Goal: Task Accomplishment & Management: Manage account settings

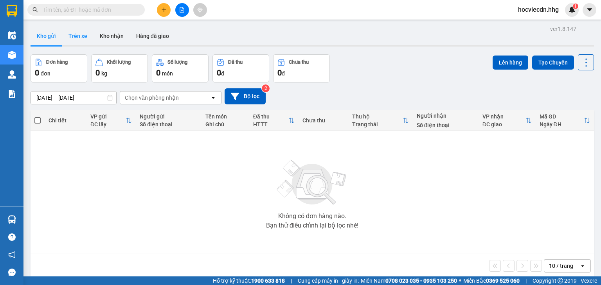
click at [81, 36] on button "Trên xe" at bounding box center [77, 36] width 31 height 19
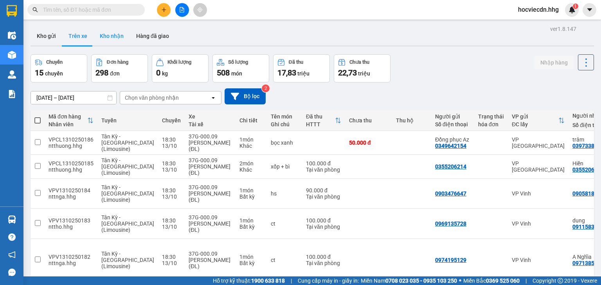
click at [99, 36] on button "Kho nhận" at bounding box center [112, 36] width 36 height 19
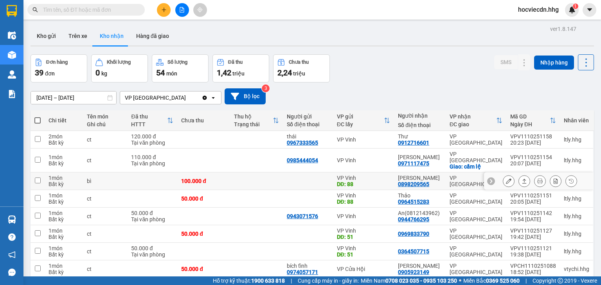
scroll to position [31, 0]
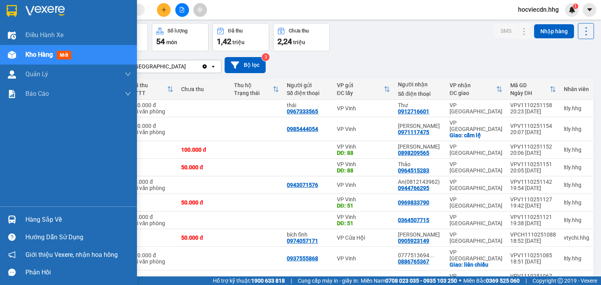
click at [51, 219] on div "Hàng sắp về" at bounding box center [78, 220] width 106 height 12
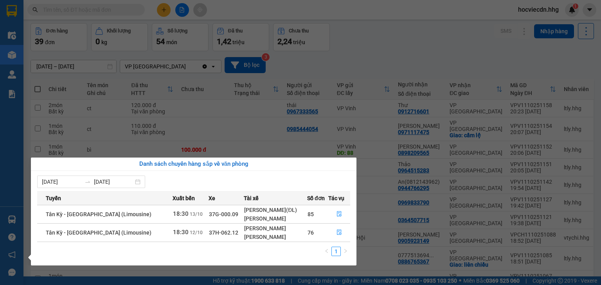
click at [386, 35] on section "Kết quả tìm kiếm ( 0 ) Bộ lọc No Data hocviecdn.hhg 1 Điều hành xe Kho hàng mới…" at bounding box center [300, 142] width 601 height 285
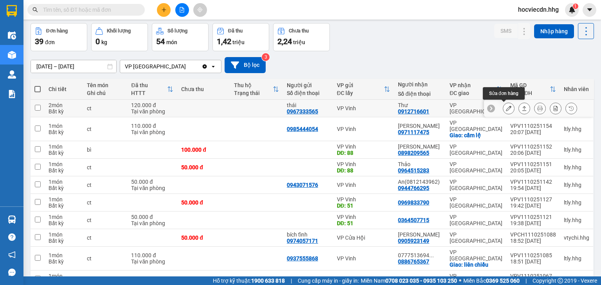
click at [503, 109] on button at bounding box center [508, 109] width 11 height 14
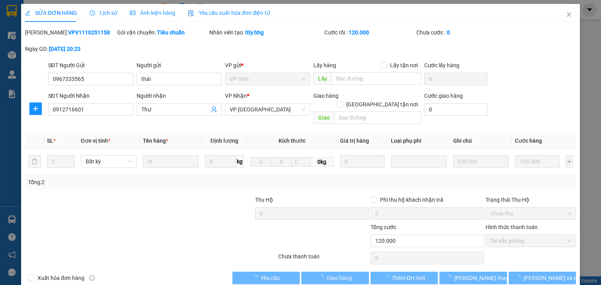
type input "0967333565"
type input "thái"
type input "0912716601"
type input "Thư"
type input "0"
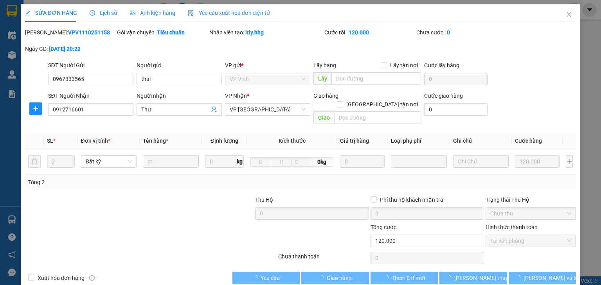
type input "120.000"
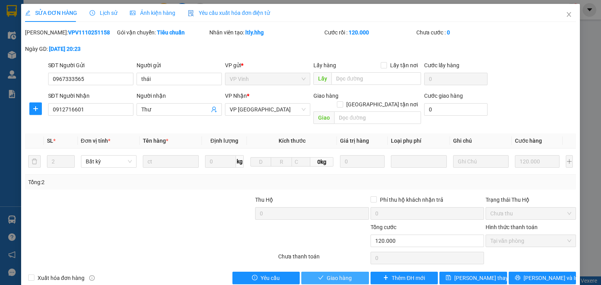
click at [330, 274] on span "Giao hàng" at bounding box center [339, 278] width 25 height 9
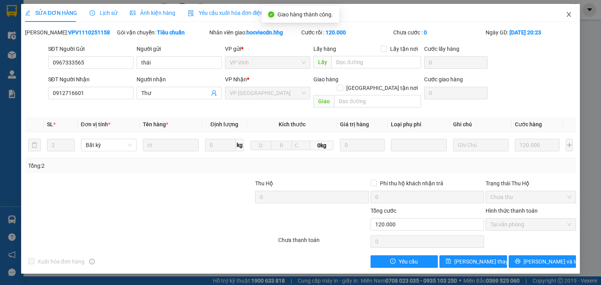
drag, startPoint x: 571, startPoint y: 12, endPoint x: 561, endPoint y: 15, distance: 10.2
click at [571, 13] on icon "close" at bounding box center [569, 14] width 6 height 6
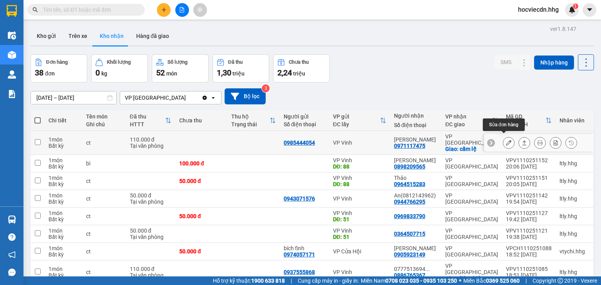
click at [506, 140] on icon at bounding box center [508, 142] width 5 height 5
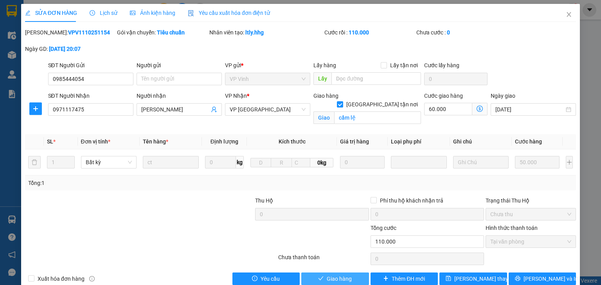
click at [348, 284] on button "Giao hàng" at bounding box center [335, 279] width 68 height 13
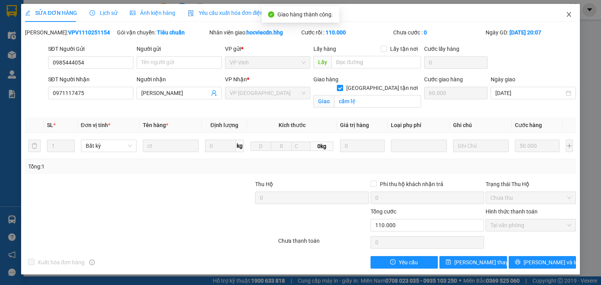
click at [569, 17] on icon "close" at bounding box center [569, 14] width 6 height 6
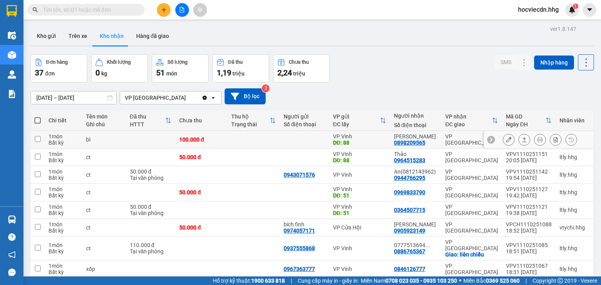
click at [506, 139] on icon at bounding box center [508, 139] width 5 height 5
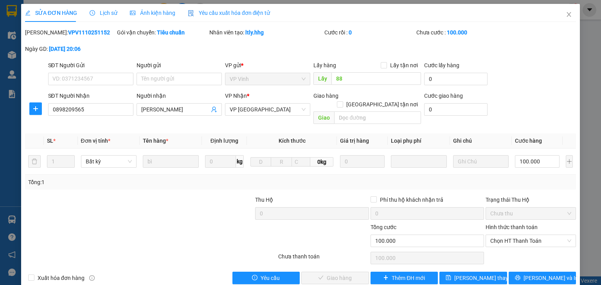
click at [499, 224] on label "Hình thức thanh toán" at bounding box center [512, 227] width 52 height 6
click at [499, 235] on input "Hình thức thanh toán" at bounding box center [528, 241] width 76 height 12
click at [492, 247] on div "Tại văn phòng" at bounding box center [527, 247] width 81 height 9
type input "0"
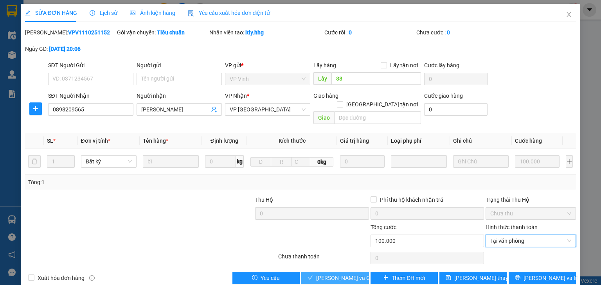
drag, startPoint x: 343, startPoint y: 273, endPoint x: 345, endPoint y: 265, distance: 8.5
click at [343, 274] on span "[PERSON_NAME] và Giao hàng" at bounding box center [353, 278] width 75 height 9
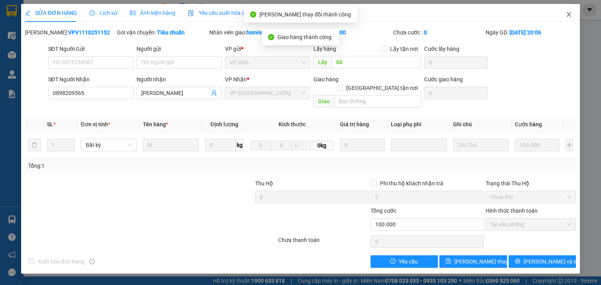
click at [569, 15] on icon "close" at bounding box center [569, 14] width 4 height 5
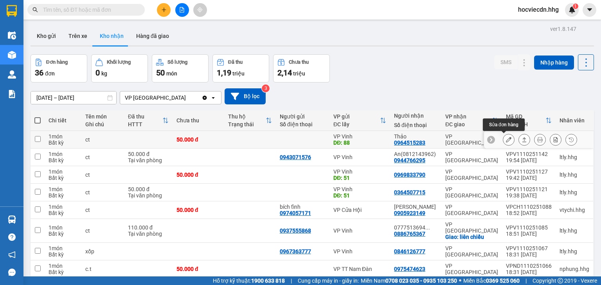
click at [503, 139] on button at bounding box center [508, 140] width 11 height 14
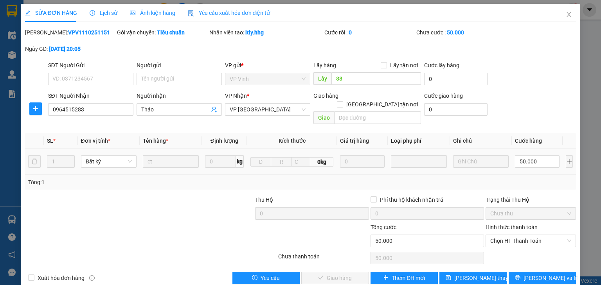
click at [495, 224] on label "Hình thức thanh toán" at bounding box center [512, 227] width 52 height 6
click at [495, 235] on input "Hình thức thanh toán" at bounding box center [528, 241] width 76 height 12
drag, startPoint x: 500, startPoint y: 246, endPoint x: 484, endPoint y: 247, distance: 16.5
click at [498, 246] on div "Tại văn phòng" at bounding box center [527, 247] width 81 height 9
type input "0"
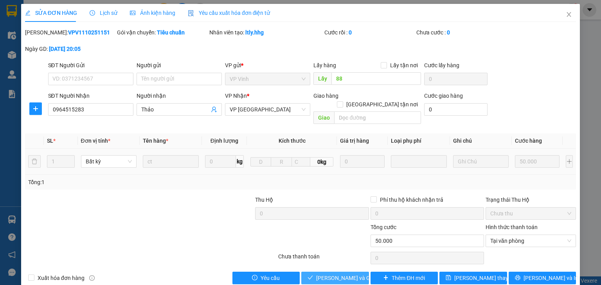
drag, startPoint x: 351, startPoint y: 270, endPoint x: 436, endPoint y: 200, distance: 109.9
click at [351, 274] on span "[PERSON_NAME] và Giao hàng" at bounding box center [353, 278] width 75 height 9
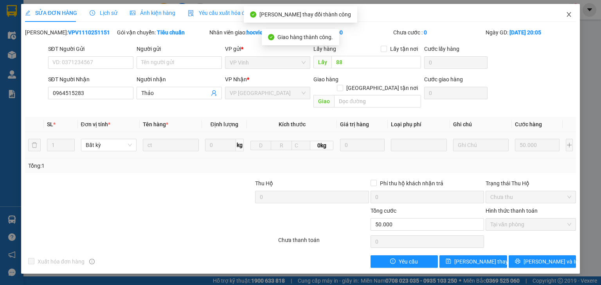
click at [569, 14] on icon "close" at bounding box center [569, 14] width 6 height 6
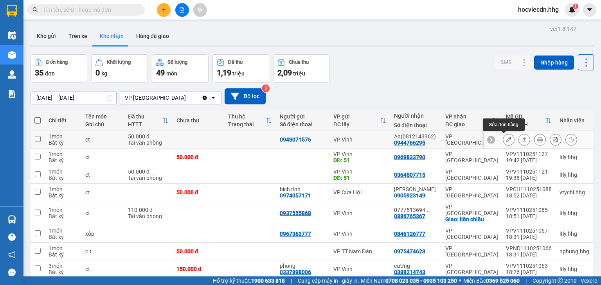
click at [506, 141] on icon at bounding box center [508, 139] width 5 height 5
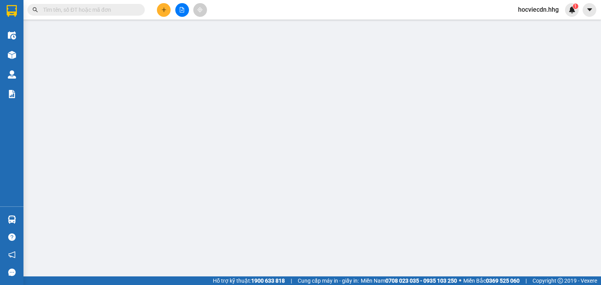
type input "0943071576"
type input "0944766295"
type input "An(0812143962)"
type input "0"
type input "50.000"
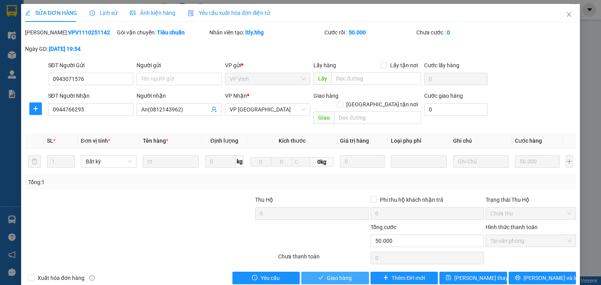
drag, startPoint x: 328, startPoint y: 270, endPoint x: 367, endPoint y: 222, distance: 61.8
click at [329, 274] on span "Giao hàng" at bounding box center [339, 278] width 25 height 9
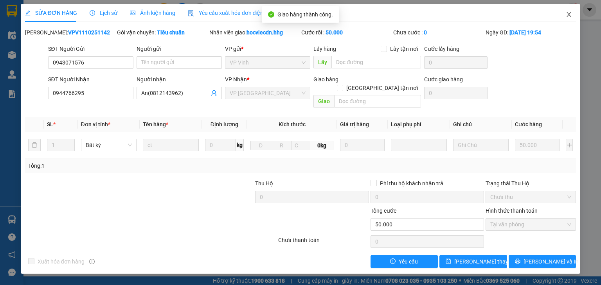
click at [568, 14] on icon "close" at bounding box center [569, 14] width 6 height 6
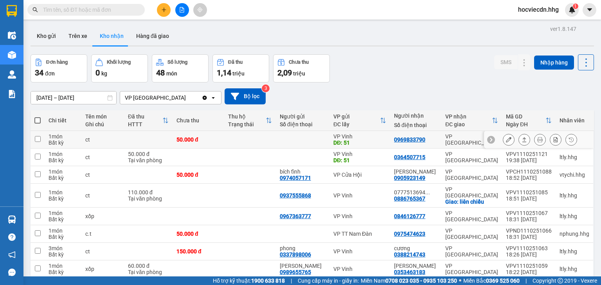
click at [506, 141] on icon at bounding box center [508, 139] width 5 height 5
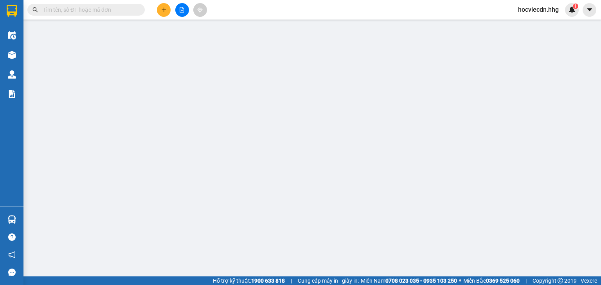
type input "51"
type input "0969833790"
type input "0"
type input "50.000"
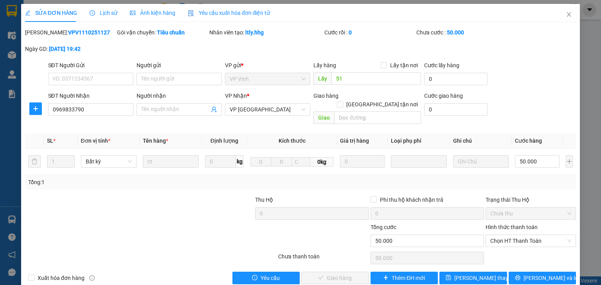
click at [493, 224] on label "Hình thức thanh toán" at bounding box center [512, 227] width 52 height 6
click at [493, 235] on input "Hình thức thanh toán" at bounding box center [528, 241] width 76 height 12
click at [493, 247] on div "Tại văn phòng" at bounding box center [527, 247] width 81 height 9
type input "0"
click at [359, 272] on button "[PERSON_NAME] và Giao hàng" at bounding box center [335, 278] width 68 height 13
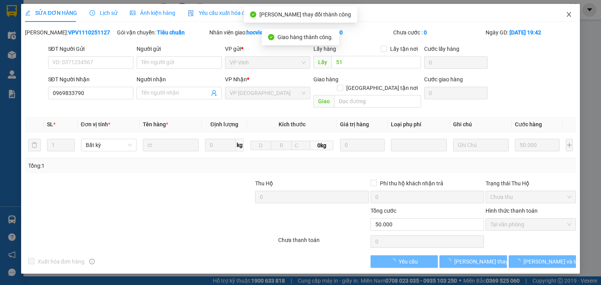
click at [565, 16] on span "Close" at bounding box center [569, 15] width 22 height 22
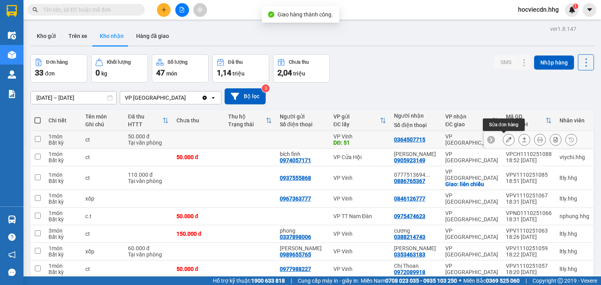
click at [506, 141] on icon at bounding box center [508, 139] width 5 height 5
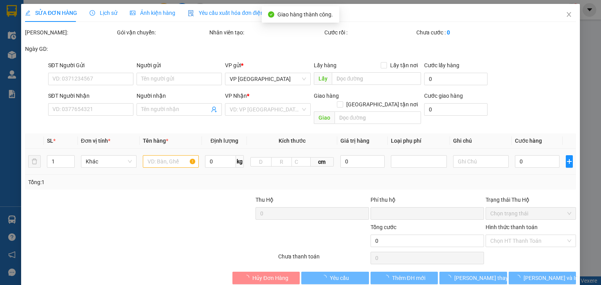
type input "51"
type input "0364507715"
type input "0"
type input "50.000"
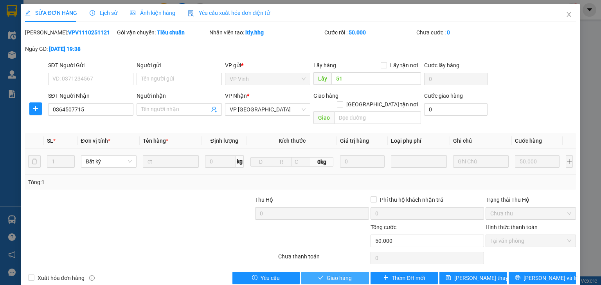
click at [334, 274] on span "Giao hàng" at bounding box center [339, 278] width 25 height 9
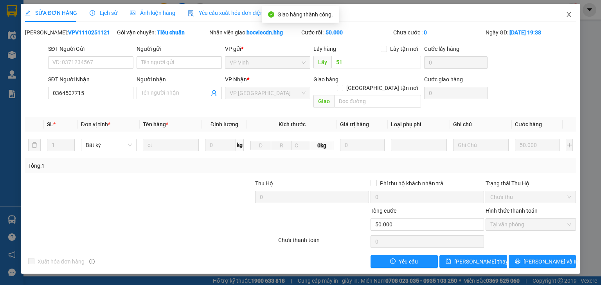
click at [569, 14] on icon "close" at bounding box center [569, 14] width 6 height 6
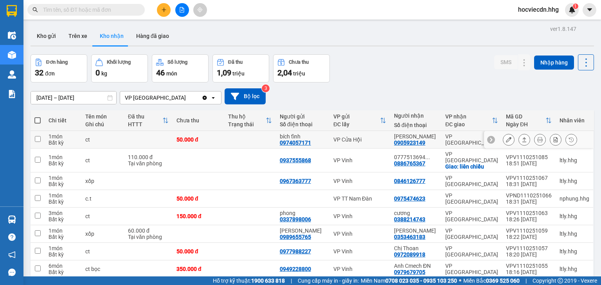
click at [503, 138] on button at bounding box center [508, 140] width 11 height 14
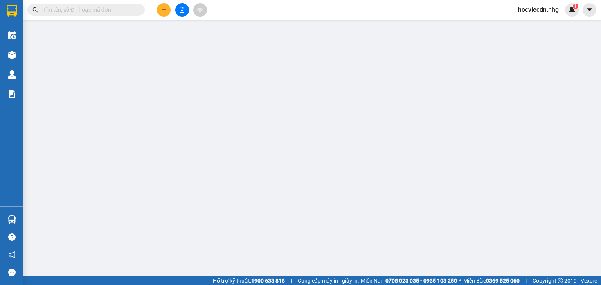
type input "0974057171"
type input "bích tĩnh"
type input "0905923149"
type input "Linh"
type input "0"
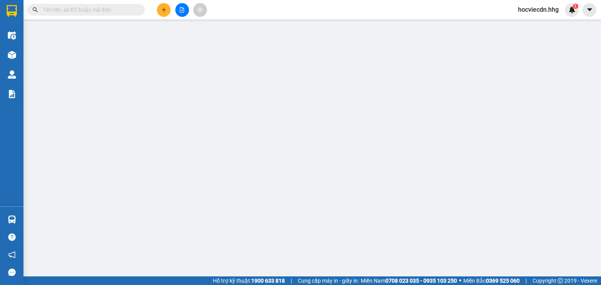
type input "50.000"
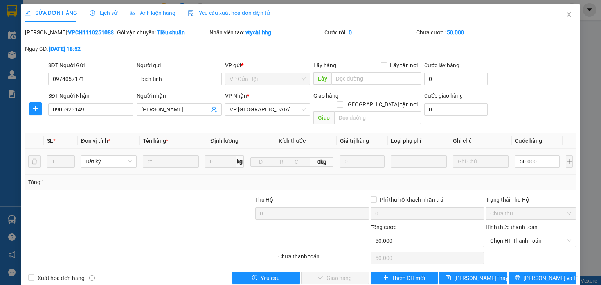
click at [492, 224] on label "Hình thức thanh toán" at bounding box center [512, 227] width 52 height 6
click at [492, 235] on input "Hình thức thanh toán" at bounding box center [528, 241] width 76 height 12
click at [487, 250] on div "Tại văn phòng" at bounding box center [527, 247] width 81 height 9
type input "0"
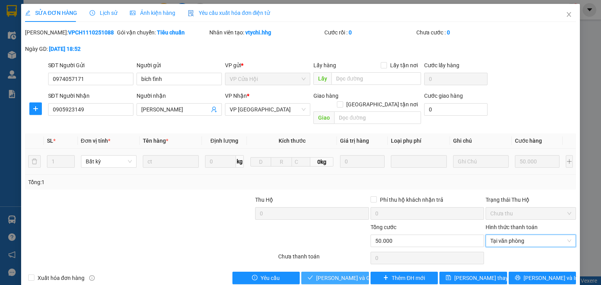
drag, startPoint x: 351, startPoint y: 270, endPoint x: 353, endPoint y: 265, distance: 6.0
click at [351, 274] on span "[PERSON_NAME] và Giao hàng" at bounding box center [353, 278] width 75 height 9
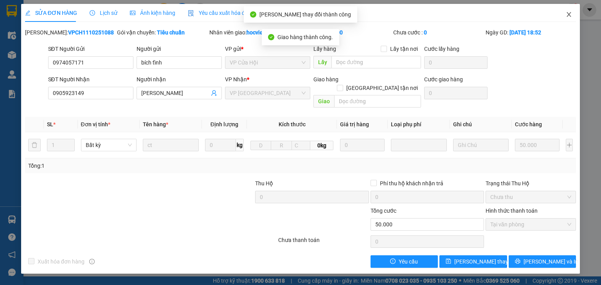
click at [569, 14] on icon "close" at bounding box center [569, 14] width 4 height 5
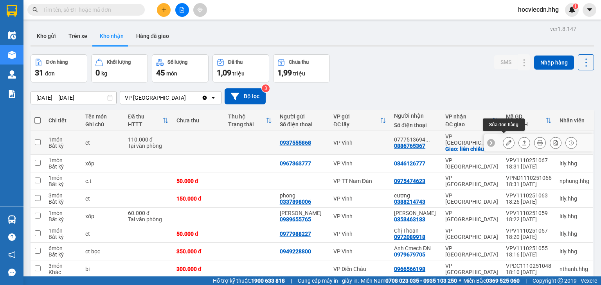
click at [503, 139] on button at bounding box center [508, 143] width 11 height 14
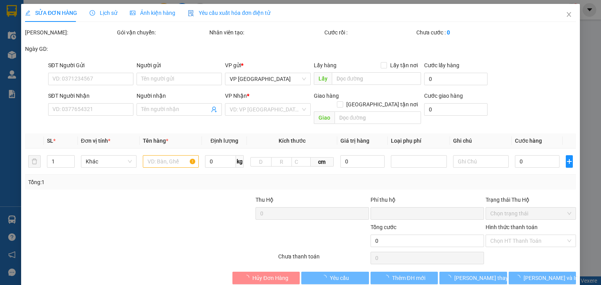
type input "0937555868"
type input "0886765367"
type input "0777513694 -Trường Sơn"
checkbox input "true"
type input "liên chiểu"
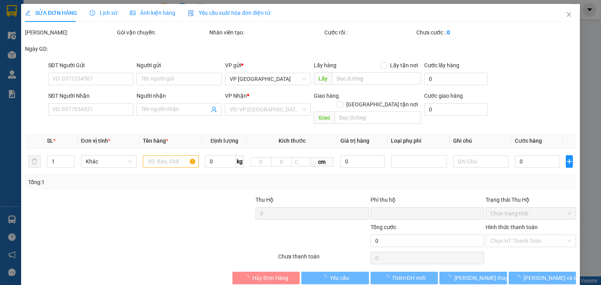
type input "0"
type input "110.000"
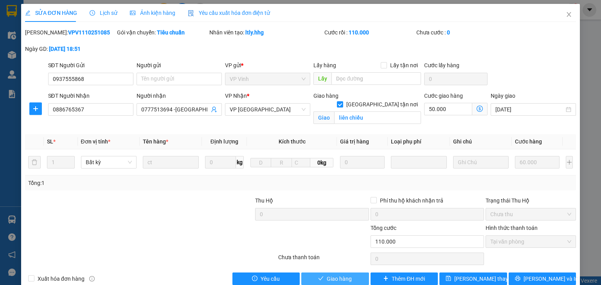
click at [322, 275] on button "Giao hàng" at bounding box center [335, 279] width 68 height 13
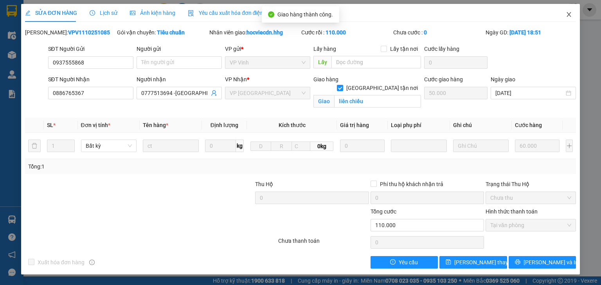
click at [568, 16] on icon "close" at bounding box center [569, 14] width 6 height 6
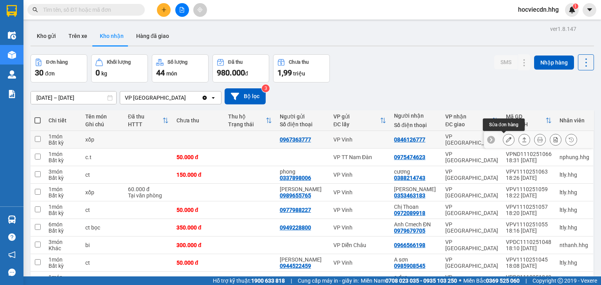
click at [506, 139] on icon at bounding box center [508, 139] width 5 height 5
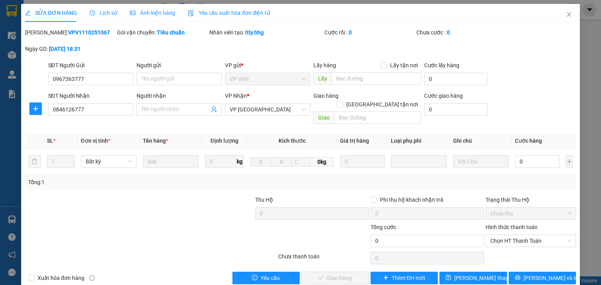
click at [502, 224] on label "Hình thức thanh toán" at bounding box center [512, 227] width 52 height 6
click at [502, 235] on input "Hình thức thanh toán" at bounding box center [528, 241] width 76 height 12
drag, startPoint x: 505, startPoint y: 246, endPoint x: 378, endPoint y: 252, distance: 127.3
click at [497, 246] on div "Tại văn phòng" at bounding box center [527, 247] width 81 height 9
click at [342, 274] on span "[PERSON_NAME] và Giao hàng" at bounding box center [353, 278] width 75 height 9
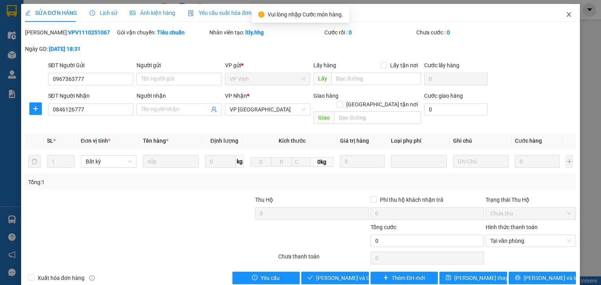
click at [567, 13] on icon "close" at bounding box center [569, 14] width 6 height 6
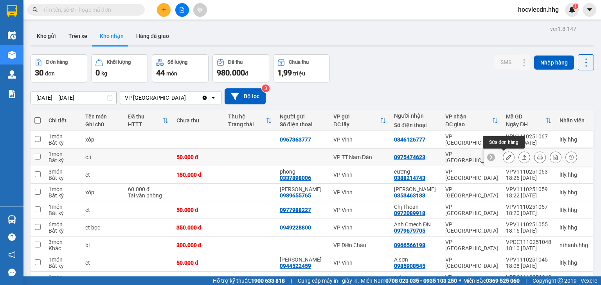
click at [503, 156] on button at bounding box center [508, 158] width 11 height 14
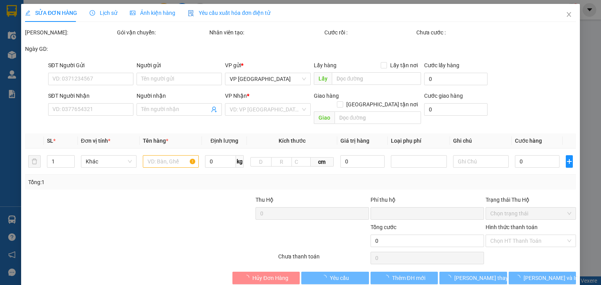
type input "0975474623"
type input "0"
type input "50.000"
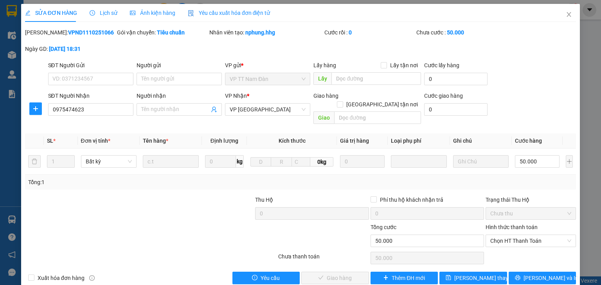
drag, startPoint x: 493, startPoint y: 218, endPoint x: 492, endPoint y: 222, distance: 4.4
click at [493, 224] on label "Hình thức thanh toán" at bounding box center [512, 227] width 52 height 6
click at [493, 235] on input "Hình thức thanh toán" at bounding box center [528, 241] width 76 height 12
drag, startPoint x: 498, startPoint y: 249, endPoint x: 373, endPoint y: 248, distance: 124.5
click at [487, 249] on div "Tại văn phòng" at bounding box center [527, 247] width 81 height 9
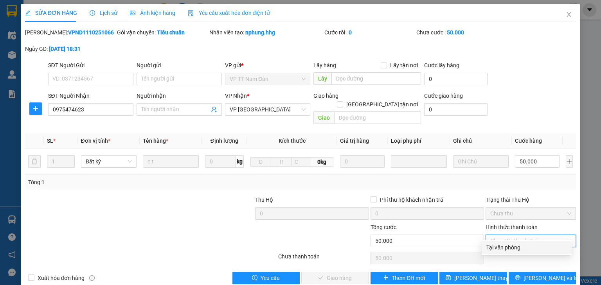
type input "0"
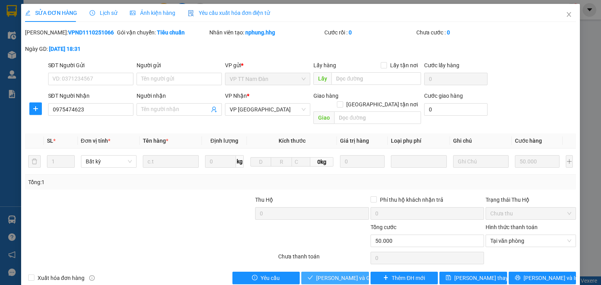
drag, startPoint x: 341, startPoint y: 266, endPoint x: 349, endPoint y: 252, distance: 16.2
click at [340, 272] on button "[PERSON_NAME] và Giao hàng" at bounding box center [335, 278] width 68 height 13
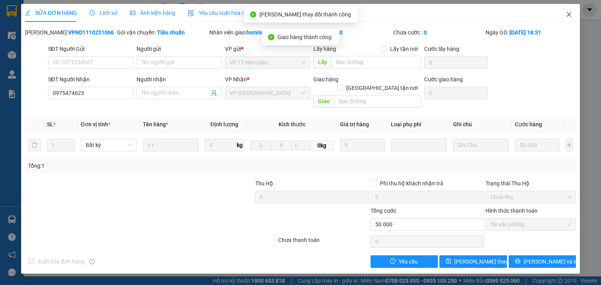
click at [570, 14] on icon "close" at bounding box center [569, 14] width 6 height 6
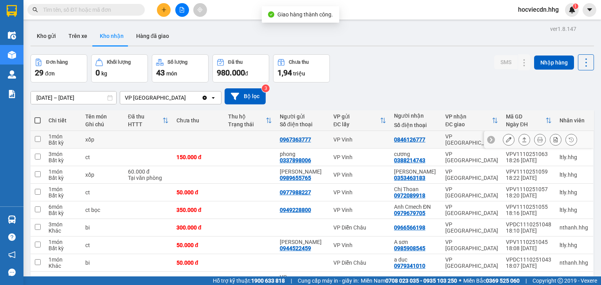
click at [506, 141] on icon at bounding box center [508, 139] width 5 height 5
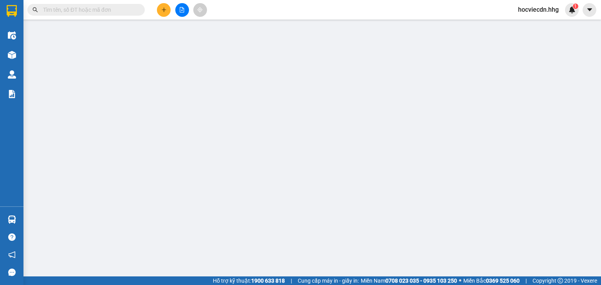
type input "0967363777"
type input "0846126777"
type input "0"
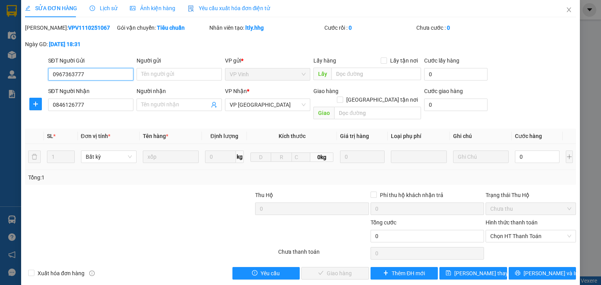
scroll to position [5, 0]
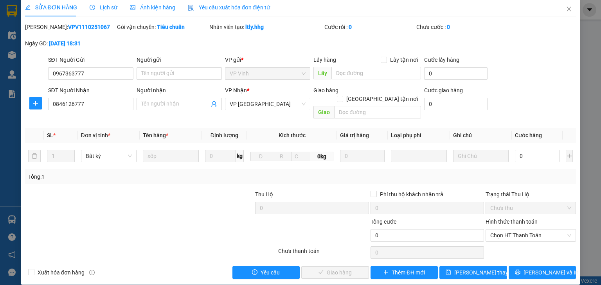
click at [488, 219] on label "Hình thức thanh toán" at bounding box center [512, 222] width 52 height 6
click at [490, 230] on input "Hình thức thanh toán" at bounding box center [528, 236] width 76 height 12
click at [493, 240] on div "Tại văn phòng" at bounding box center [527, 242] width 81 height 9
drag, startPoint x: 333, startPoint y: 265, endPoint x: 352, endPoint y: 236, distance: 33.9
click at [335, 268] on span "[PERSON_NAME] và Giao hàng" at bounding box center [353, 272] width 75 height 9
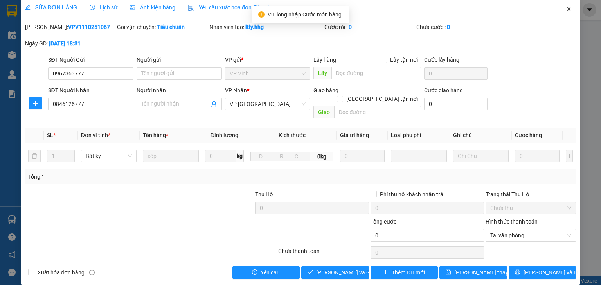
click at [566, 8] on icon "close" at bounding box center [569, 9] width 6 height 6
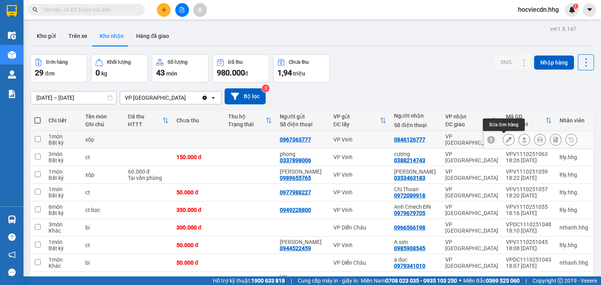
click at [506, 137] on icon at bounding box center [508, 139] width 5 height 5
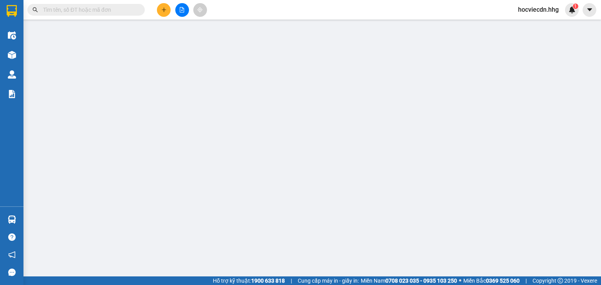
type input "0967363777"
type input "0846126777"
type input "0"
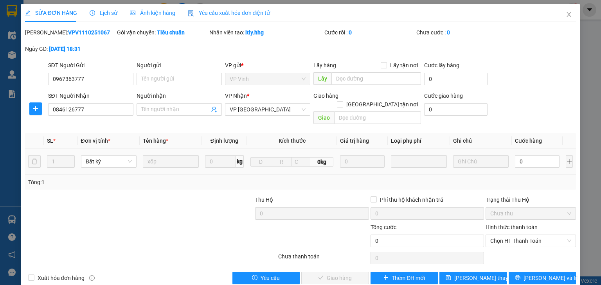
click at [492, 224] on label "Hình thức thanh toán" at bounding box center [512, 227] width 52 height 6
click at [492, 235] on input "Hình thức thanh toán" at bounding box center [528, 241] width 76 height 12
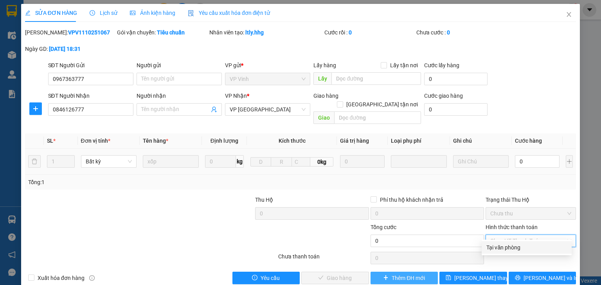
drag, startPoint x: 490, startPoint y: 246, endPoint x: 412, endPoint y: 269, distance: 81.7
click at [490, 247] on div "Tại văn phòng" at bounding box center [527, 247] width 81 height 9
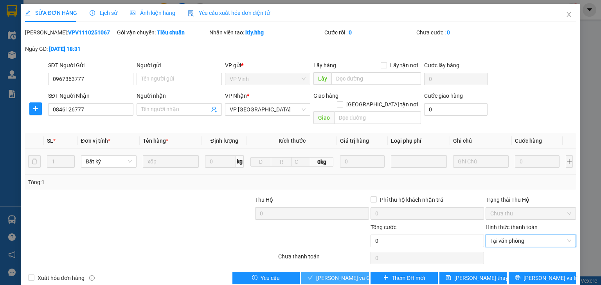
click at [353, 274] on span "[PERSON_NAME] và Giao hàng" at bounding box center [353, 278] width 75 height 9
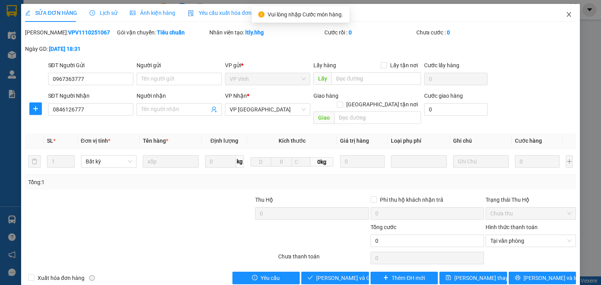
click at [566, 14] on icon "close" at bounding box center [569, 14] width 6 height 6
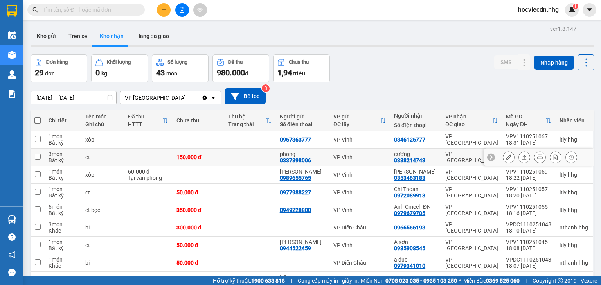
drag, startPoint x: 432, startPoint y: 155, endPoint x: 463, endPoint y: 157, distance: 30.6
click at [438, 157] on td "cương 0388214743" at bounding box center [415, 158] width 51 height 18
checkbox input "true"
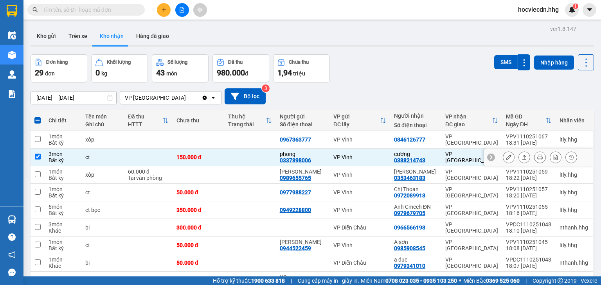
click at [508, 155] on button at bounding box center [508, 158] width 11 height 14
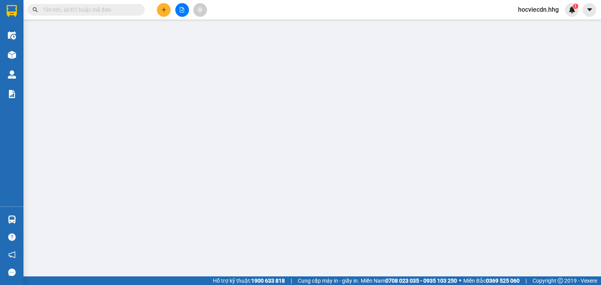
type input "0337898006"
type input "phong"
type input "0388214743"
type input "cương"
type input "0"
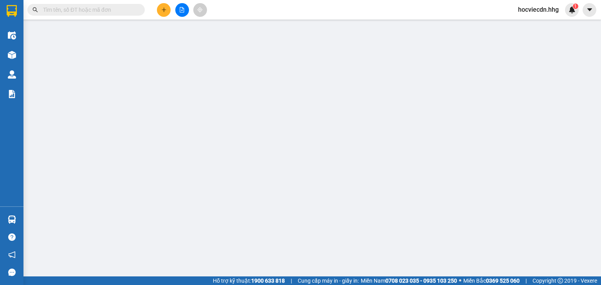
type input "150.000"
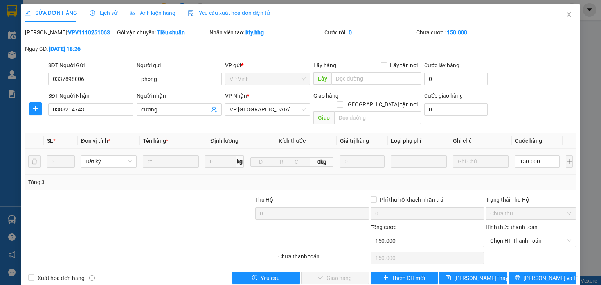
click at [510, 223] on div "Hình thức thanh toán" at bounding box center [531, 229] width 90 height 12
click at [513, 224] on label "Hình thức thanh toán" at bounding box center [512, 227] width 52 height 6
click at [513, 235] on input "Hình thức thanh toán" at bounding box center [528, 241] width 76 height 12
click at [514, 247] on div "Tại văn phòng" at bounding box center [527, 247] width 81 height 9
type input "0"
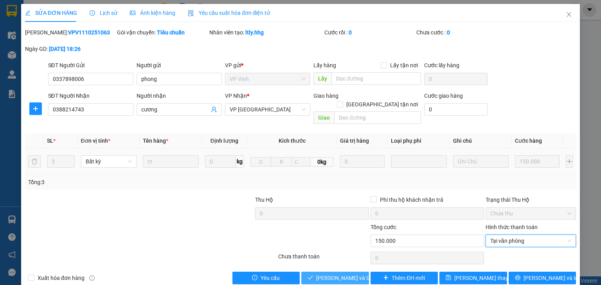
click at [350, 274] on span "[PERSON_NAME] và Giao hàng" at bounding box center [353, 278] width 75 height 9
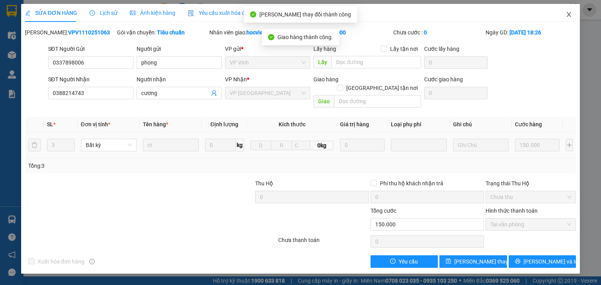
click at [569, 13] on icon "close" at bounding box center [569, 14] width 6 height 6
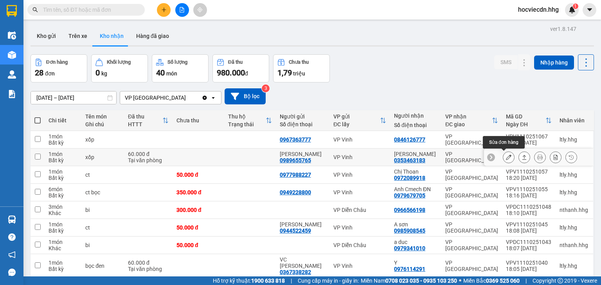
click at [506, 157] on icon at bounding box center [508, 157] width 5 height 5
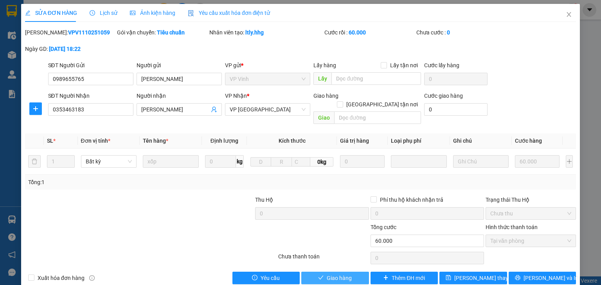
drag, startPoint x: 353, startPoint y: 265, endPoint x: 536, endPoint y: 58, distance: 276.7
click at [353, 272] on button "Giao hàng" at bounding box center [335, 278] width 68 height 13
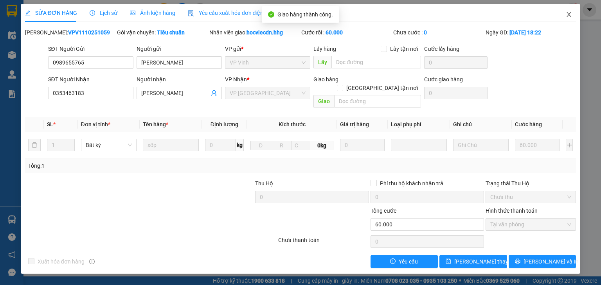
click at [570, 13] on icon "close" at bounding box center [569, 14] width 4 height 5
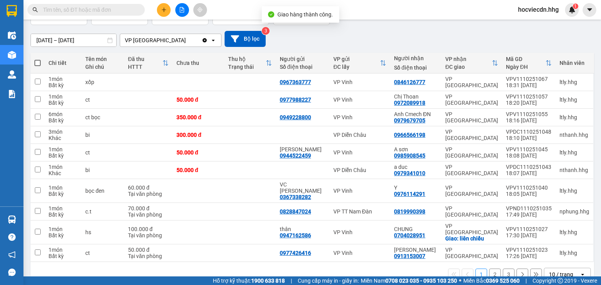
scroll to position [61, 0]
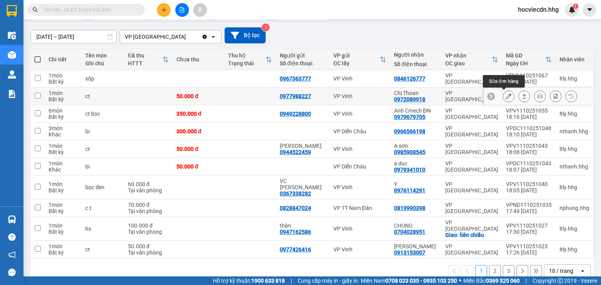
click at [506, 94] on icon at bounding box center [508, 96] width 5 height 5
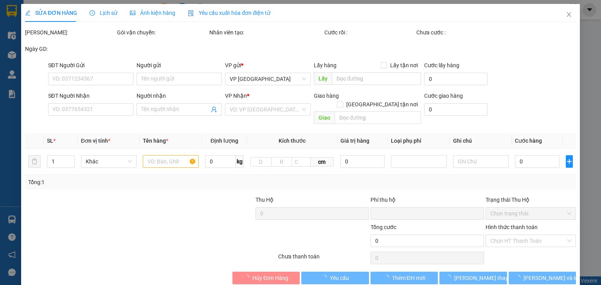
type input "0977988227"
type input "0972089918"
type input "Chị Thoan"
type input "0"
type input "50.000"
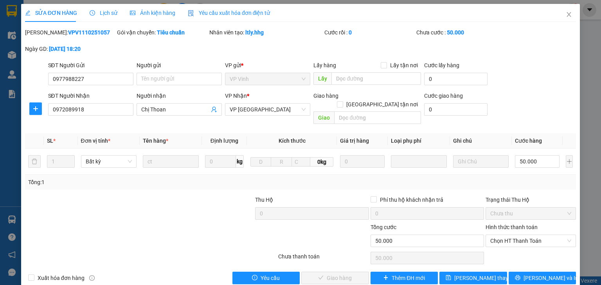
drag, startPoint x: 485, startPoint y: 214, endPoint x: 483, endPoint y: 222, distance: 8.0
click at [486, 224] on label "Hình thức thanh toán" at bounding box center [512, 227] width 52 height 6
click at [490, 235] on input "Hình thức thanh toán" at bounding box center [528, 241] width 76 height 12
click at [492, 247] on div "Tại văn phòng" at bounding box center [527, 247] width 81 height 9
type input "0"
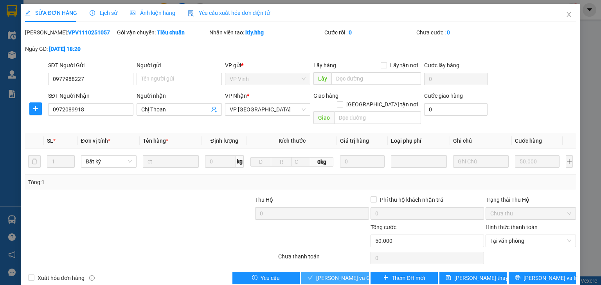
click at [318, 274] on span "[PERSON_NAME] và Giao hàng" at bounding box center [353, 278] width 75 height 9
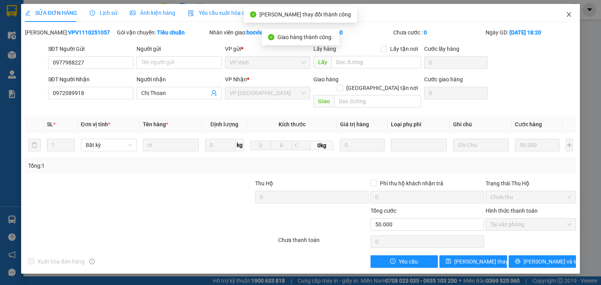
drag, startPoint x: 568, startPoint y: 14, endPoint x: 547, endPoint y: 17, distance: 21.4
click at [569, 14] on icon "close" at bounding box center [569, 14] width 6 height 6
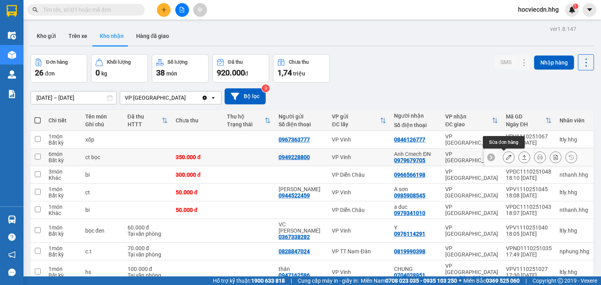
click at [503, 158] on button at bounding box center [508, 158] width 11 height 14
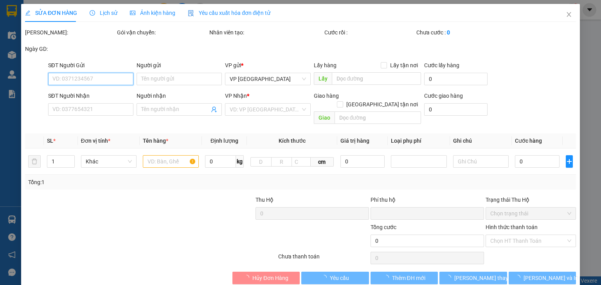
type input "0949228800"
type input "0979679705"
type input "Anh Cmech ĐN"
type input "0"
type input "350.000"
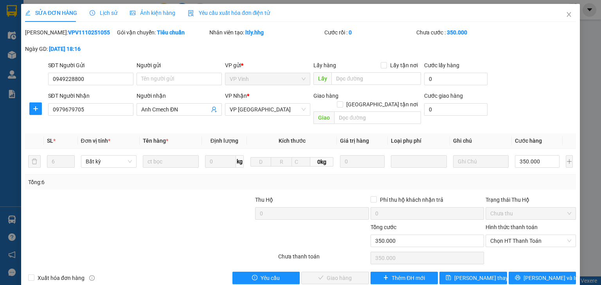
click at [494, 224] on label "Hình thức thanh toán" at bounding box center [512, 227] width 52 height 6
click at [494, 235] on input "Hình thức thanh toán" at bounding box center [528, 241] width 76 height 12
click at [496, 243] on div "Tại văn phòng" at bounding box center [527, 247] width 81 height 9
type input "0"
click at [340, 274] on span "[PERSON_NAME] và Giao hàng" at bounding box center [353, 278] width 75 height 9
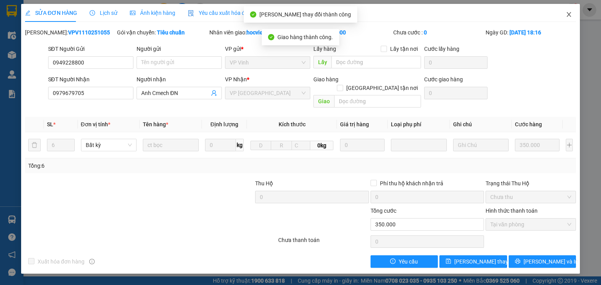
click at [569, 13] on icon "close" at bounding box center [569, 14] width 6 height 6
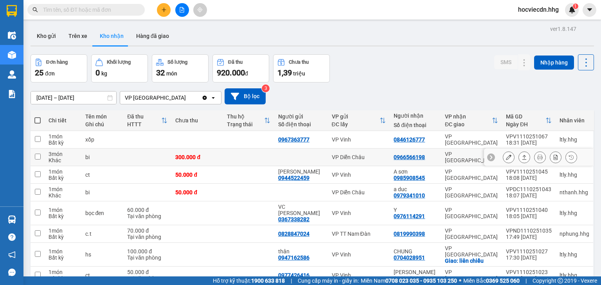
click at [504, 160] on button at bounding box center [508, 158] width 11 height 14
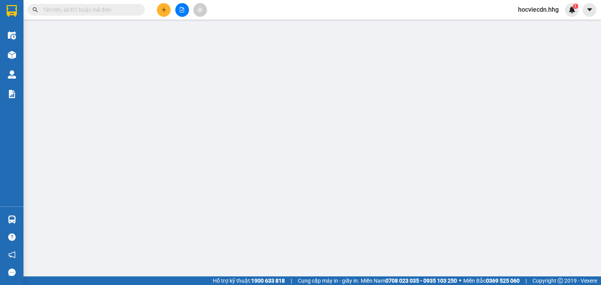
type input "0966566198"
type input "0"
type input "300.000"
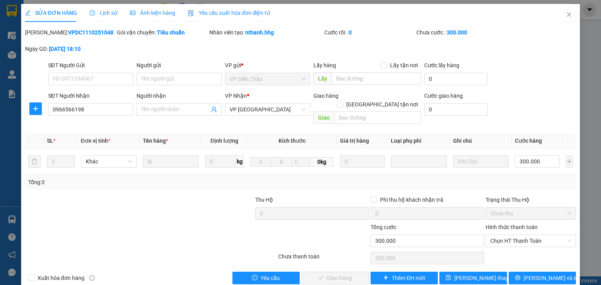
click at [503, 224] on label "Hình thức thanh toán" at bounding box center [512, 227] width 52 height 6
click at [503, 235] on input "Hình thức thanh toán" at bounding box center [528, 241] width 76 height 12
click at [499, 249] on div "Tại văn phòng" at bounding box center [527, 247] width 81 height 9
type input "0"
click at [338, 274] on span "[PERSON_NAME] và Giao hàng" at bounding box center [353, 278] width 75 height 9
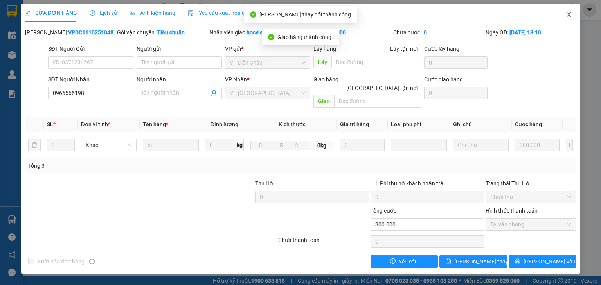
click at [569, 14] on icon "close" at bounding box center [569, 14] width 4 height 5
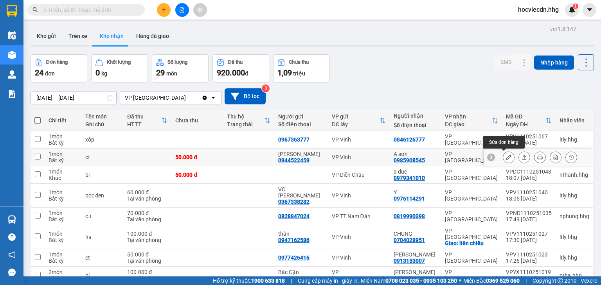
click at [503, 154] on button at bounding box center [508, 158] width 11 height 14
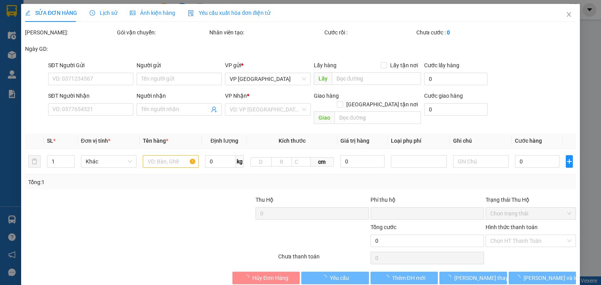
type input "0944522459"
type input "Anh Thành"
type input "0985908545"
type input "A sơn"
type input "0"
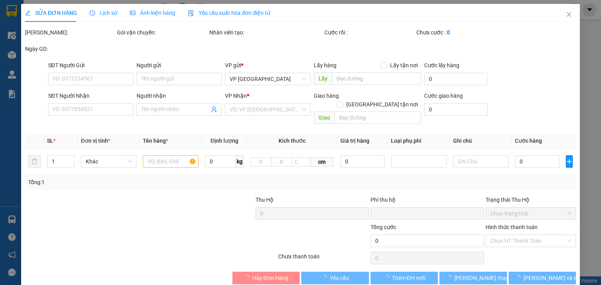
type input "50.000"
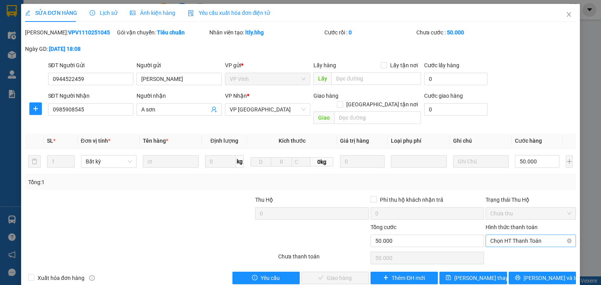
drag, startPoint x: 493, startPoint y: 216, endPoint x: 489, endPoint y: 235, distance: 19.2
click at [493, 224] on label "Hình thức thanh toán" at bounding box center [512, 227] width 52 height 6
click at [493, 235] on input "Hình thức thanh toán" at bounding box center [528, 241] width 76 height 12
drag, startPoint x: 490, startPoint y: 252, endPoint x: 473, endPoint y: 252, distance: 16.8
click at [490, 252] on div "Tại văn phòng" at bounding box center [527, 247] width 90 height 13
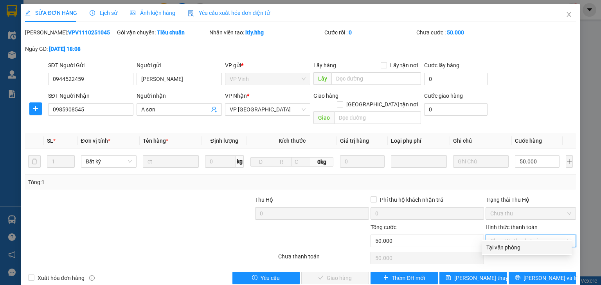
type input "0"
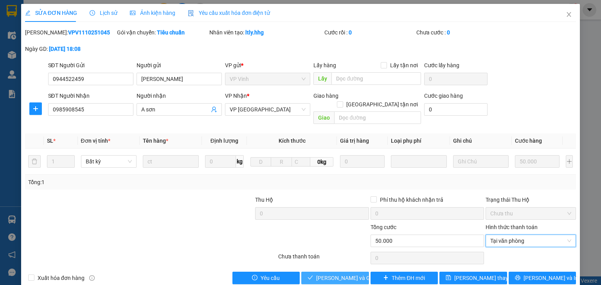
click at [349, 274] on span "[PERSON_NAME] và Giao hàng" at bounding box center [353, 278] width 75 height 9
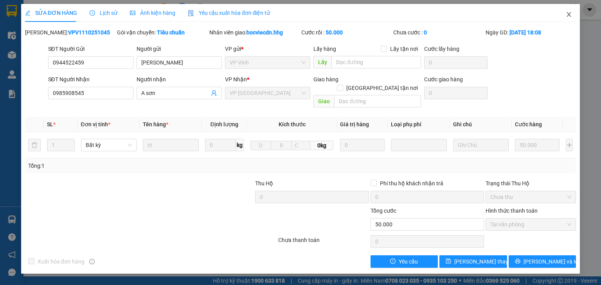
click at [568, 13] on icon "close" at bounding box center [569, 14] width 4 height 5
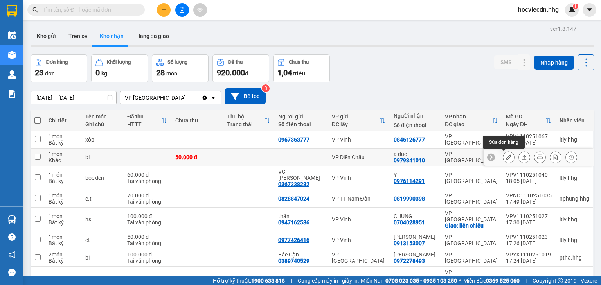
click at [503, 157] on div at bounding box center [509, 157] width 12 height 12
click at [506, 157] on icon at bounding box center [508, 157] width 5 height 5
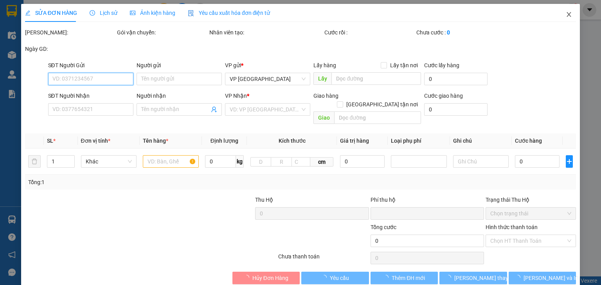
type input "0979341010"
type input "a duc"
type input "0"
type input "50.000"
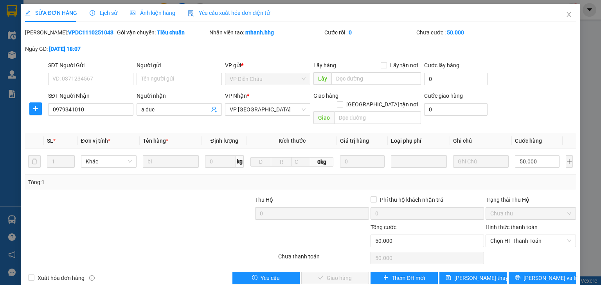
click at [490, 224] on label "Hình thức thanh toán" at bounding box center [512, 227] width 52 height 6
click at [490, 235] on input "Hình thức thanh toán" at bounding box center [528, 241] width 76 height 12
click at [492, 243] on div "Tại văn phòng" at bounding box center [527, 247] width 81 height 9
type input "0"
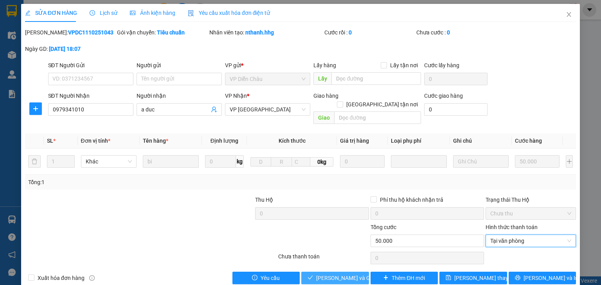
click at [338, 274] on span "[PERSON_NAME] và Giao hàng" at bounding box center [353, 278] width 75 height 9
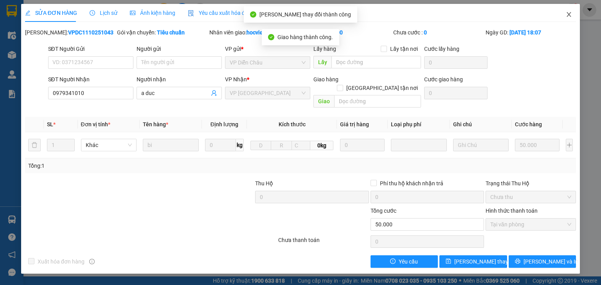
click at [569, 17] on icon "close" at bounding box center [569, 14] width 6 height 6
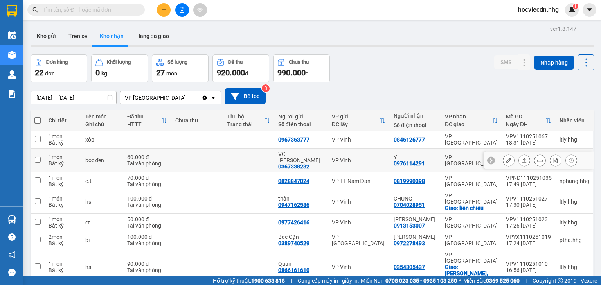
click at [503, 159] on div at bounding box center [509, 161] width 12 height 12
click at [506, 158] on icon at bounding box center [508, 160] width 5 height 5
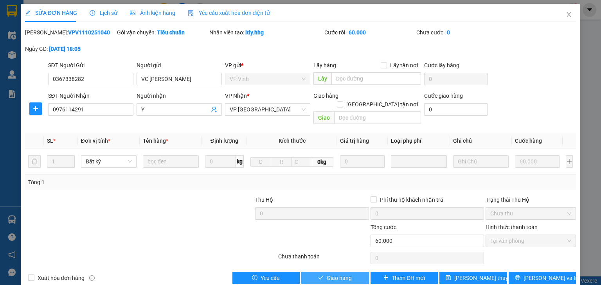
drag, startPoint x: 324, startPoint y: 270, endPoint x: 335, endPoint y: 262, distance: 13.4
click at [327, 274] on span "Giao hàng" at bounding box center [339, 278] width 25 height 9
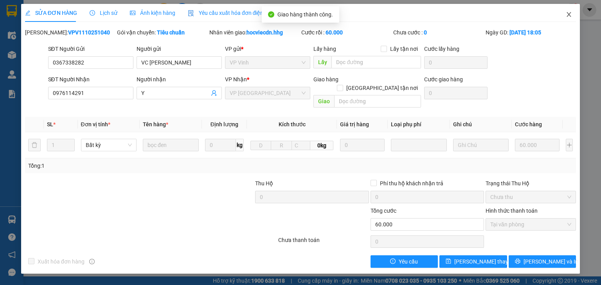
click at [568, 13] on icon "close" at bounding box center [569, 14] width 6 height 6
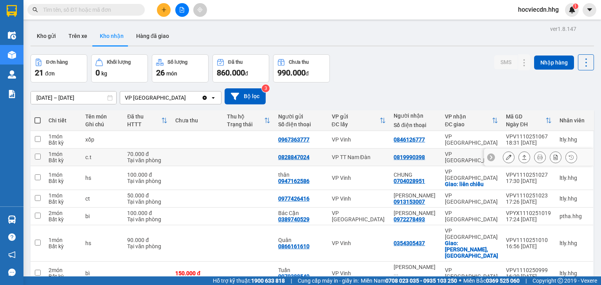
click at [503, 160] on button at bounding box center [508, 158] width 11 height 14
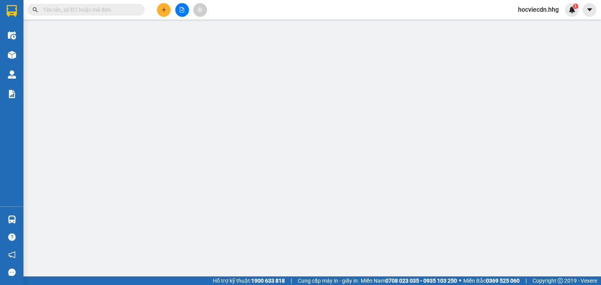
type input "0828847024"
type input "0819990398"
type input "0"
type input "70.000"
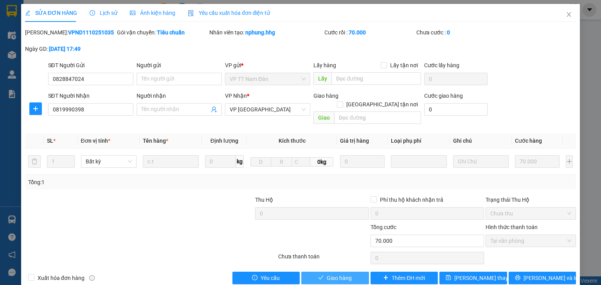
click at [346, 274] on span "Giao hàng" at bounding box center [339, 278] width 25 height 9
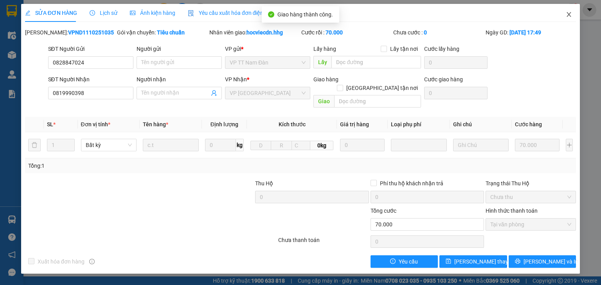
click at [568, 16] on icon "close" at bounding box center [569, 14] width 6 height 6
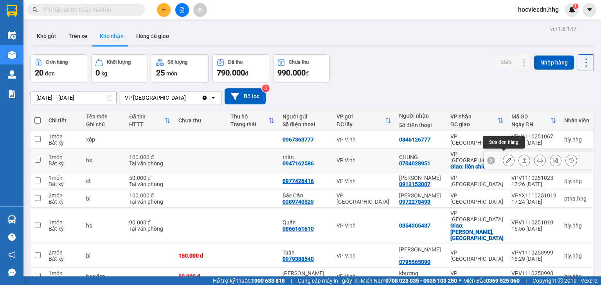
click at [506, 158] on icon at bounding box center [508, 160] width 5 height 5
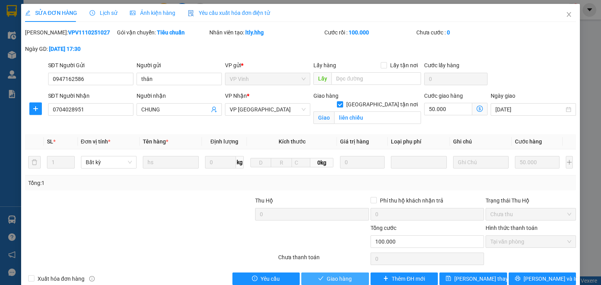
click at [318, 273] on button "Giao hàng" at bounding box center [335, 279] width 68 height 13
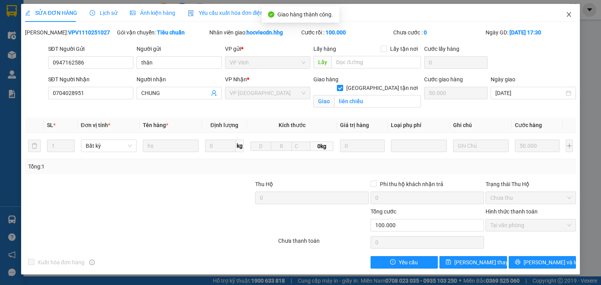
click at [570, 14] on icon "close" at bounding box center [569, 14] width 6 height 6
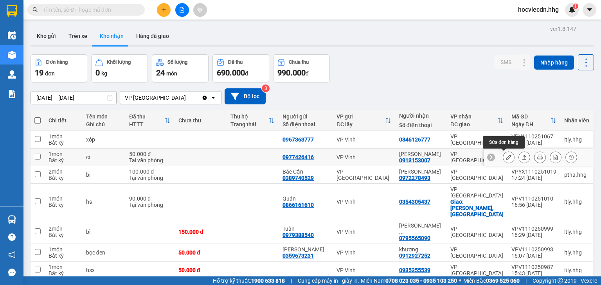
click at [506, 156] on icon at bounding box center [508, 157] width 5 height 5
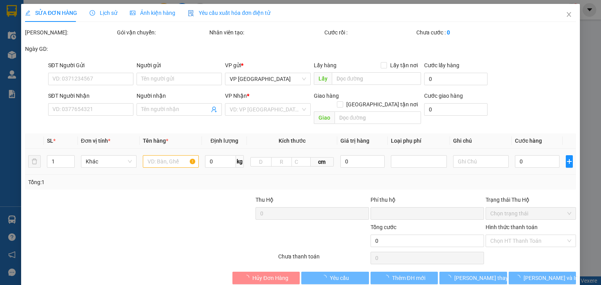
type input "0977426416"
type input "0913153007"
type input "Anh Minh kiệt"
type input "0"
type input "50.000"
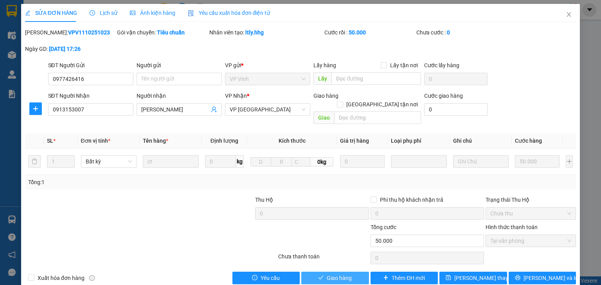
click at [352, 272] on button "Giao hàng" at bounding box center [335, 278] width 68 height 13
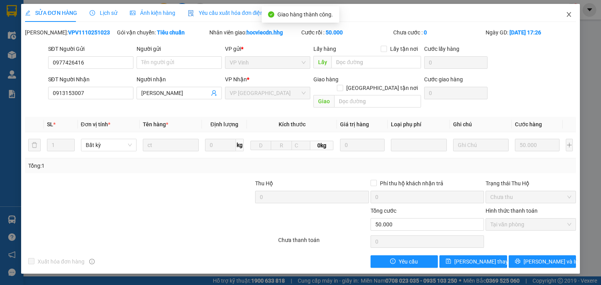
click at [569, 16] on icon "close" at bounding box center [569, 14] width 6 height 6
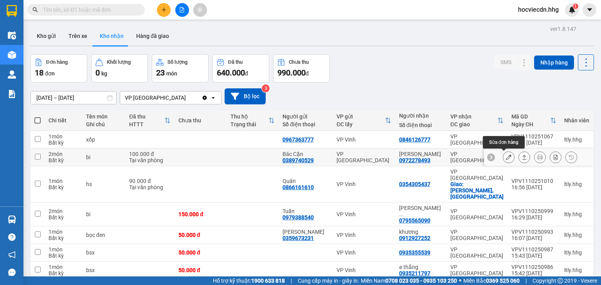
click at [506, 155] on icon at bounding box center [508, 157] width 5 height 5
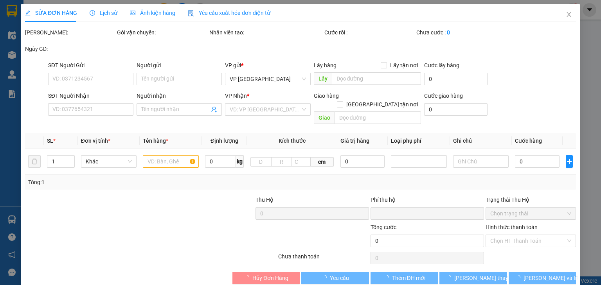
type input "0389740529"
type input "Bác Cận"
type input "0972278493"
type input "Chị Vân"
type input "0"
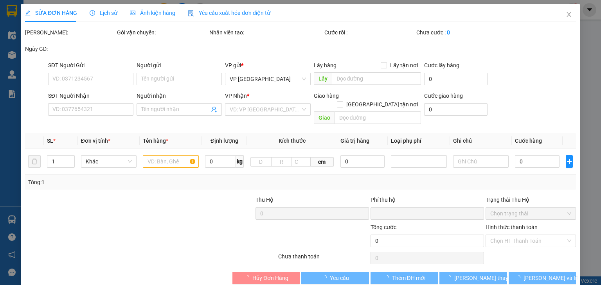
type input "100.000"
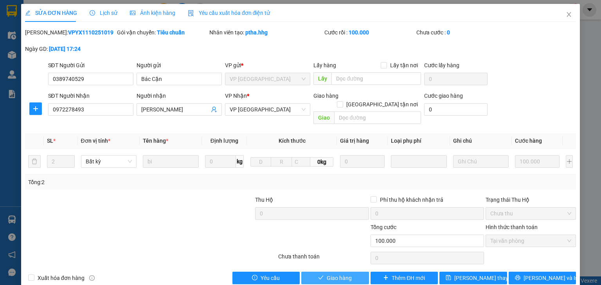
drag, startPoint x: 319, startPoint y: 267, endPoint x: 324, endPoint y: 236, distance: 31.5
click at [319, 275] on icon "check" at bounding box center [320, 277] width 5 height 5
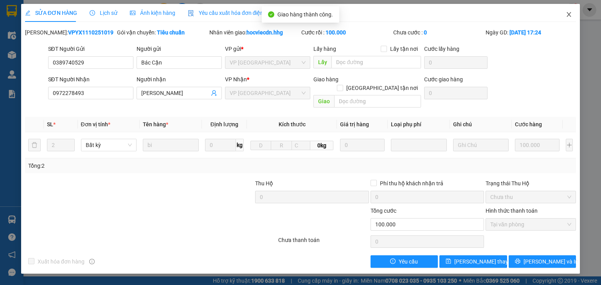
click at [570, 15] on icon "close" at bounding box center [569, 14] width 6 height 6
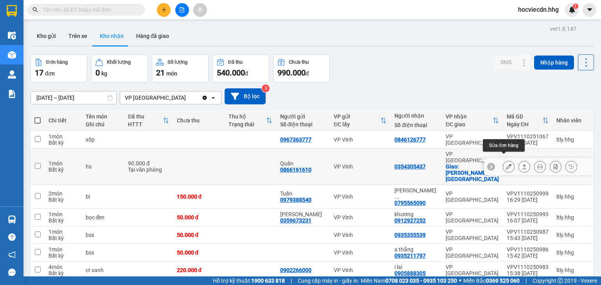
click at [506, 164] on icon at bounding box center [508, 166] width 5 height 5
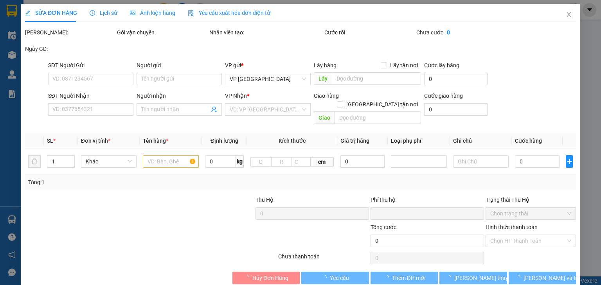
type input "0866161610"
type input "Quân"
type input "0354305437"
checkbox input "true"
type input "thanh khê tây, thanh khê"
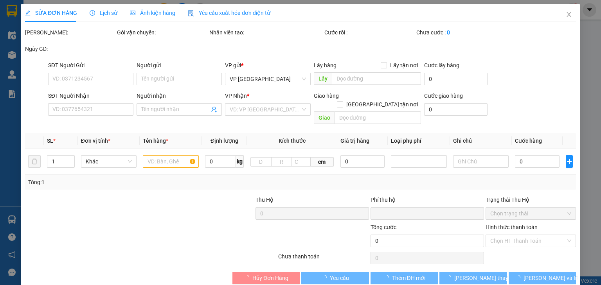
type input "0"
type input "90.000"
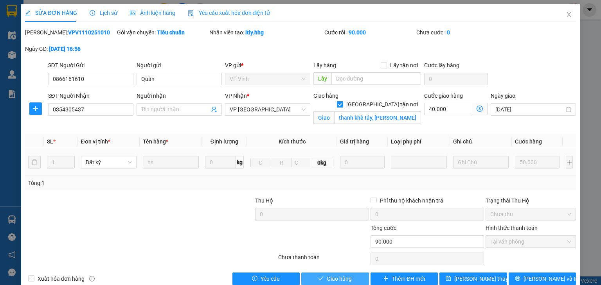
click at [314, 280] on button "Giao hàng" at bounding box center [335, 279] width 68 height 13
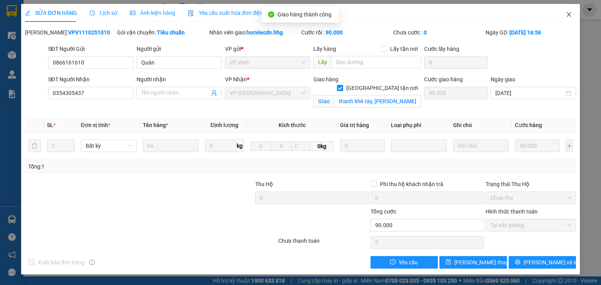
click at [569, 12] on icon "close" at bounding box center [569, 14] width 6 height 6
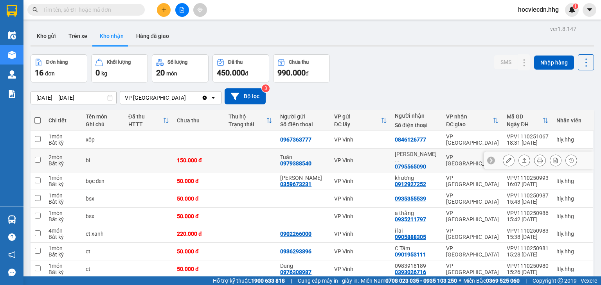
click at [494, 153] on div at bounding box center [539, 161] width 110 height 18
click at [506, 158] on icon at bounding box center [508, 160] width 5 height 5
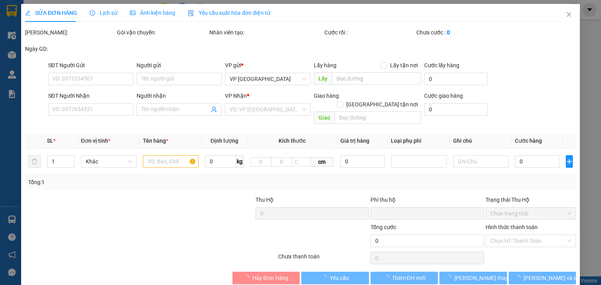
type input "0979388540"
type input "Tuấn"
type input "0795565090"
type input "Nguyễn Thị Vinh"
type input "0"
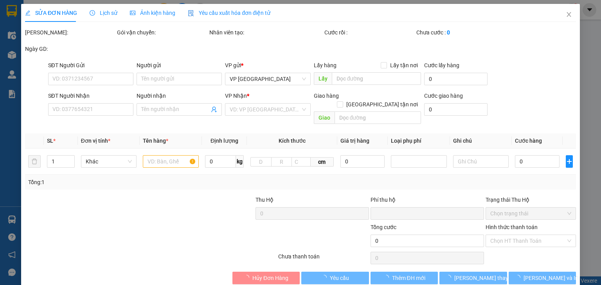
type input "150.000"
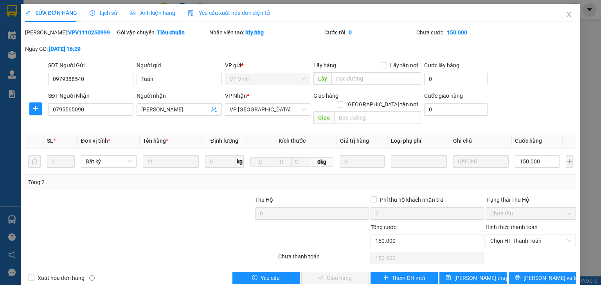
click at [486, 224] on label "Hình thức thanh toán" at bounding box center [512, 227] width 52 height 6
click at [490, 235] on input "Hình thức thanh toán" at bounding box center [528, 241] width 76 height 12
click at [469, 243] on div "Total Paid Fee 0 Total UnPaid Fee 150.000 Cash Collection Total Fee Mã ĐH: VPV1…" at bounding box center [300, 156] width 551 height 256
click at [409, 250] on div "150.000" at bounding box center [428, 258] width 114 height 16
click at [502, 224] on label "Hình thức thanh toán" at bounding box center [512, 227] width 52 height 6
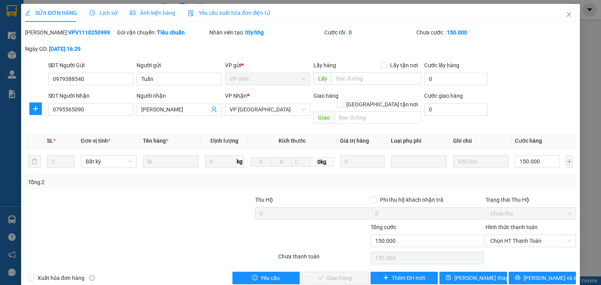
click at [502, 235] on input "Hình thức thanh toán" at bounding box center [528, 241] width 76 height 12
drag, startPoint x: 501, startPoint y: 230, endPoint x: 501, endPoint y: 242, distance: 11.7
click at [501, 242] on div "Total Paid Fee 0 Total UnPaid Fee 150.000 Cash Collection Total Fee Mã ĐH: VPV1…" at bounding box center [300, 156] width 551 height 256
click at [499, 241] on div "Total Paid Fee 0 Total UnPaid Fee 150.000 Cash Collection Total Fee Mã ĐH: VPV1…" at bounding box center [300, 156] width 551 height 256
click at [514, 224] on label "Hình thức thanh toán" at bounding box center [512, 227] width 52 height 6
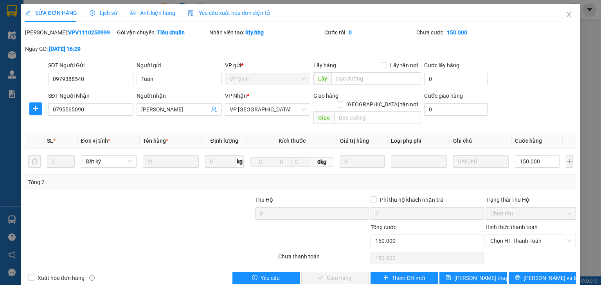
click at [514, 235] on input "Hình thức thanh toán" at bounding box center [528, 241] width 76 height 12
click at [512, 247] on div "Tại văn phòng" at bounding box center [527, 247] width 81 height 9
type input "0"
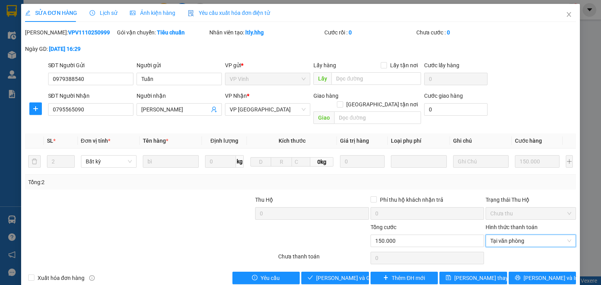
click at [354, 263] on div "Total Paid Fee 0 Total UnPaid Fee 150.000 Cash Collection Total Fee Mã ĐH: VPV1…" at bounding box center [300, 156] width 551 height 256
click at [351, 274] on span "[PERSON_NAME] và Giao hàng" at bounding box center [353, 278] width 75 height 9
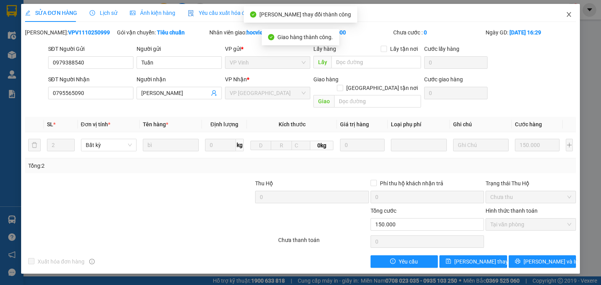
click at [570, 14] on icon "close" at bounding box center [569, 14] width 4 height 5
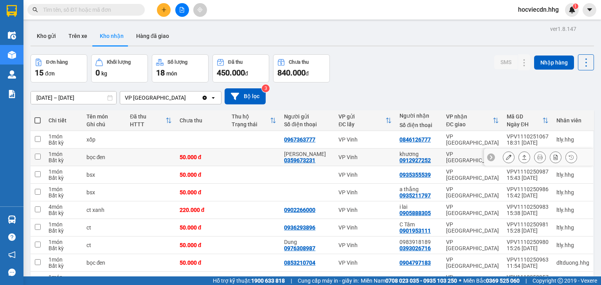
click at [506, 156] on icon at bounding box center [508, 157] width 5 height 5
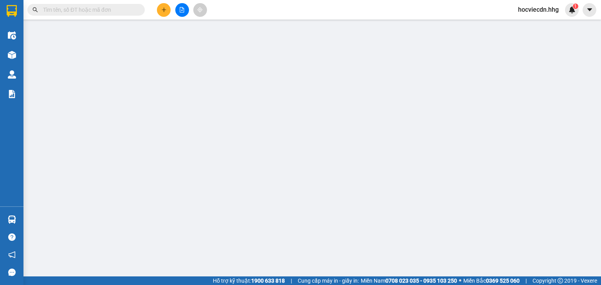
type input "0359673231"
type input "Trần Linh"
type input "0912927252"
type input "khương"
type input "0"
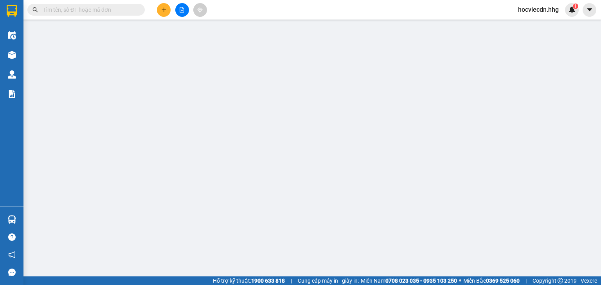
type input "50.000"
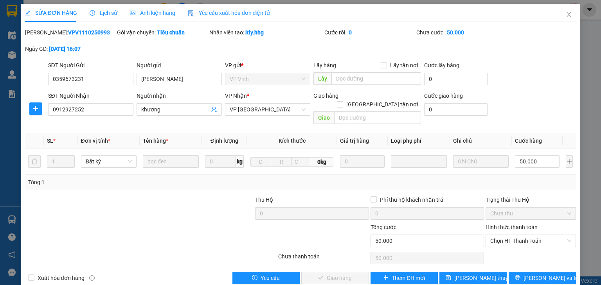
click at [502, 224] on label "Hình thức thanh toán" at bounding box center [512, 227] width 52 height 6
click at [502, 235] on input "Hình thức thanh toán" at bounding box center [528, 241] width 76 height 12
click at [495, 246] on div "Tại văn phòng" at bounding box center [527, 247] width 81 height 9
type input "0"
click at [357, 274] on span "[PERSON_NAME] và Giao hàng" at bounding box center [353, 278] width 75 height 9
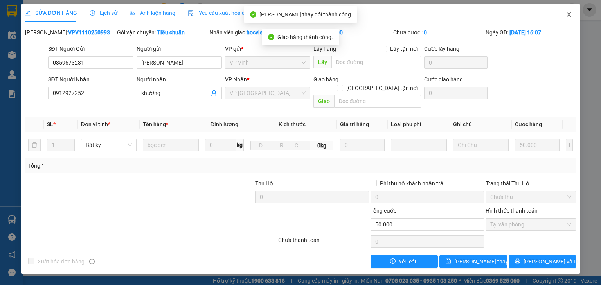
click at [569, 17] on icon "close" at bounding box center [569, 14] width 6 height 6
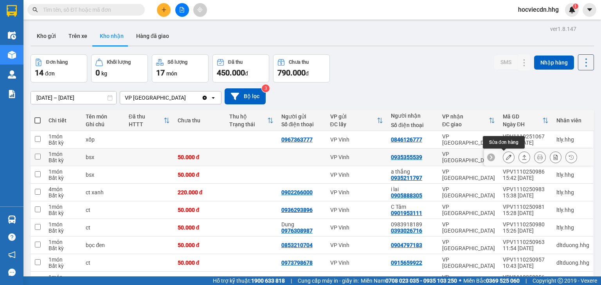
click at [506, 157] on icon at bounding box center [508, 157] width 5 height 5
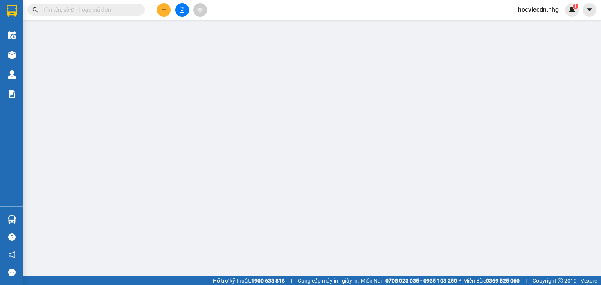
type input "0935355539"
type input "0"
type input "50.000"
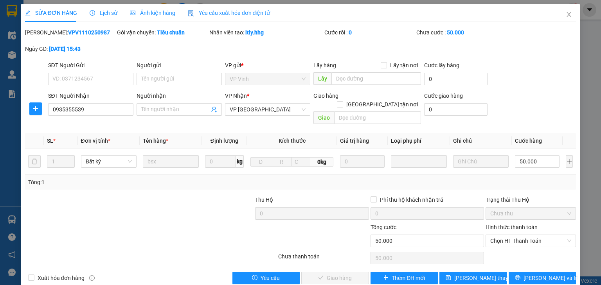
click at [501, 224] on label "Hình thức thanh toán" at bounding box center [512, 227] width 52 height 6
click at [501, 235] on input "Hình thức thanh toán" at bounding box center [528, 241] width 76 height 12
click at [497, 252] on div "Tại văn phòng" at bounding box center [527, 247] width 81 height 9
type input "0"
click at [342, 274] on span "[PERSON_NAME] và Giao hàng" at bounding box center [353, 278] width 75 height 9
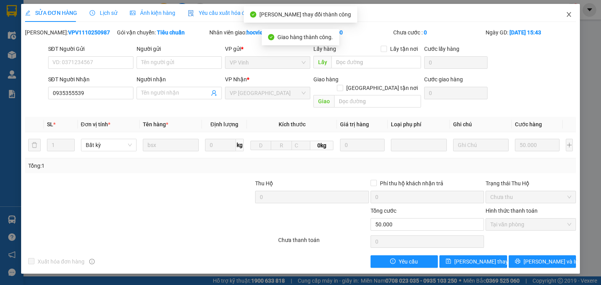
click at [569, 14] on icon "close" at bounding box center [569, 14] width 4 height 5
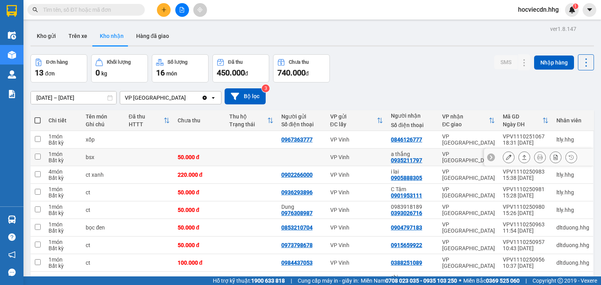
click at [506, 155] on icon at bounding box center [508, 157] width 5 height 5
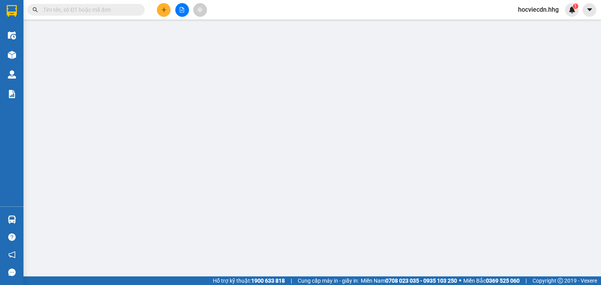
type input "0935211797"
type input "a thắng"
type input "0"
type input "50.000"
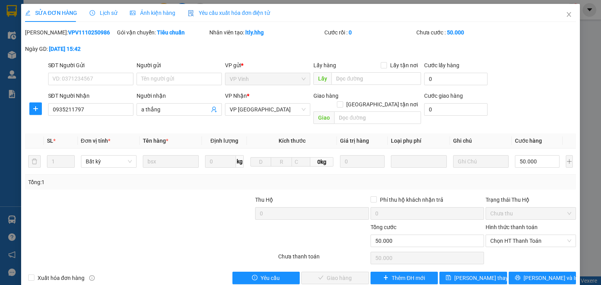
click at [511, 224] on label "Hình thức thanh toán" at bounding box center [512, 227] width 52 height 6
click at [511, 235] on input "Hình thức thanh toán" at bounding box center [528, 241] width 76 height 12
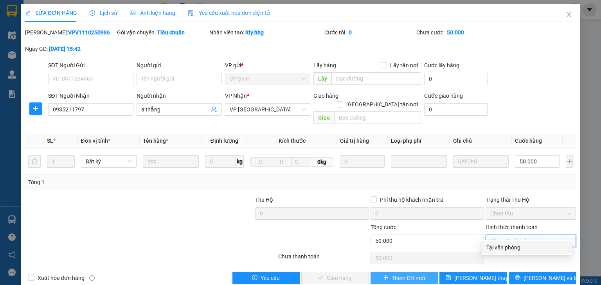
drag, startPoint x: 508, startPoint y: 244, endPoint x: 427, endPoint y: 272, distance: 85.4
click at [501, 247] on div "Tại văn phòng" at bounding box center [527, 247] width 81 height 9
type input "0"
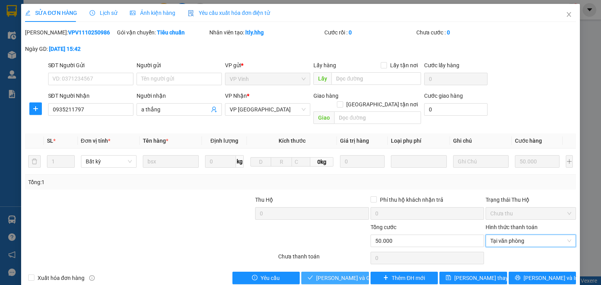
click at [346, 274] on span "[PERSON_NAME] và Giao hàng" at bounding box center [353, 278] width 75 height 9
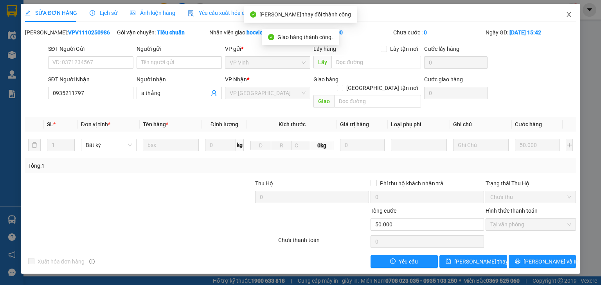
click at [569, 14] on icon "close" at bounding box center [569, 14] width 4 height 5
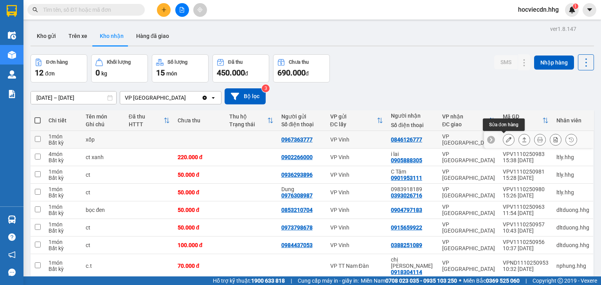
click at [503, 141] on button at bounding box center [508, 140] width 11 height 14
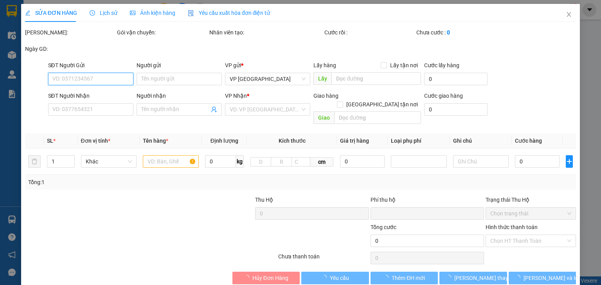
type input "0967363777"
type input "0846126777"
type input "0"
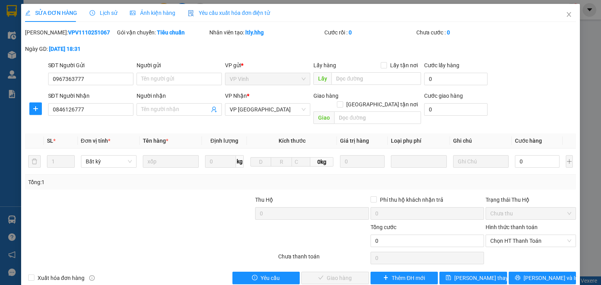
click at [500, 224] on label "Hình thức thanh toán" at bounding box center [512, 227] width 52 height 6
click at [500, 235] on input "Hình thức thanh toán" at bounding box center [528, 241] width 76 height 12
drag, startPoint x: 497, startPoint y: 244, endPoint x: 389, endPoint y: 245, distance: 108.8
click at [497, 244] on div "Tại văn phòng" at bounding box center [527, 247] width 81 height 9
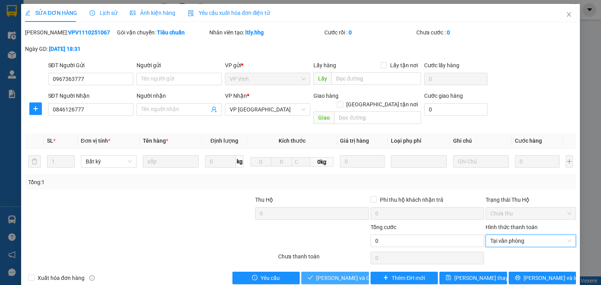
click at [348, 274] on span "[PERSON_NAME] và Giao hàng" at bounding box center [353, 278] width 75 height 9
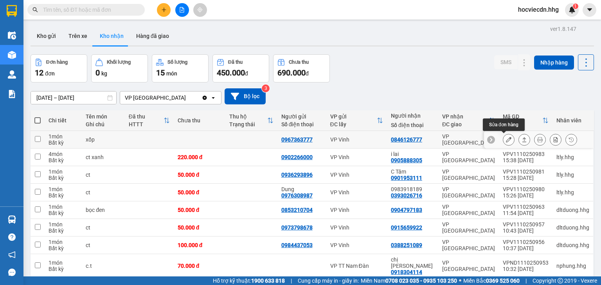
click at [503, 138] on button at bounding box center [508, 140] width 11 height 14
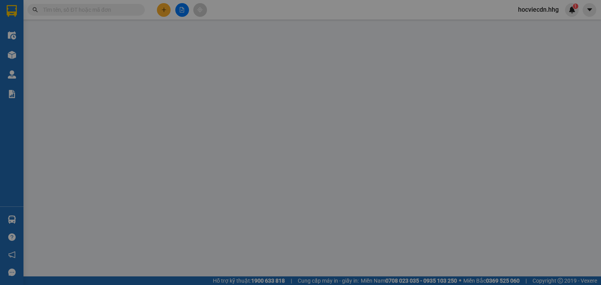
type input "0967363777"
type input "0846126777"
type input "0"
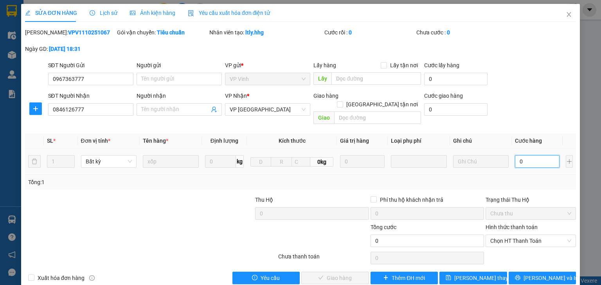
click at [524, 155] on input "0" at bounding box center [537, 161] width 45 height 13
type input "1"
type input "1.000"
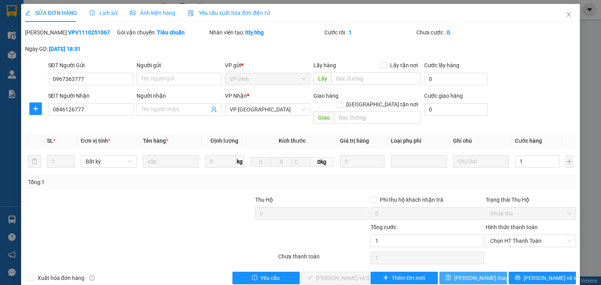
type input "1.000"
click at [481, 274] on button "[PERSON_NAME] thay đổi" at bounding box center [474, 278] width 68 height 13
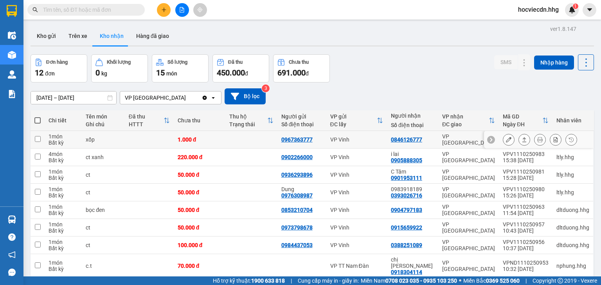
click at [506, 141] on icon at bounding box center [508, 139] width 5 height 5
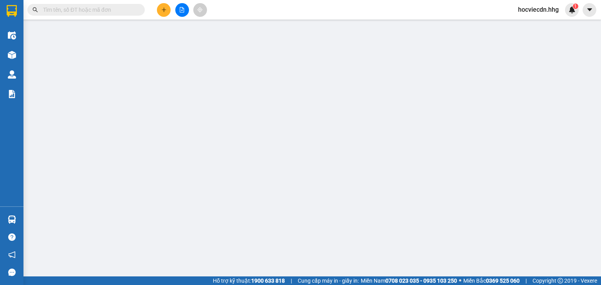
type input "0967363777"
type input "0846126777"
type input "0"
type input "1.000"
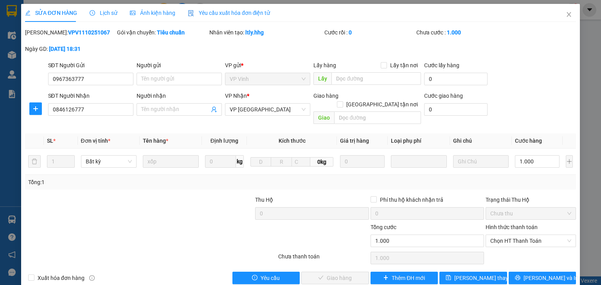
click at [499, 224] on label "Hình thức thanh toán" at bounding box center [512, 227] width 52 height 6
click at [499, 235] on input "Hình thức thanh toán" at bounding box center [528, 241] width 76 height 12
click at [497, 250] on div "Tại văn phòng" at bounding box center [527, 247] width 81 height 9
type input "0"
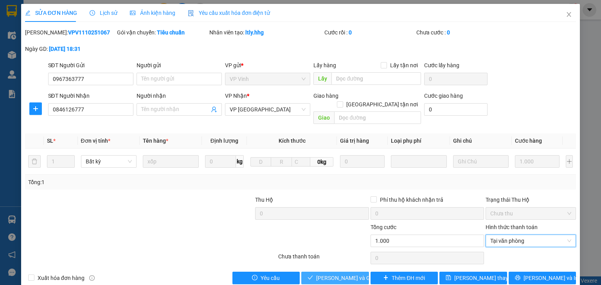
click at [344, 274] on span "[PERSON_NAME] và Giao hàng" at bounding box center [353, 278] width 75 height 9
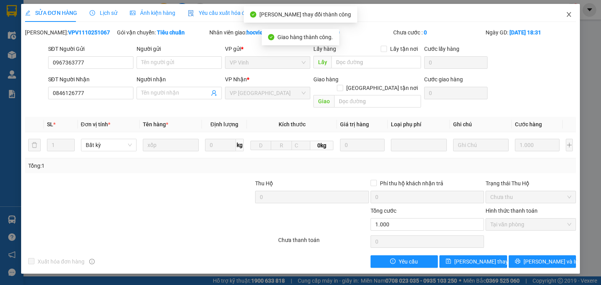
click at [568, 14] on icon "close" at bounding box center [569, 14] width 6 height 6
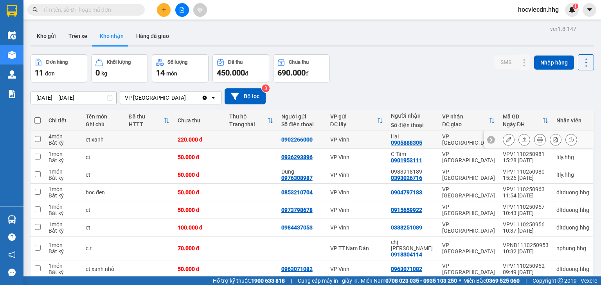
click at [503, 141] on button at bounding box center [508, 140] width 11 height 14
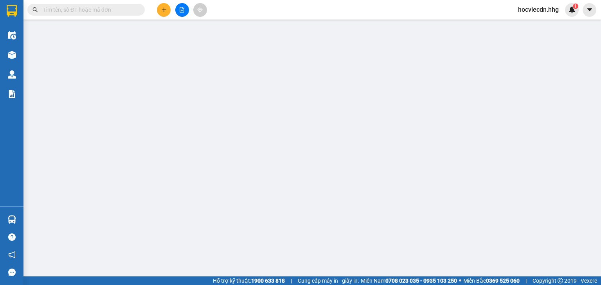
type input "0902266000"
type input "0905888305"
type input "i lai"
type input "0"
type input "220.000"
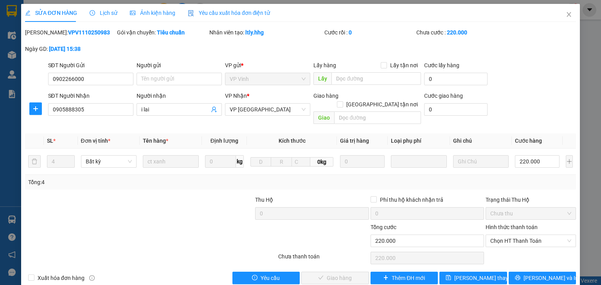
click at [500, 224] on label "Hình thức thanh toán" at bounding box center [512, 227] width 52 height 6
click at [500, 235] on input "Hình thức thanh toán" at bounding box center [528, 241] width 76 height 12
drag, startPoint x: 500, startPoint y: 247, endPoint x: 416, endPoint y: 252, distance: 83.5
click at [483, 247] on div "Tại văn phòng" at bounding box center [527, 247] width 90 height 13
type input "0"
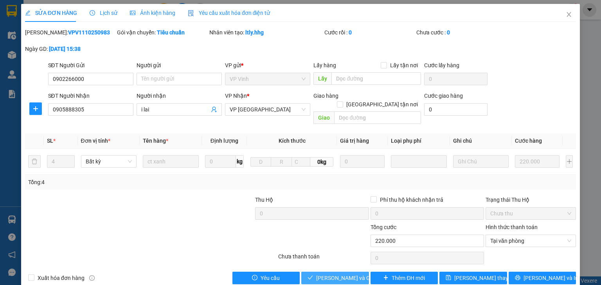
click at [350, 274] on span "[PERSON_NAME] và Giao hàng" at bounding box center [353, 278] width 75 height 9
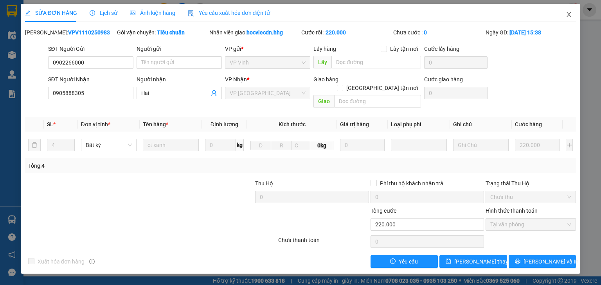
click at [568, 14] on icon "close" at bounding box center [569, 14] width 4 height 5
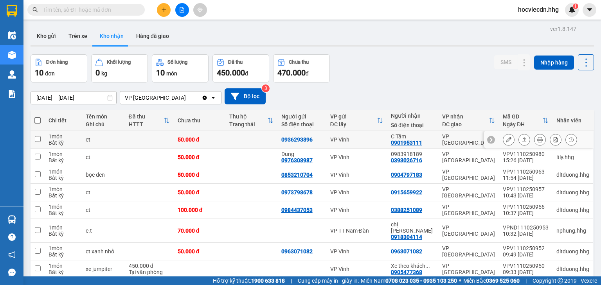
click at [503, 141] on button at bounding box center [508, 140] width 11 height 14
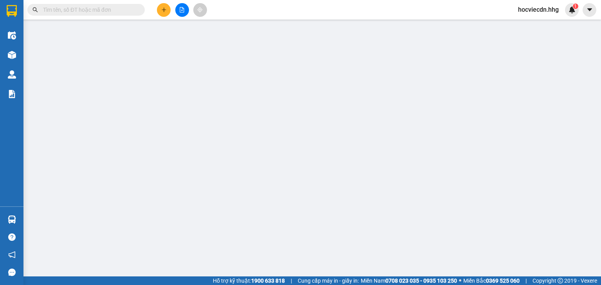
type input "0936293896"
type input "0901953111"
type input "C Tâm"
type input "0"
type input "50.000"
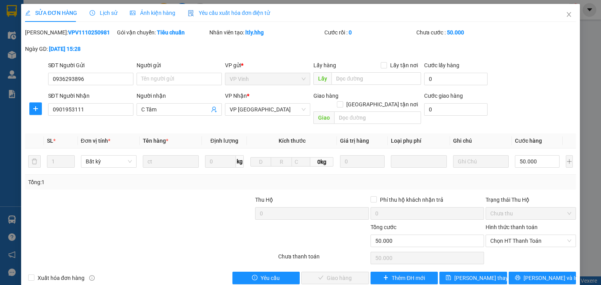
click at [496, 224] on label "Hình thức thanh toán" at bounding box center [512, 227] width 52 height 6
click at [496, 235] on input "Hình thức thanh toán" at bounding box center [528, 241] width 76 height 12
click at [495, 245] on div "Tại văn phòng" at bounding box center [527, 247] width 81 height 9
type input "0"
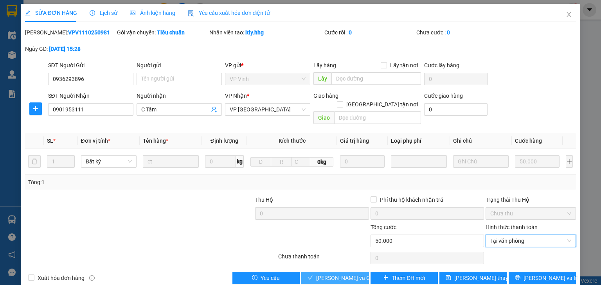
click at [340, 274] on span "[PERSON_NAME] và Giao hàng" at bounding box center [353, 278] width 75 height 9
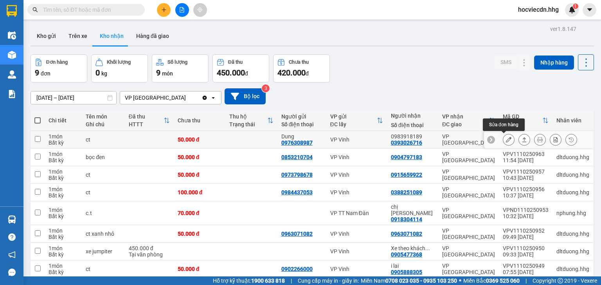
click at [506, 139] on icon at bounding box center [508, 139] width 5 height 5
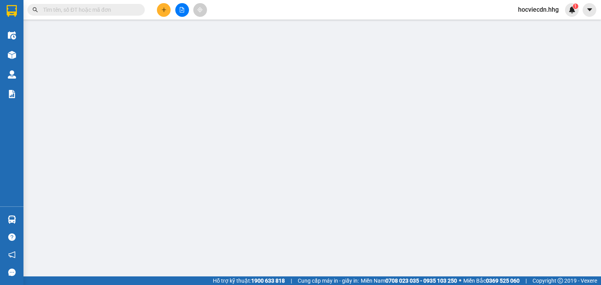
type input "0976308987"
type input "Dung"
type input "0393026716"
type input "0983918189"
type input "0"
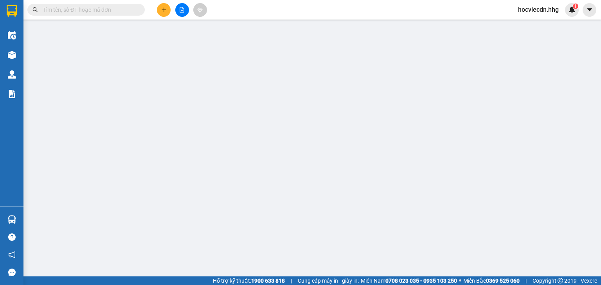
type input "50.000"
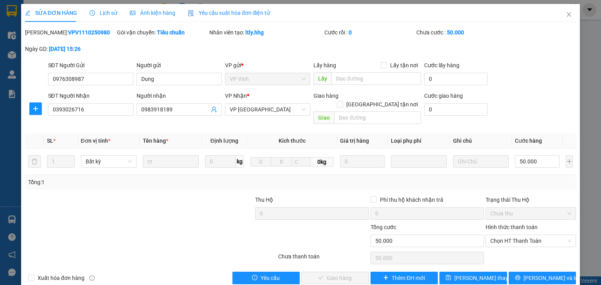
click at [504, 224] on label "Hình thức thanh toán" at bounding box center [512, 227] width 52 height 6
click at [504, 235] on input "Hình thức thanh toán" at bounding box center [528, 241] width 76 height 12
drag, startPoint x: 499, startPoint y: 247, endPoint x: 305, endPoint y: 264, distance: 194.4
click at [489, 249] on div "Tại văn phòng" at bounding box center [527, 247] width 81 height 9
type input "0"
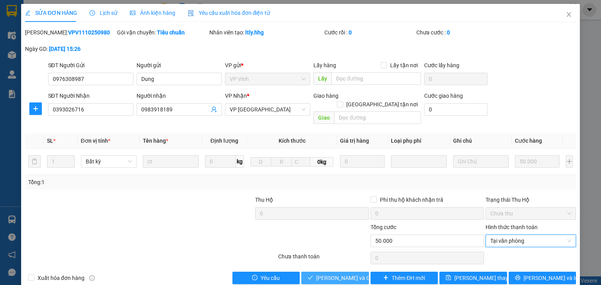
drag, startPoint x: 357, startPoint y: 268, endPoint x: 366, endPoint y: 251, distance: 19.3
click at [357, 274] on span "[PERSON_NAME] và Giao hàng" at bounding box center [353, 278] width 75 height 9
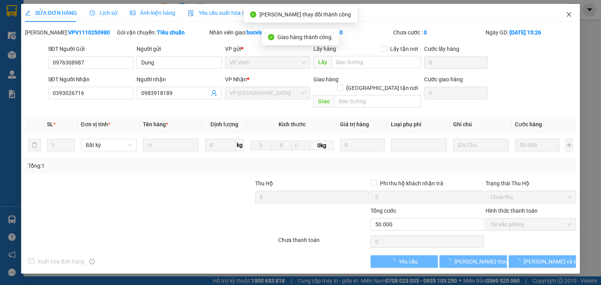
click at [565, 13] on span "Close" at bounding box center [569, 15] width 22 height 22
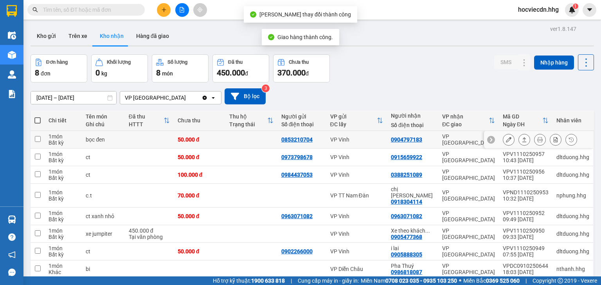
click at [504, 136] on button at bounding box center [508, 140] width 11 height 14
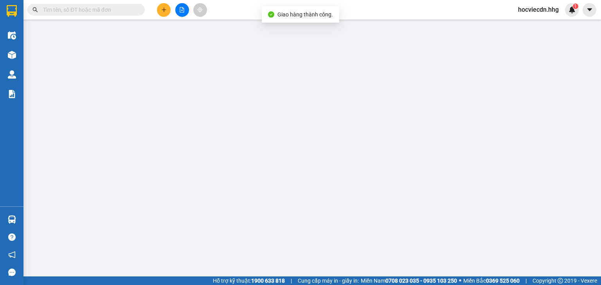
type input "0853210704"
type input "0904797183"
type input "0"
type input "50.000"
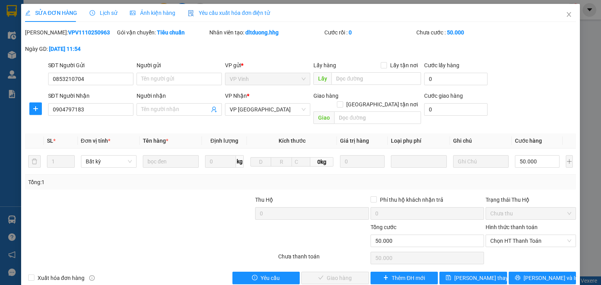
click at [504, 224] on label "Hình thức thanh toán" at bounding box center [512, 227] width 52 height 6
click at [504, 235] on input "Hình thức thanh toán" at bounding box center [528, 241] width 76 height 12
drag, startPoint x: 503, startPoint y: 249, endPoint x: 483, endPoint y: 250, distance: 20.0
click at [499, 250] on div "Tại văn phòng" at bounding box center [527, 247] width 81 height 9
type input "0"
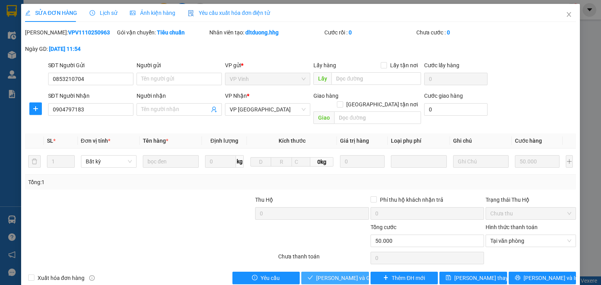
click at [345, 274] on span "[PERSON_NAME] và Giao hàng" at bounding box center [353, 278] width 75 height 9
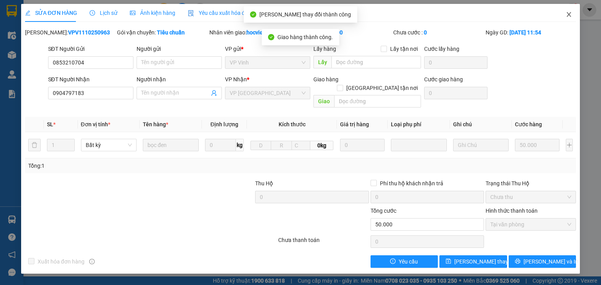
click at [570, 14] on icon "close" at bounding box center [569, 14] width 6 height 6
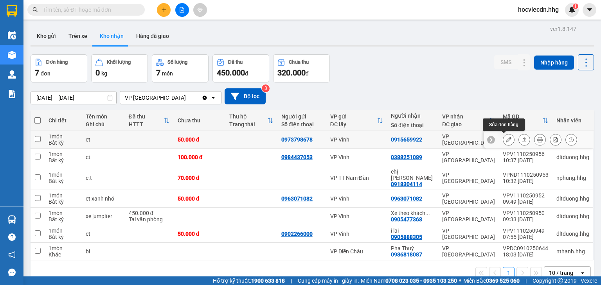
click at [506, 139] on icon at bounding box center [508, 139] width 5 height 5
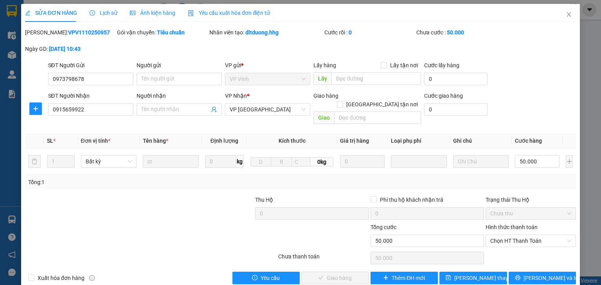
click at [504, 224] on label "Hình thức thanh toán" at bounding box center [512, 227] width 52 height 6
click at [504, 235] on input "Hình thức thanh toán" at bounding box center [528, 241] width 76 height 12
drag, startPoint x: 503, startPoint y: 247, endPoint x: 479, endPoint y: 247, distance: 23.5
click at [501, 247] on div "Tại văn phòng" at bounding box center [527, 247] width 81 height 9
type input "0"
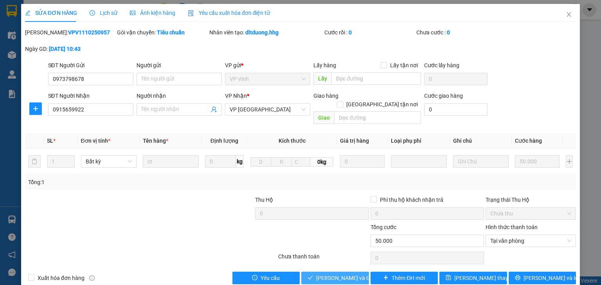
click at [343, 274] on span "[PERSON_NAME] và Giao hàng" at bounding box center [353, 278] width 75 height 9
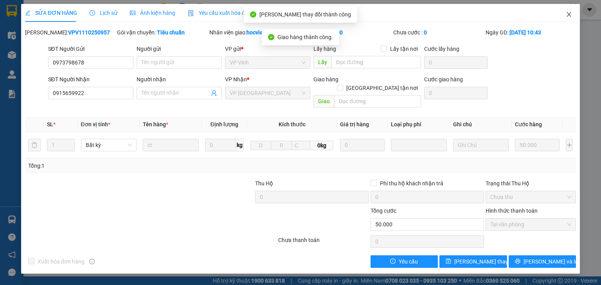
click at [571, 16] on icon "close" at bounding box center [569, 14] width 6 height 6
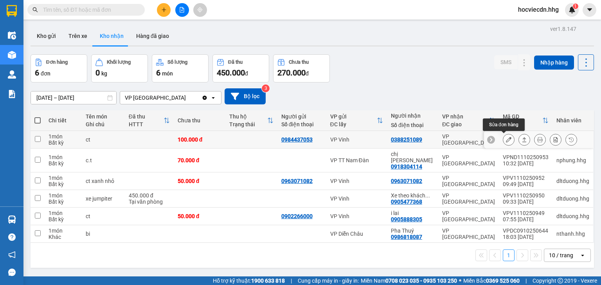
click at [506, 143] on button at bounding box center [508, 140] width 11 height 14
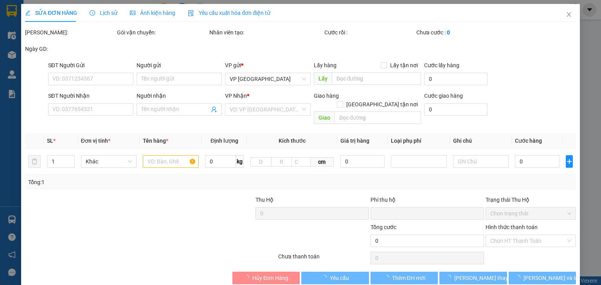
type input "0984437053"
type input "0388251089"
type input "0"
type input "100.000"
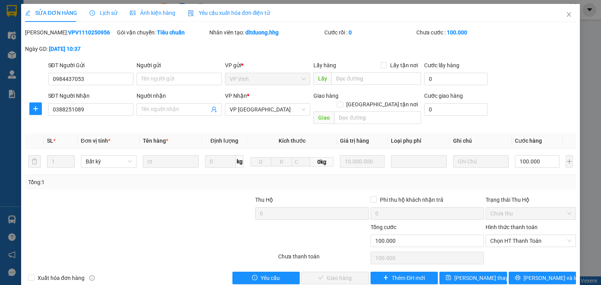
click at [492, 224] on label "Hình thức thanh toán" at bounding box center [512, 227] width 52 height 6
click at [492, 235] on input "Hình thức thanh toán" at bounding box center [528, 241] width 76 height 12
click at [489, 247] on div "Tại văn phòng" at bounding box center [527, 247] width 81 height 9
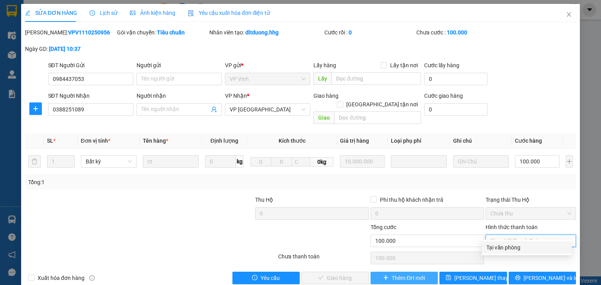
type input "0"
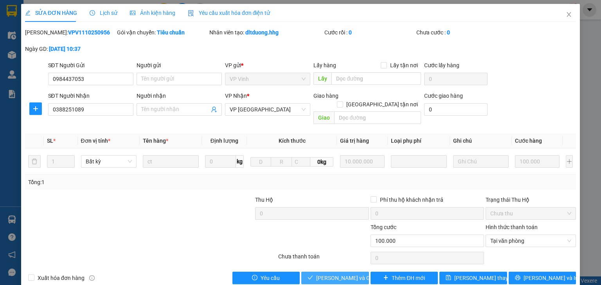
drag, startPoint x: 351, startPoint y: 270, endPoint x: 459, endPoint y: 168, distance: 148.4
click at [351, 274] on span "[PERSON_NAME] và Giao hàng" at bounding box center [353, 278] width 75 height 9
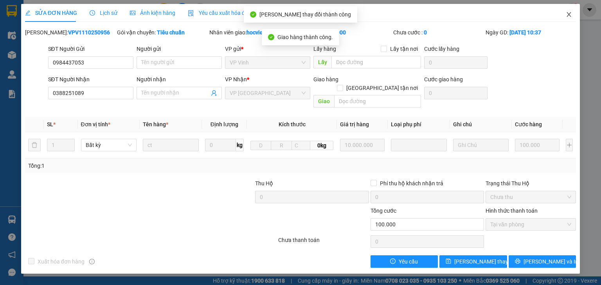
click at [569, 16] on icon "close" at bounding box center [569, 14] width 6 height 6
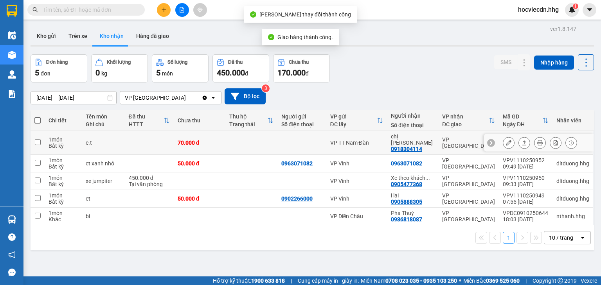
click at [506, 140] on icon at bounding box center [508, 142] width 5 height 5
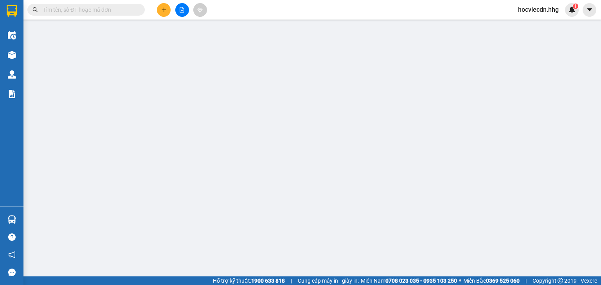
type input "0918304114"
type input "chị thảo"
type input "0"
type input "70.000"
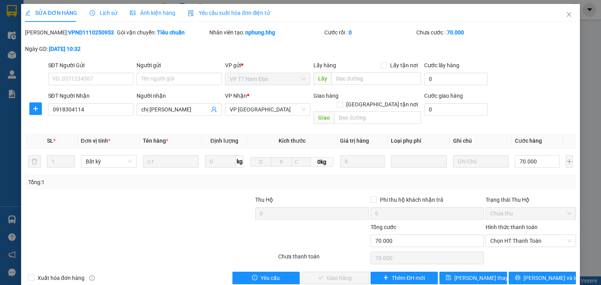
click at [490, 224] on label "Hình thức thanh toán" at bounding box center [512, 227] width 52 height 6
click at [490, 235] on input "Hình thức thanh toán" at bounding box center [528, 241] width 76 height 12
click at [493, 247] on div "Tại văn phòng" at bounding box center [527, 247] width 81 height 9
type input "0"
click at [354, 274] on span "[PERSON_NAME] và Giao hàng" at bounding box center [353, 278] width 75 height 9
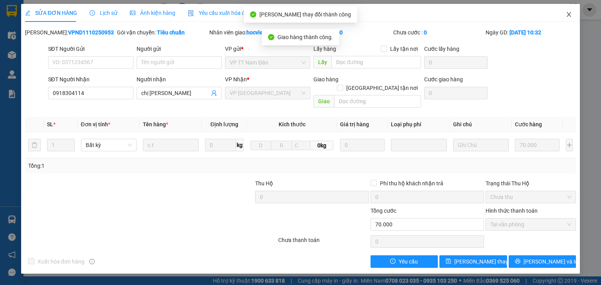
click at [571, 15] on icon "close" at bounding box center [569, 14] width 6 height 6
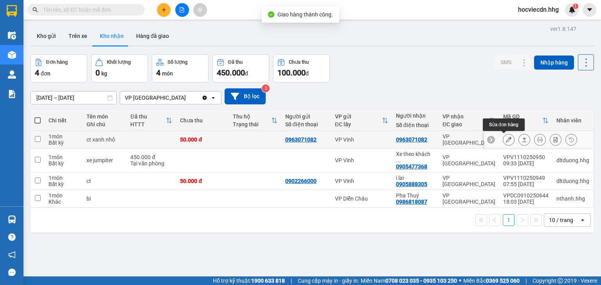
click at [507, 137] on button at bounding box center [508, 140] width 11 height 14
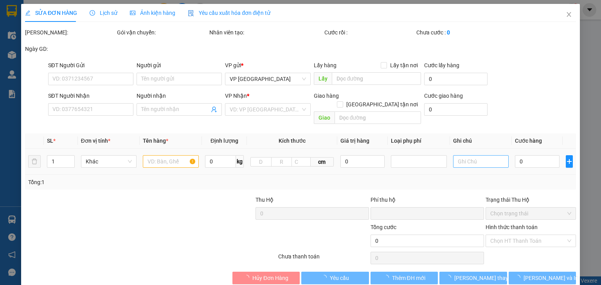
type input "0963071082"
type input "0"
type input "50.000"
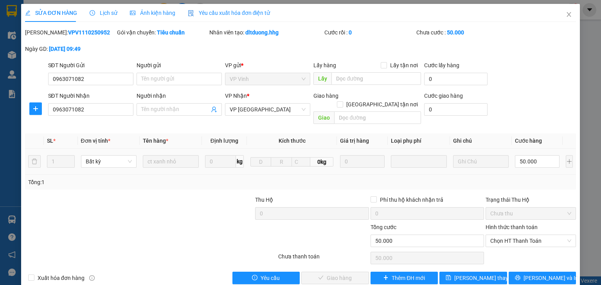
click at [486, 223] on div "Hình thức thanh toán" at bounding box center [531, 229] width 90 height 12
click at [501, 224] on label "Hình thức thanh toán" at bounding box center [512, 227] width 52 height 6
click at [501, 235] on input "Hình thức thanh toán" at bounding box center [528, 241] width 76 height 12
click at [500, 241] on div "Total Paid Fee 0 Total UnPaid Fee 50.000 Cash Collection Total Fee Mã ĐH: VPV11…" at bounding box center [300, 156] width 551 height 256
click at [505, 224] on label "Hình thức thanh toán" at bounding box center [512, 227] width 52 height 6
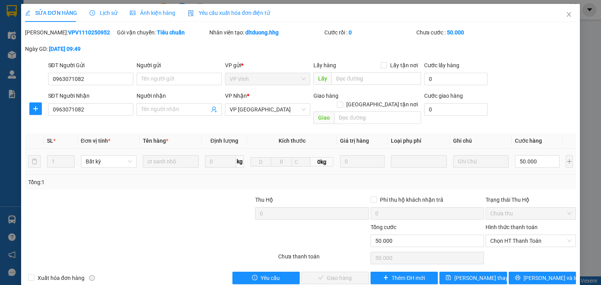
click at [505, 235] on input "Hình thức thanh toán" at bounding box center [528, 241] width 76 height 12
click at [502, 246] on div "Tại văn phòng" at bounding box center [527, 247] width 81 height 9
type input "0"
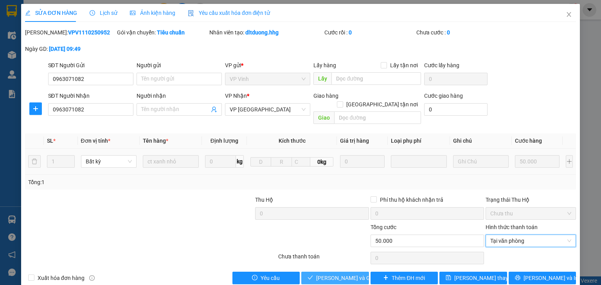
click at [360, 272] on button "[PERSON_NAME] và Giao hàng" at bounding box center [335, 278] width 68 height 13
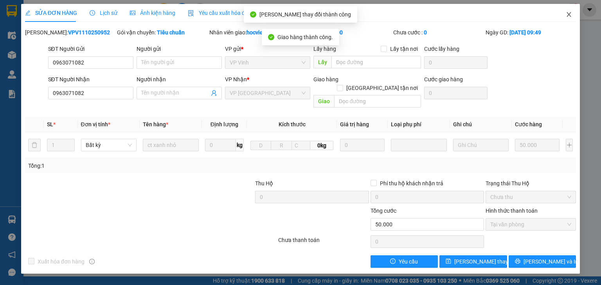
click at [569, 14] on icon "close" at bounding box center [569, 14] width 4 height 5
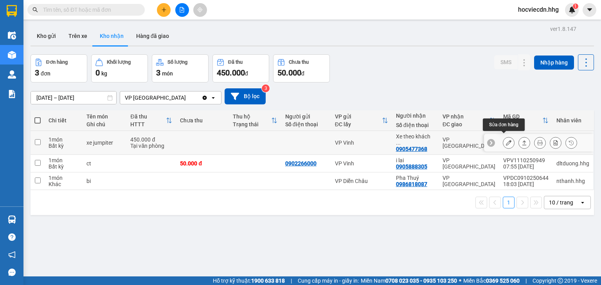
click at [506, 141] on icon at bounding box center [508, 142] width 5 height 5
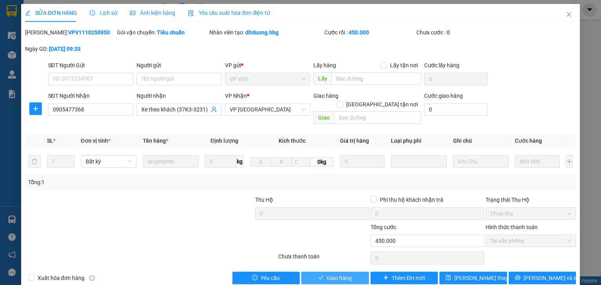
click at [346, 274] on span "Giao hàng" at bounding box center [339, 278] width 25 height 9
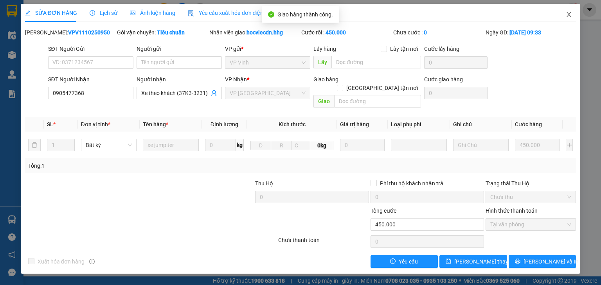
click at [568, 15] on icon "close" at bounding box center [569, 14] width 6 height 6
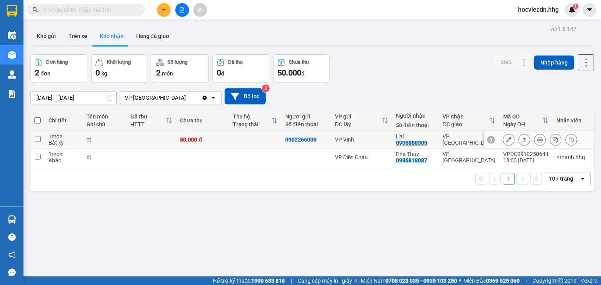
click at [506, 140] on icon at bounding box center [508, 139] width 5 height 5
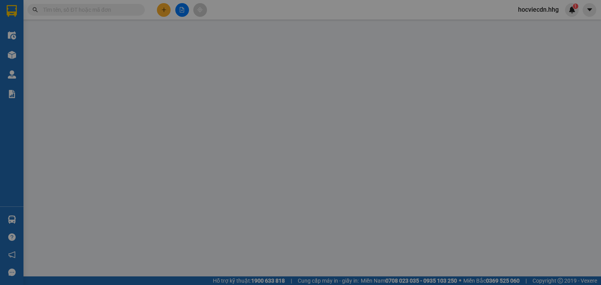
type input "0902266000"
type input "0905888305"
type input "i lai"
type input "0"
type input "50.000"
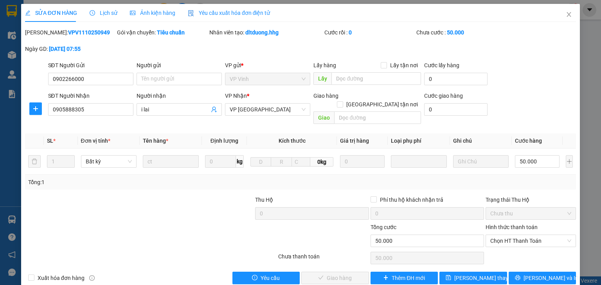
click at [494, 224] on label "Hình thức thanh toán" at bounding box center [512, 227] width 52 height 6
click at [494, 235] on input "Hình thức thanh toán" at bounding box center [528, 241] width 76 height 12
click at [495, 247] on div "Tại văn phòng" at bounding box center [527, 247] width 81 height 9
type input "0"
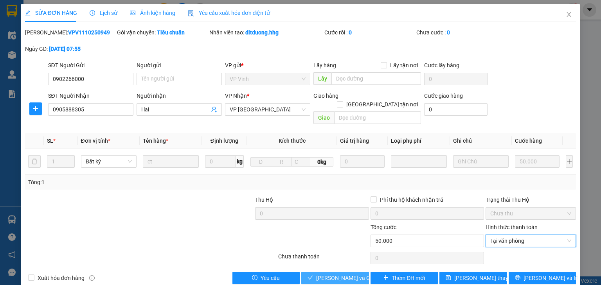
click at [332, 274] on span "[PERSON_NAME] và Giao hàng" at bounding box center [353, 278] width 75 height 9
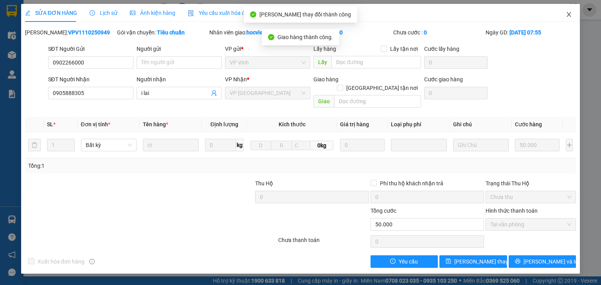
click at [569, 16] on icon "close" at bounding box center [569, 14] width 6 height 6
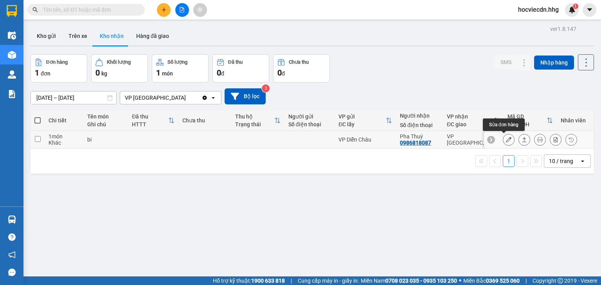
click at [506, 139] on icon at bounding box center [508, 139] width 5 height 5
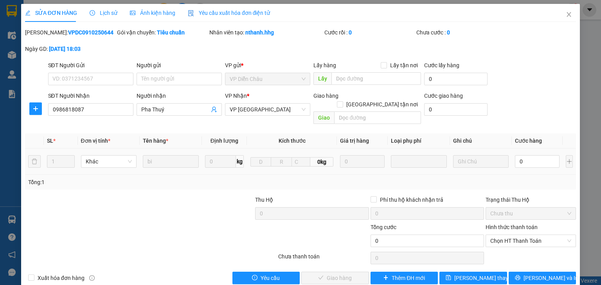
click at [497, 224] on label "Hình thức thanh toán" at bounding box center [512, 227] width 52 height 6
click at [497, 235] on input "Hình thức thanh toán" at bounding box center [528, 241] width 76 height 12
click at [500, 244] on div "Tại văn phòng" at bounding box center [527, 247] width 81 height 9
click at [349, 274] on span "[PERSON_NAME] và Giao hàng" at bounding box center [353, 278] width 75 height 9
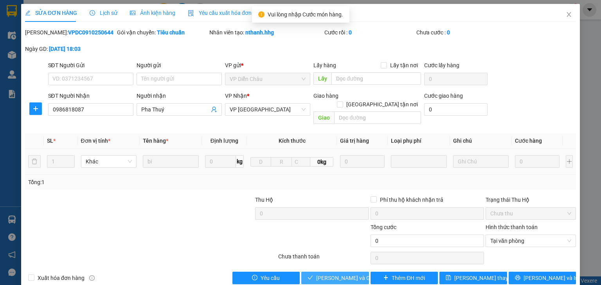
click at [332, 274] on span "[PERSON_NAME] và Giao hàng" at bounding box center [353, 278] width 75 height 9
click at [501, 224] on label "Hình thức thanh toán" at bounding box center [512, 227] width 52 height 6
click at [501, 235] on input "Hình thức thanh toán" at bounding box center [528, 241] width 76 height 12
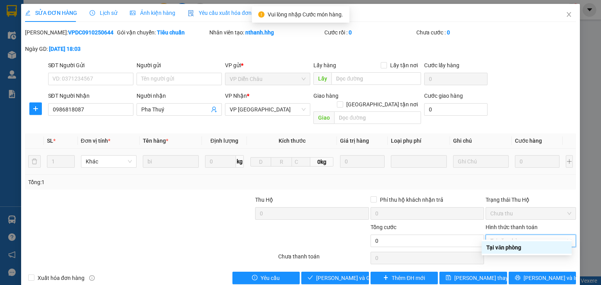
drag, startPoint x: 509, startPoint y: 244, endPoint x: 331, endPoint y: 274, distance: 180.6
click at [509, 244] on div "Tại văn phòng" at bounding box center [527, 247] width 81 height 9
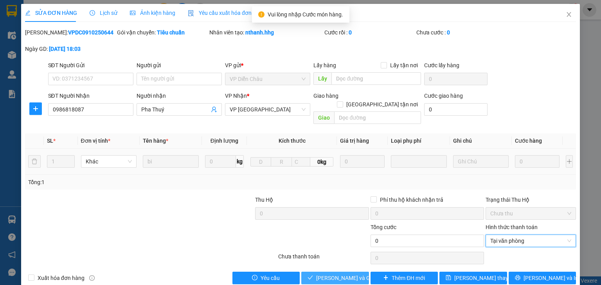
click at [330, 274] on span "[PERSON_NAME] và Giao hàng" at bounding box center [353, 278] width 75 height 9
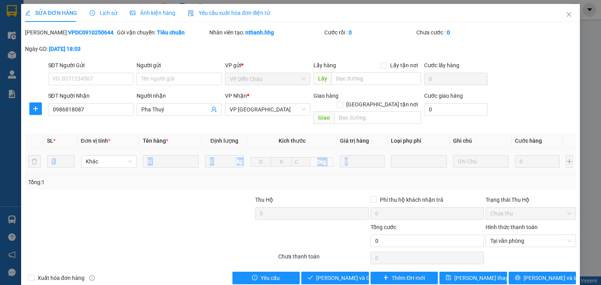
drag, startPoint x: 548, startPoint y: 139, endPoint x: 499, endPoint y: 142, distance: 48.6
click at [499, 142] on table "SL * Đơn vị tính * Tên hàng * Định lượng Kích thước Giá trị hàng Loại phụ phí G…" at bounding box center [300, 153] width 551 height 41
click at [528, 154] on div "0" at bounding box center [537, 162] width 45 height 16
click at [434, 110] on input "0" at bounding box center [455, 109] width 63 height 13
type input "1"
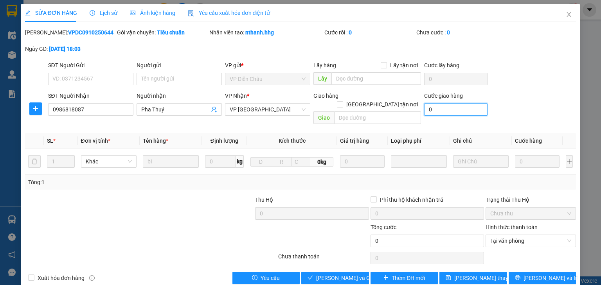
type input "1"
type input "10"
type input "100"
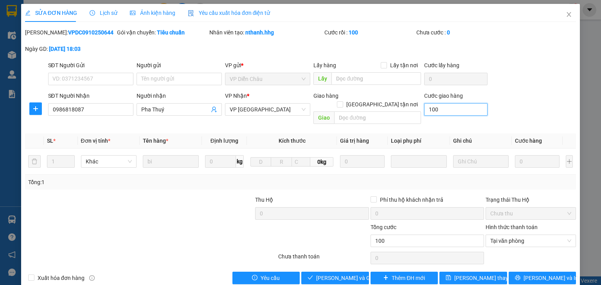
type input "1.000"
type input "10.000"
type input "100.000"
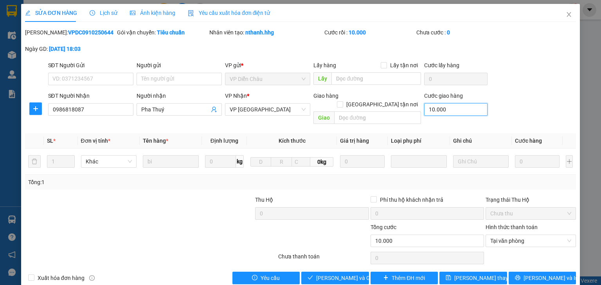
type input "100.000"
type input "1.000.000"
type input "100.000"
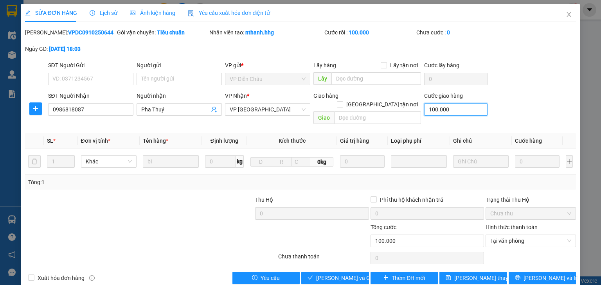
type input "10.000"
type input "1.000"
type input "1.000.000"
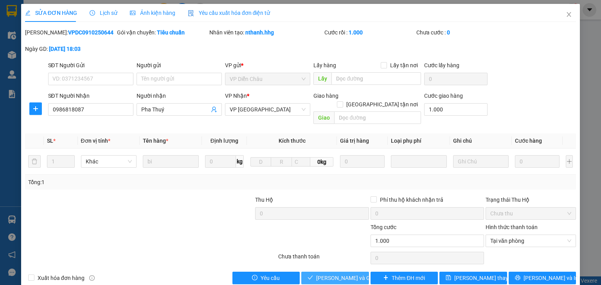
type input "1.000.000"
click at [341, 274] on span "[PERSON_NAME] và Giao hàng" at bounding box center [353, 278] width 75 height 9
click at [461, 113] on input "1.000.000" at bounding box center [455, 109] width 63 height 13
type input "0"
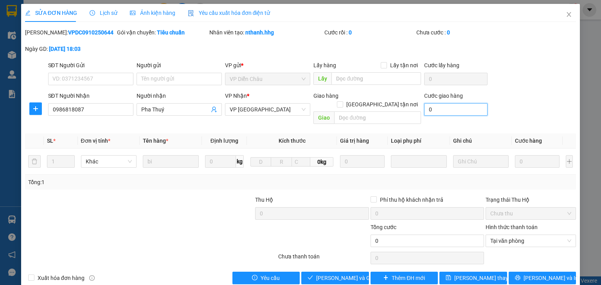
type input "1"
type input "1.000"
click at [483, 274] on span "[PERSON_NAME] thay đổi" at bounding box center [485, 278] width 63 height 9
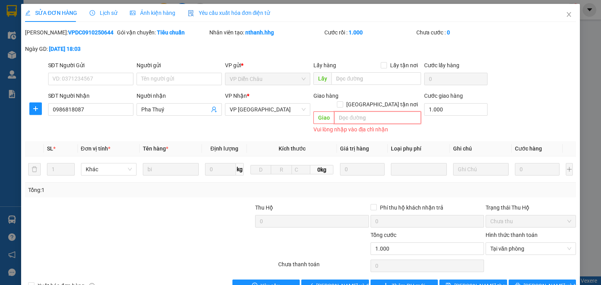
click at [347, 112] on input "text" at bounding box center [377, 118] width 87 height 13
click at [344, 125] on div "Vui lòng nhập vào địa chỉ nhận" at bounding box center [368, 129] width 108 height 9
click at [315, 112] on span "Giao" at bounding box center [324, 118] width 21 height 13
click at [382, 100] on span "[GEOGRAPHIC_DATA] tận nơi" at bounding box center [382, 104] width 78 height 9
click at [342, 101] on input "[GEOGRAPHIC_DATA] tận nơi" at bounding box center [339, 103] width 5 height 5
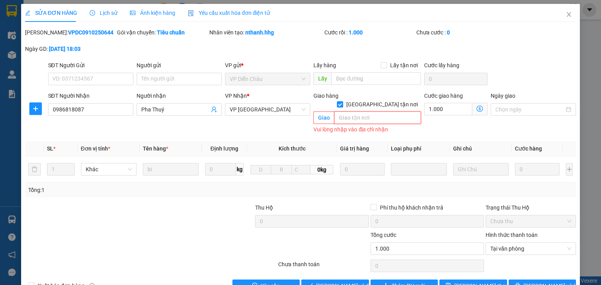
click at [375, 112] on input "text" at bounding box center [377, 118] width 87 height 13
click at [342, 101] on input "[GEOGRAPHIC_DATA] tận nơi" at bounding box center [339, 103] width 5 height 5
checkbox input "false"
click at [323, 125] on div "Vui lòng nhập vào địa chỉ nhận" at bounding box center [368, 129] width 108 height 9
click at [341, 114] on input "text" at bounding box center [377, 118] width 87 height 13
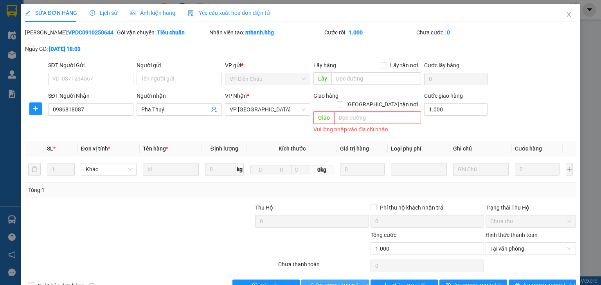
click at [319, 272] on div "Total Paid Fee 0 Total UnPaid Fee 0 Cash Collection Total Fee Mã ĐH: VPDC091025…" at bounding box center [300, 160] width 551 height 264
click at [320, 282] on span "[PERSON_NAME] và Giao hàng" at bounding box center [353, 286] width 75 height 9
click at [567, 13] on icon "close" at bounding box center [569, 14] width 6 height 6
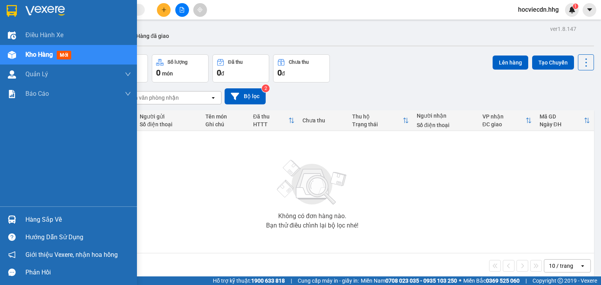
click at [42, 221] on div "Hàng sắp về" at bounding box center [78, 220] width 106 height 12
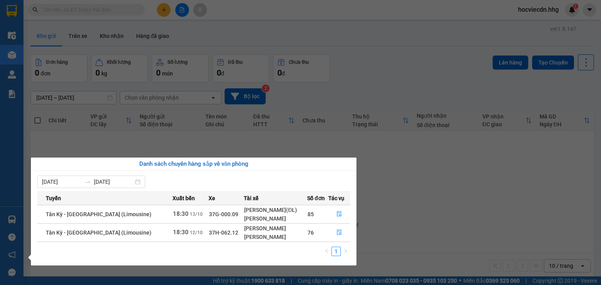
click at [209, 230] on span "37H-062.12" at bounding box center [223, 233] width 29 height 6
click at [334, 230] on button "button" at bounding box center [340, 233] width 22 height 13
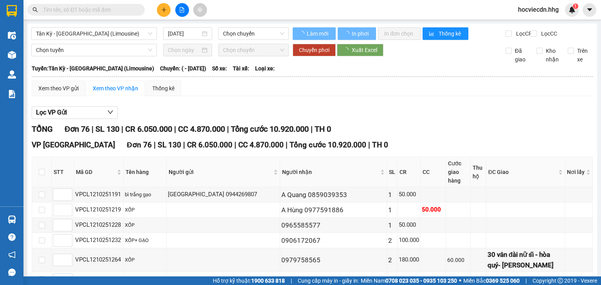
type input "12/10/2025"
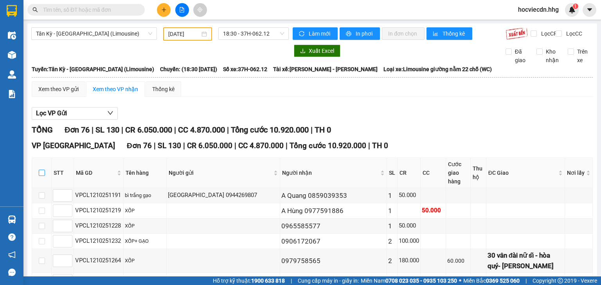
click at [39, 176] on input "checkbox" at bounding box center [42, 173] width 6 height 6
checkbox input "true"
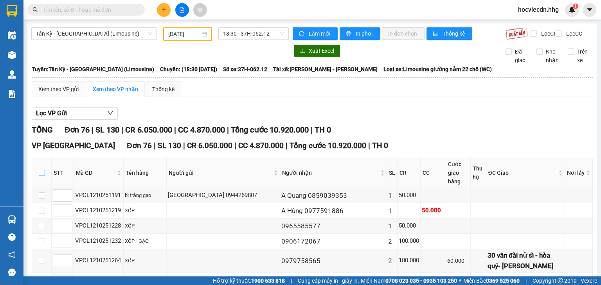
checkbox input "true"
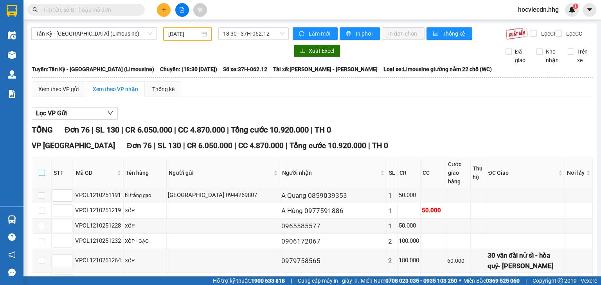
checkbox input "true"
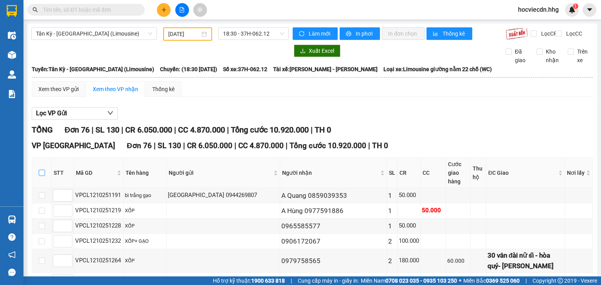
checkbox input "true"
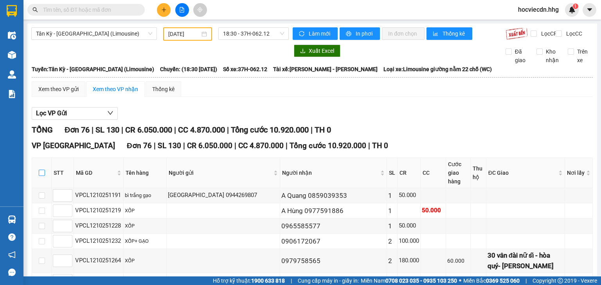
checkbox input "true"
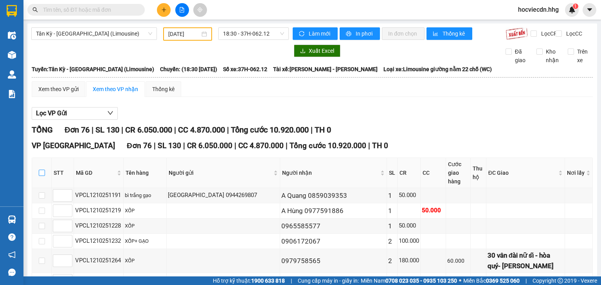
checkbox input "true"
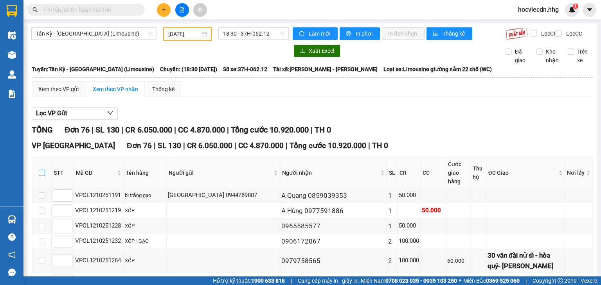
checkbox input "true"
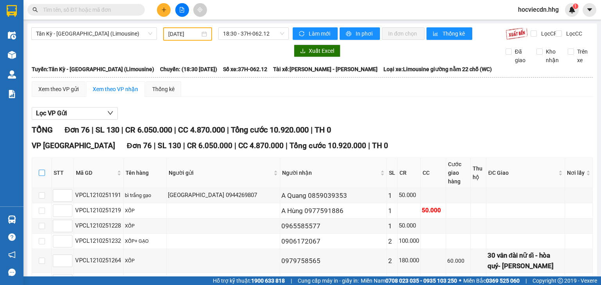
checkbox input "true"
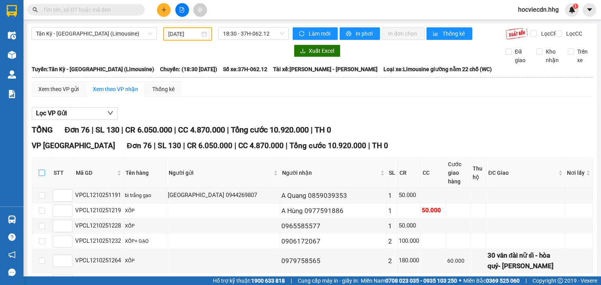
checkbox input "true"
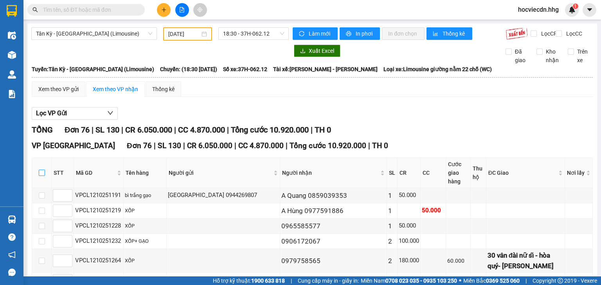
checkbox input "true"
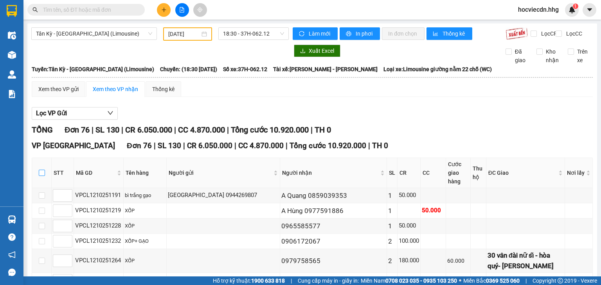
checkbox input "true"
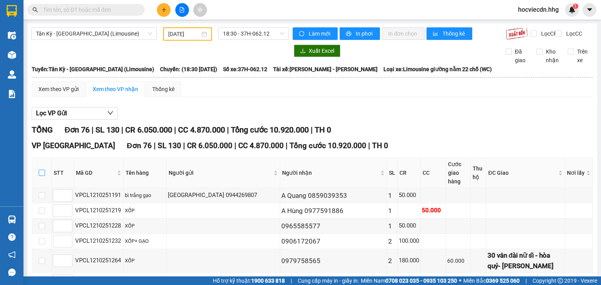
checkbox input "true"
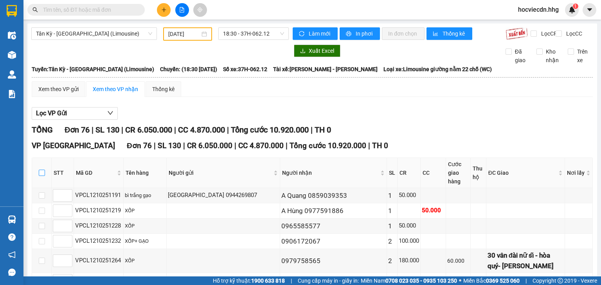
checkbox input "true"
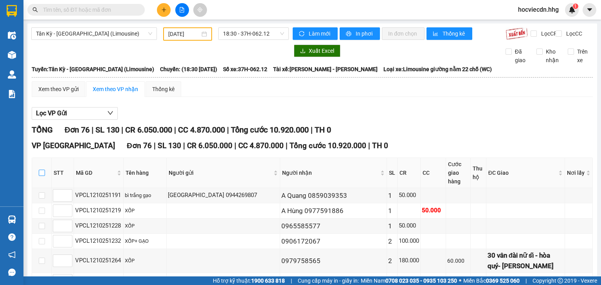
checkbox input "true"
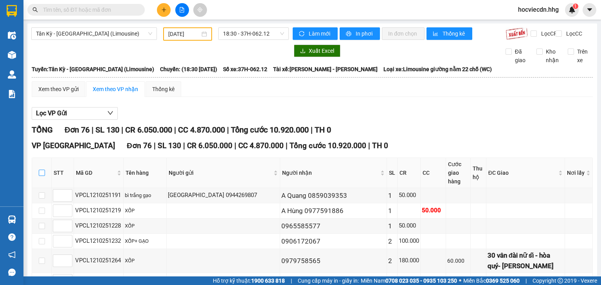
checkbox input "true"
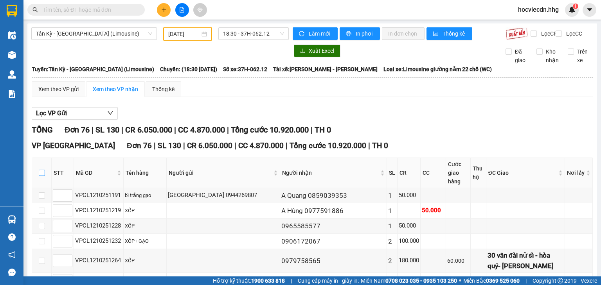
checkbox input "true"
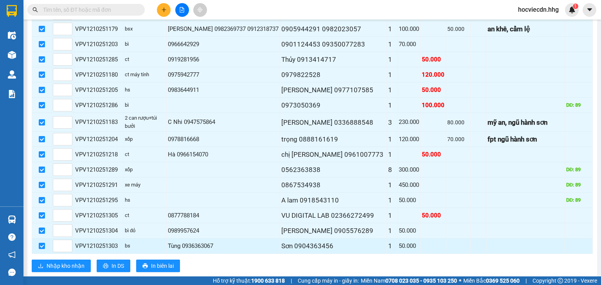
scroll to position [1134, 0]
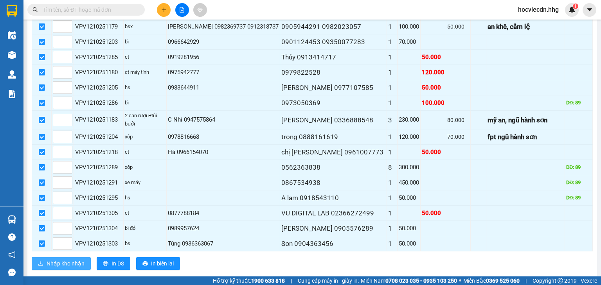
click at [84, 258] on button "Nhập kho nhận" at bounding box center [61, 264] width 59 height 13
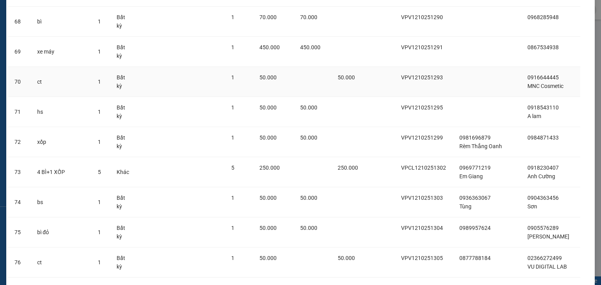
scroll to position [2122, 0]
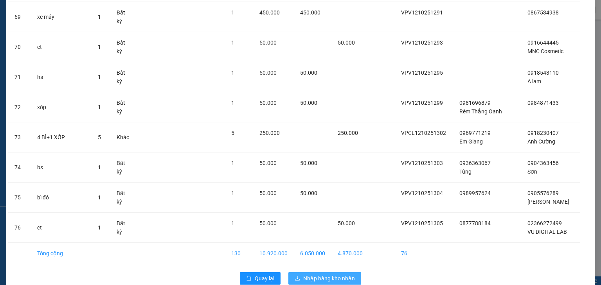
click at [307, 272] on button "Nhập hàng kho nhận" at bounding box center [324, 278] width 73 height 13
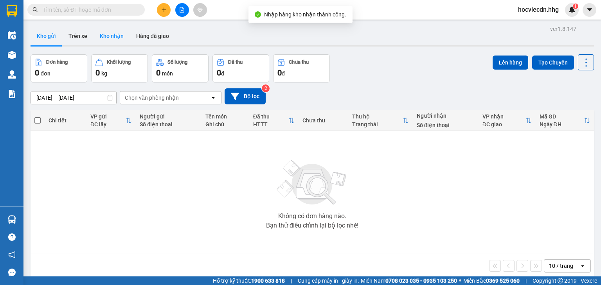
click at [113, 38] on button "Kho nhận" at bounding box center [112, 36] width 36 height 19
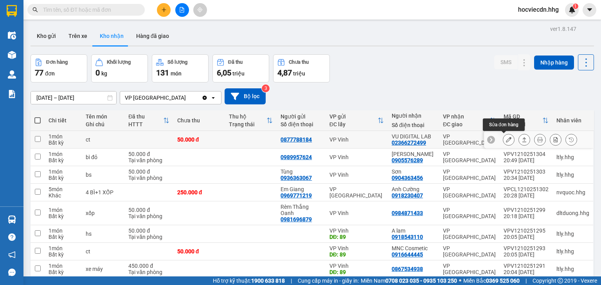
click at [507, 139] on button at bounding box center [508, 140] width 11 height 14
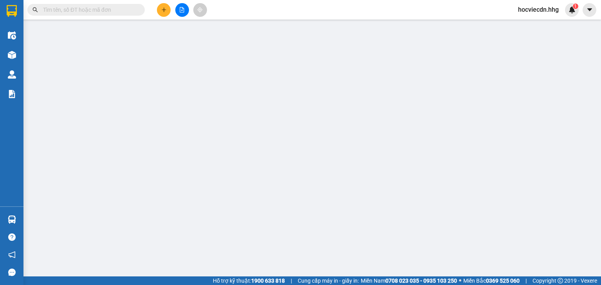
type input "0877788184"
type input "02366272499"
type input "VU DIGITAL LAB"
type input "0"
type input "50.000"
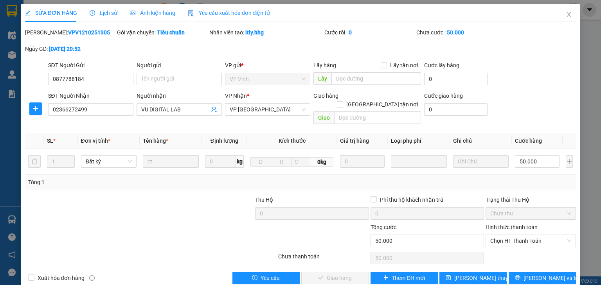
click at [490, 224] on label "Hình thức thanh toán" at bounding box center [512, 227] width 52 height 6
click at [490, 235] on input "Hình thức thanh toán" at bounding box center [528, 241] width 76 height 12
click at [505, 250] on div "Tại văn phòng" at bounding box center [527, 247] width 81 height 9
type input "0"
click at [327, 274] on span "[PERSON_NAME] và Giao hàng" at bounding box center [353, 278] width 75 height 9
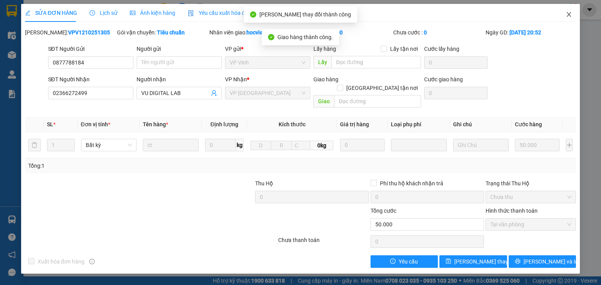
click at [569, 16] on icon "close" at bounding box center [569, 14] width 4 height 5
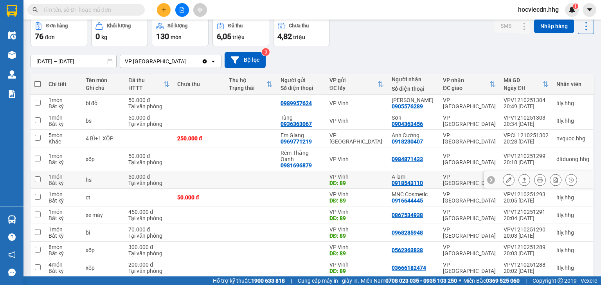
scroll to position [61, 0]
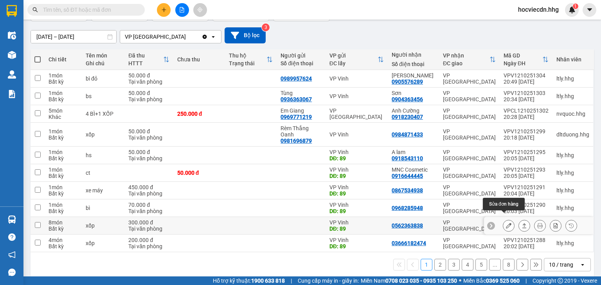
click at [503, 222] on button at bounding box center [508, 226] width 11 height 14
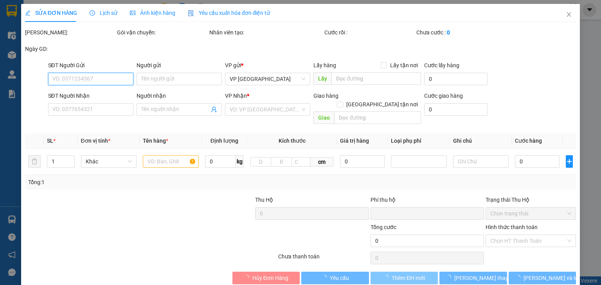
type input "89"
type input "0562363838"
type input "0"
type input "300.000"
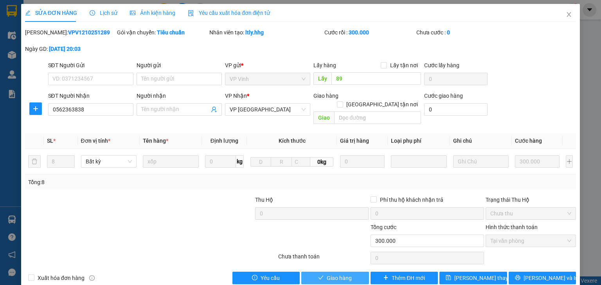
click at [328, 274] on span "Giao hàng" at bounding box center [339, 278] width 25 height 9
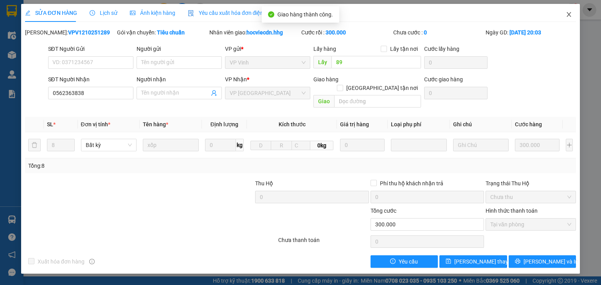
click at [568, 16] on icon "close" at bounding box center [569, 14] width 4 height 5
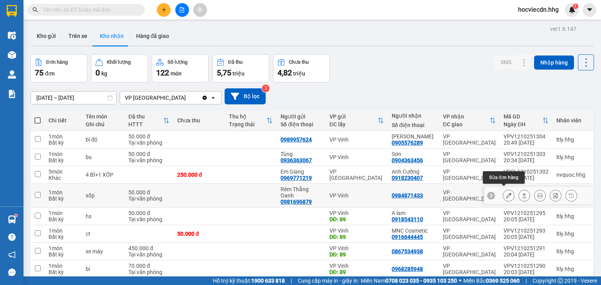
click at [503, 195] on button at bounding box center [508, 196] width 11 height 14
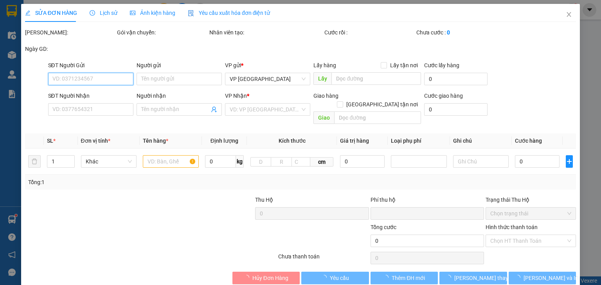
type input "0981696879"
type input "Rèm Thắng Oanh"
type input "0984871433"
type input "0"
type input "50.000"
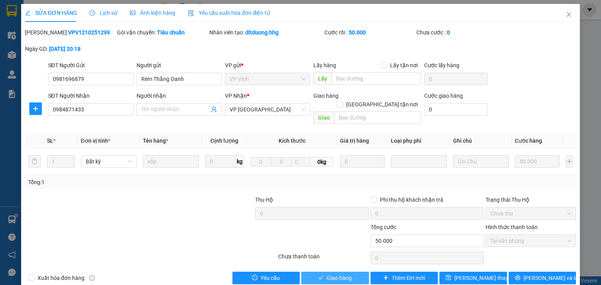
click at [344, 274] on span "Giao hàng" at bounding box center [339, 278] width 25 height 9
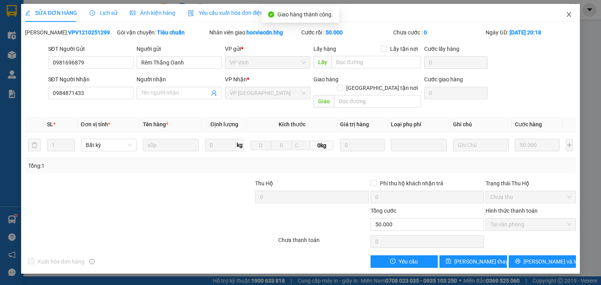
click at [571, 14] on icon "close" at bounding box center [569, 14] width 6 height 6
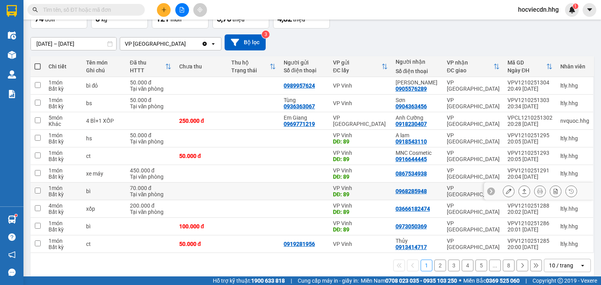
scroll to position [61, 0]
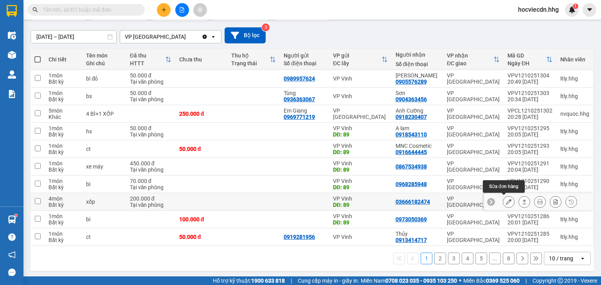
click at [506, 202] on icon at bounding box center [508, 201] width 5 height 5
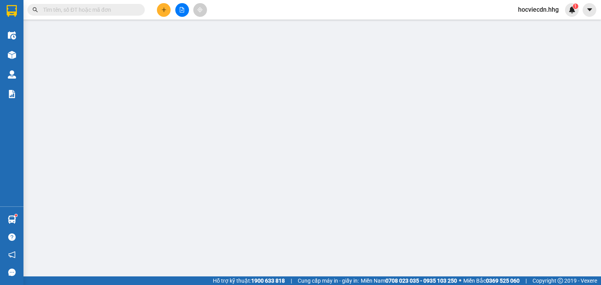
type input "89"
type input "03666182474"
type input "0"
type input "200.000"
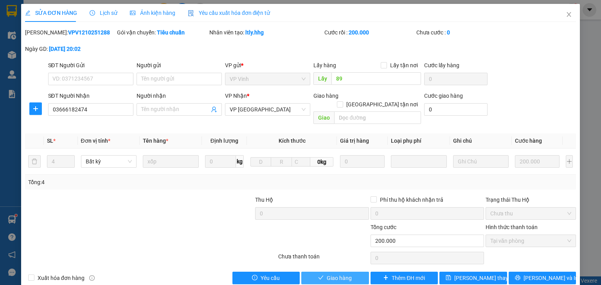
click at [341, 274] on span "Giao hàng" at bounding box center [339, 278] width 25 height 9
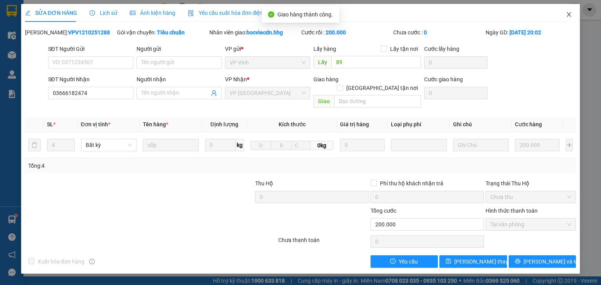
click at [570, 16] on icon "close" at bounding box center [569, 14] width 4 height 5
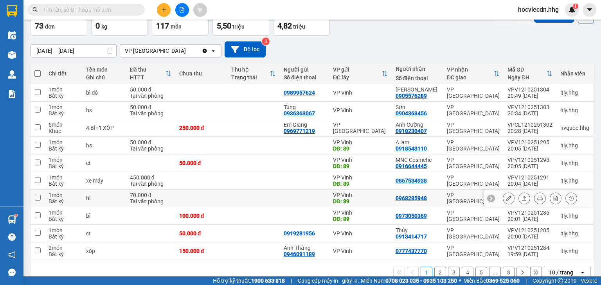
scroll to position [61, 0]
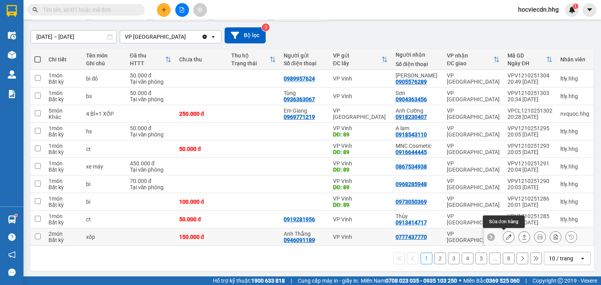
click at [503, 238] on button at bounding box center [508, 238] width 11 height 14
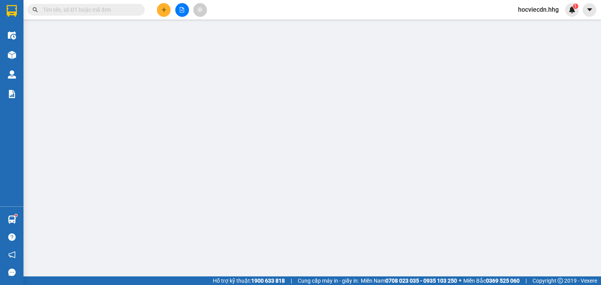
type input "0946091189"
type input "Anh Thắng"
type input "0777437770"
type input "0"
type input "150.000"
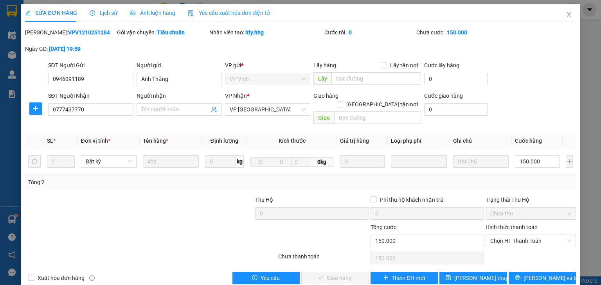
click at [508, 224] on label "Hình thức thanh toán" at bounding box center [512, 227] width 52 height 6
click at [508, 235] on input "Hình thức thanh toán" at bounding box center [528, 241] width 76 height 12
click at [507, 243] on div "Tại văn phòng" at bounding box center [527, 247] width 81 height 9
type input "0"
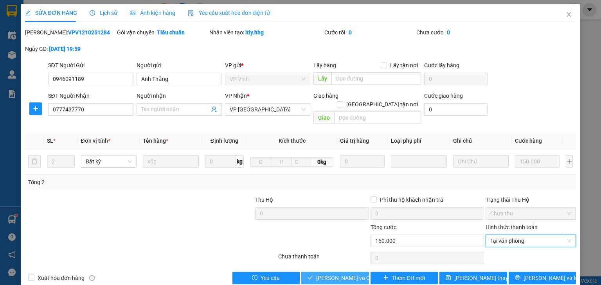
click at [337, 274] on span "[PERSON_NAME] và Giao hàng" at bounding box center [353, 278] width 75 height 9
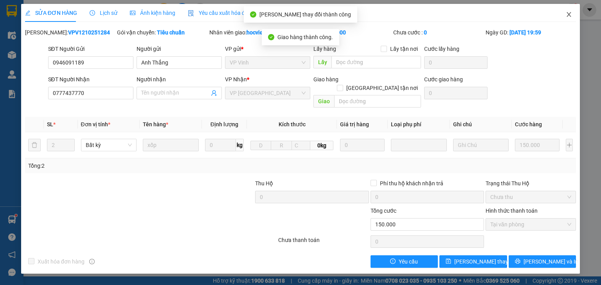
click at [571, 16] on icon "close" at bounding box center [569, 14] width 6 height 6
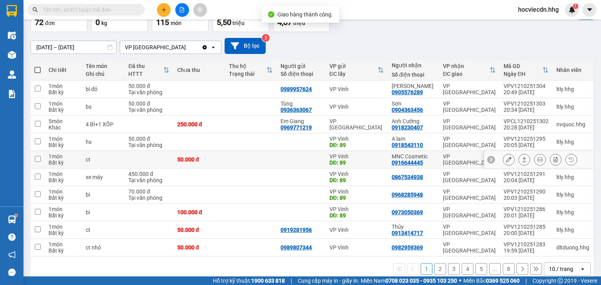
scroll to position [61, 0]
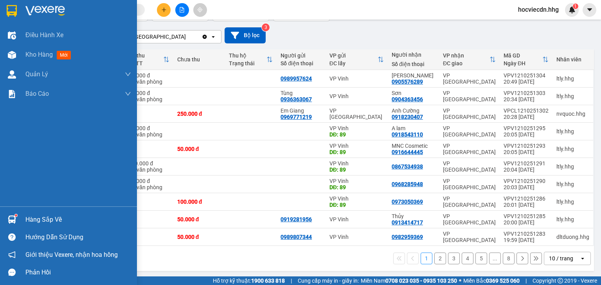
click at [40, 220] on div "Hàng sắp về" at bounding box center [78, 220] width 106 height 12
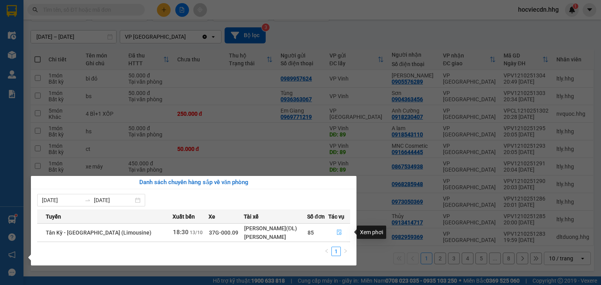
click at [337, 231] on icon "file-done" at bounding box center [339, 232] width 5 height 5
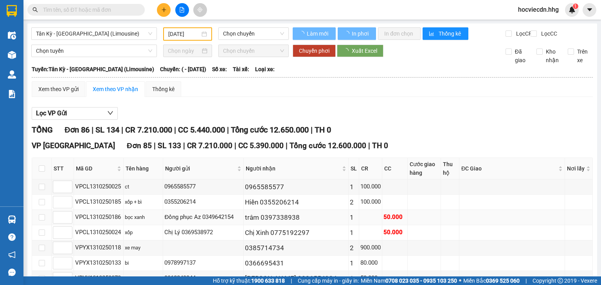
type input "13/10/2025"
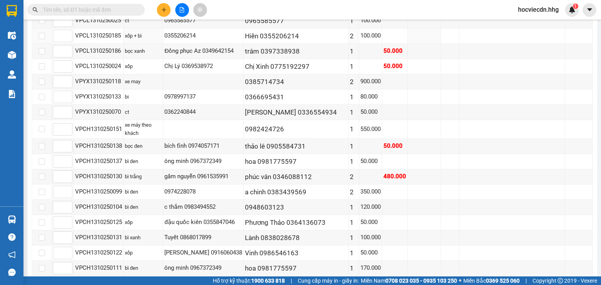
scroll to position [94, 0]
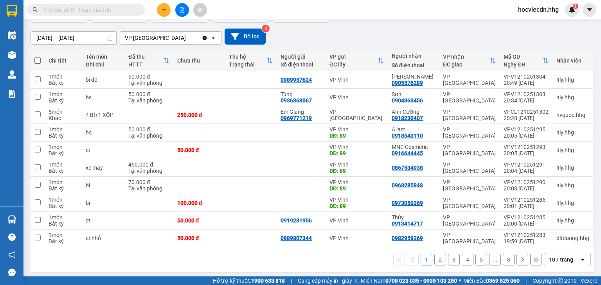
scroll to position [61, 0]
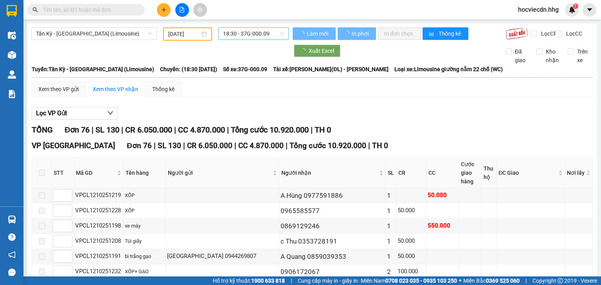
type input "12/10/2025"
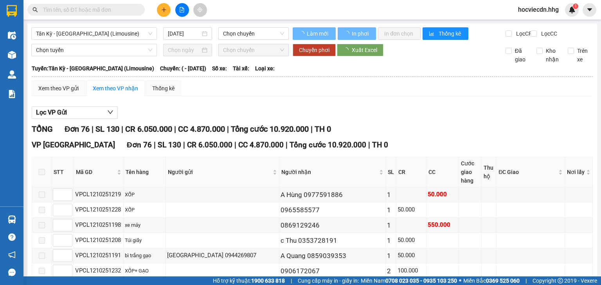
type input "12/10/2025"
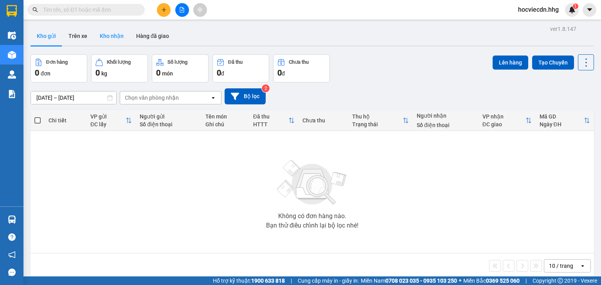
click at [119, 36] on button "Kho nhận" at bounding box center [112, 36] width 36 height 19
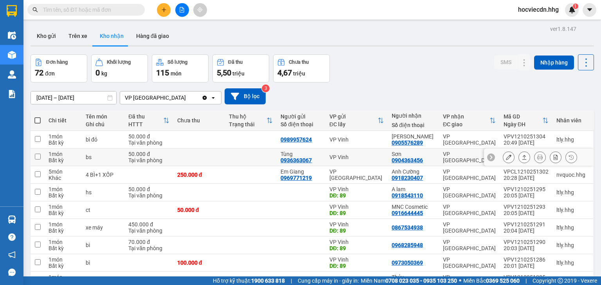
scroll to position [61, 0]
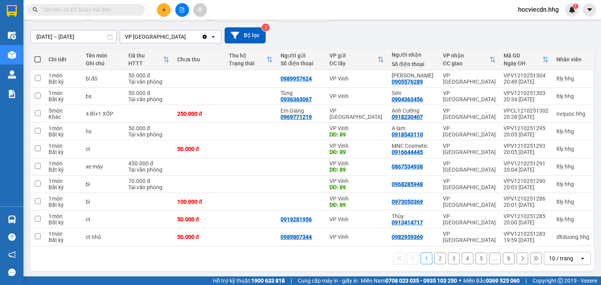
click at [557, 257] on div "10 / trang" at bounding box center [561, 259] width 24 height 8
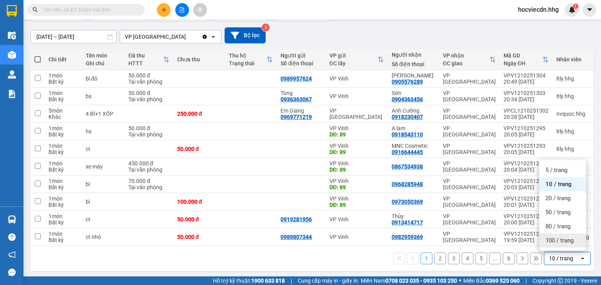
click at [553, 242] on span "100 / trang" at bounding box center [560, 241] width 28 height 8
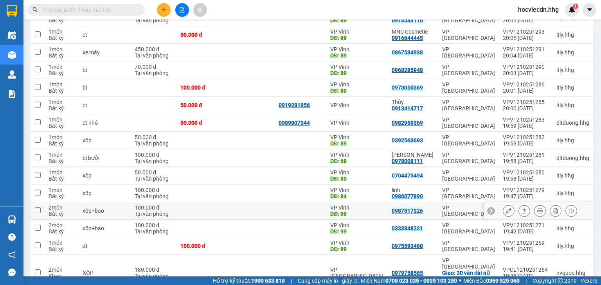
scroll to position [186, 0]
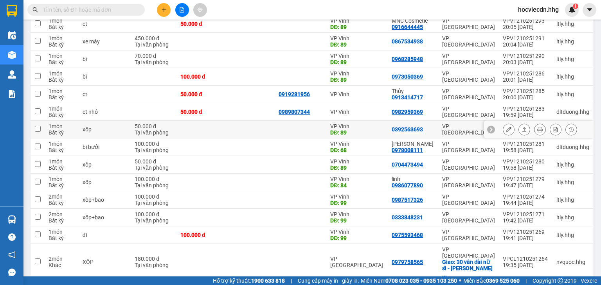
click at [503, 126] on button at bounding box center [508, 130] width 11 height 14
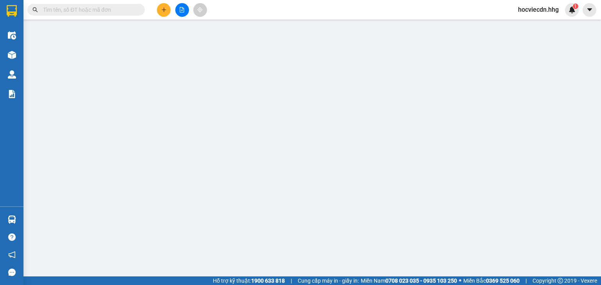
type input "89"
type input "0392563693"
type input "0"
type input "50.000"
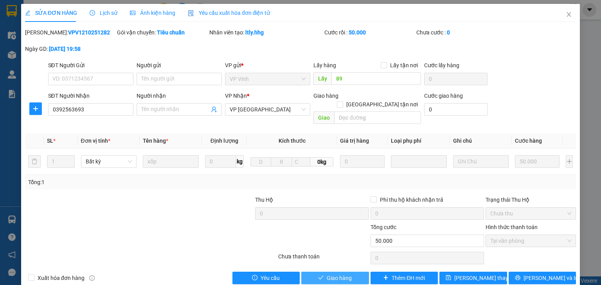
click at [329, 274] on span "Giao hàng" at bounding box center [339, 278] width 25 height 9
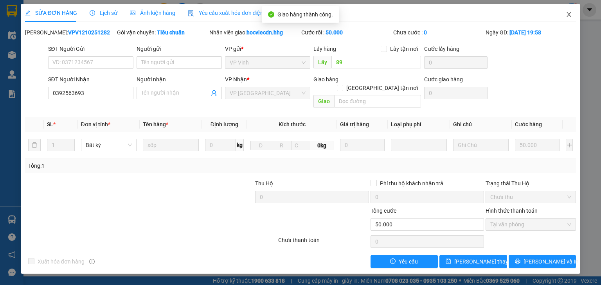
click at [567, 15] on icon "close" at bounding box center [569, 14] width 6 height 6
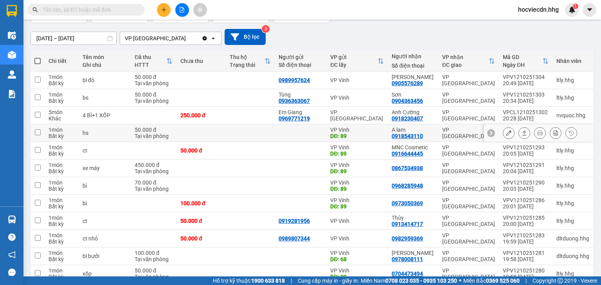
scroll to position [63, 0]
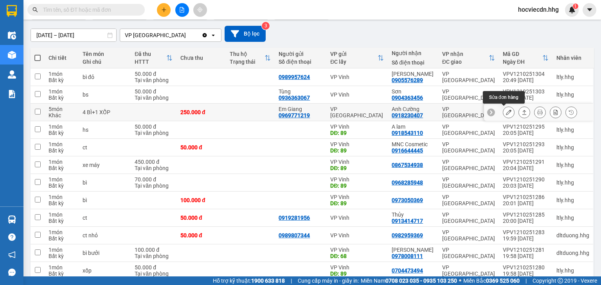
click at [506, 114] on icon at bounding box center [508, 112] width 5 height 5
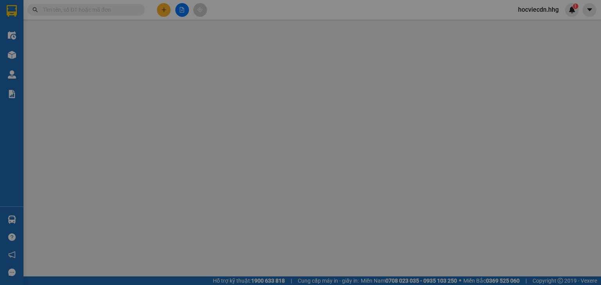
type input "0969771219"
type input "Em Giang"
type input "0918230407"
type input "Anh Cường"
type input "0"
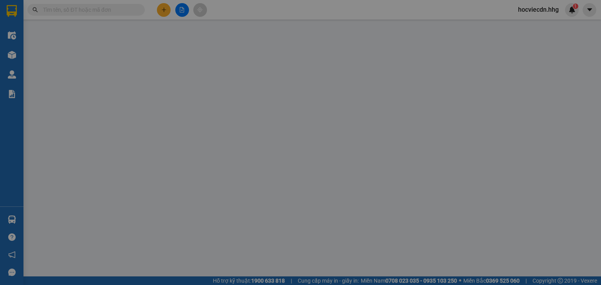
type input "250.000"
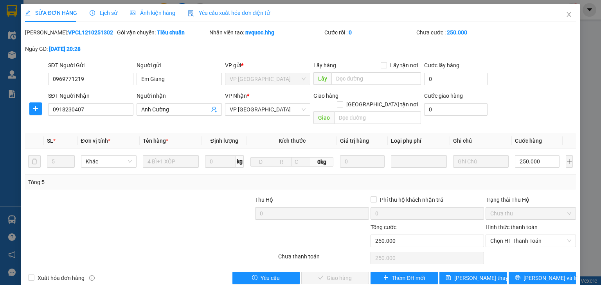
click at [517, 223] on div "Hình thức thanh toán" at bounding box center [531, 229] width 90 height 12
click at [515, 224] on label "Hình thức thanh toán" at bounding box center [512, 227] width 52 height 6
click at [515, 235] on input "Hình thức thanh toán" at bounding box center [528, 241] width 76 height 12
click at [515, 246] on div "Tại văn phòng" at bounding box center [527, 247] width 81 height 9
type input "0"
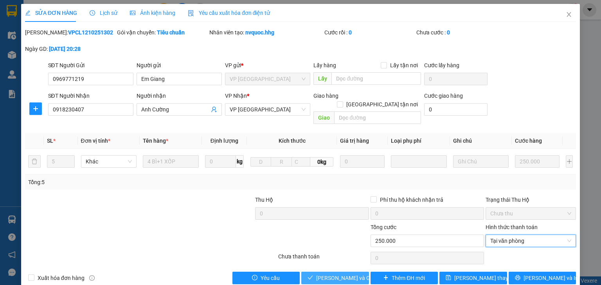
drag, startPoint x: 350, startPoint y: 270, endPoint x: 366, endPoint y: 256, distance: 21.1
click at [350, 274] on span "[PERSON_NAME] và Giao hàng" at bounding box center [353, 278] width 75 height 9
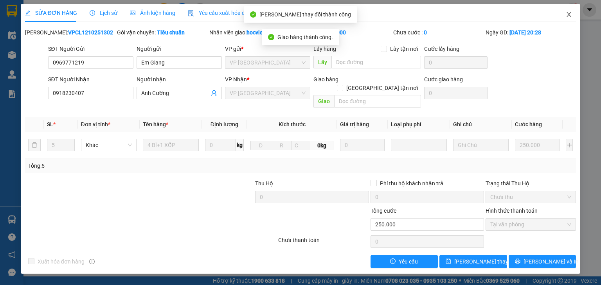
click at [567, 14] on icon "close" at bounding box center [569, 14] width 6 height 6
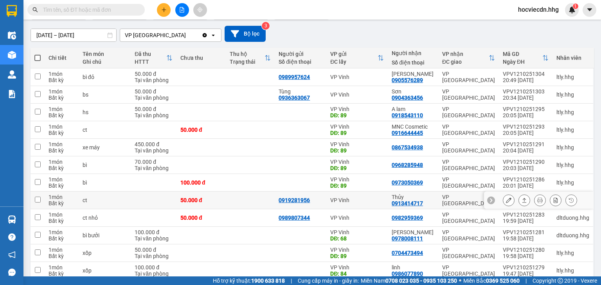
scroll to position [94, 0]
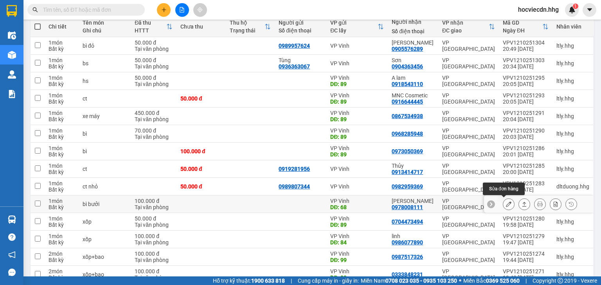
click at [503, 205] on button at bounding box center [508, 205] width 11 height 14
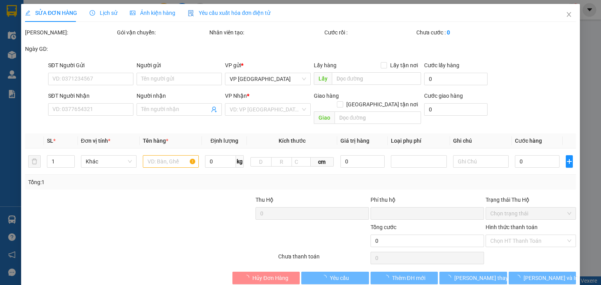
type input "68"
type input "0978008111"
type input "[PERSON_NAME]"
type input "0"
type input "100.000"
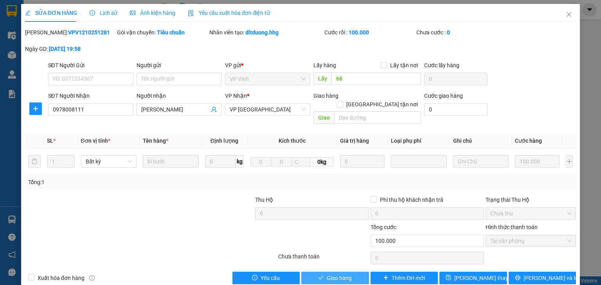
click at [326, 275] on button "Giao hàng" at bounding box center [335, 278] width 68 height 13
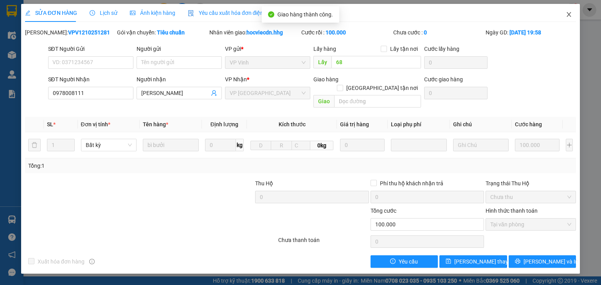
click at [571, 16] on icon "close" at bounding box center [569, 14] width 6 height 6
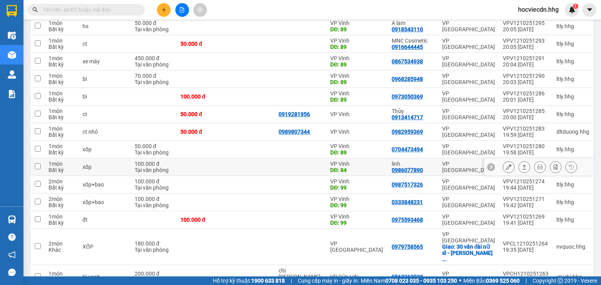
scroll to position [282, 0]
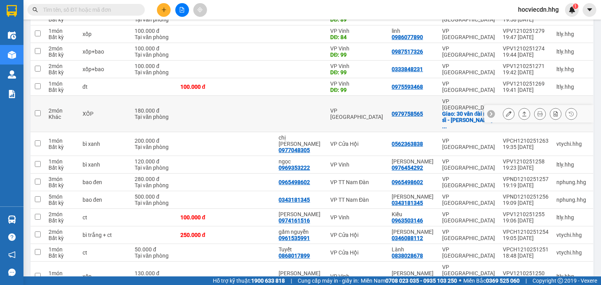
click at [506, 111] on icon at bounding box center [508, 113] width 5 height 5
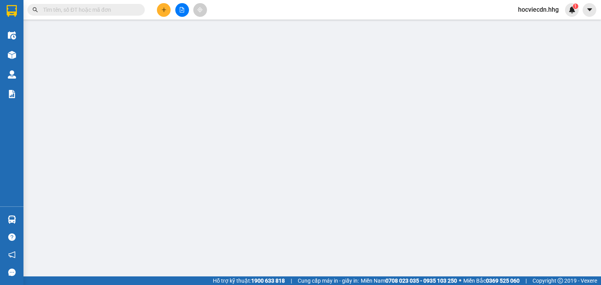
type input "0979758565"
checkbox input "true"
type input "30 vân đài nữ sĩ - hòa quý- [PERSON_NAME]"
type input "0"
type input "180.000"
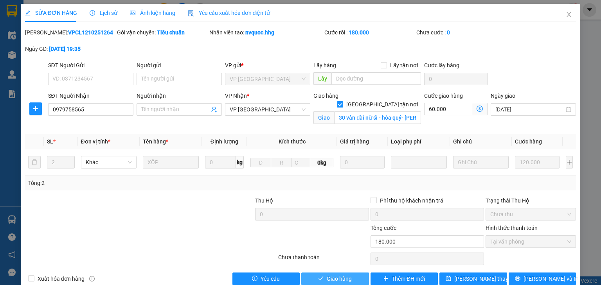
click at [341, 278] on span "Giao hàng" at bounding box center [339, 279] width 25 height 9
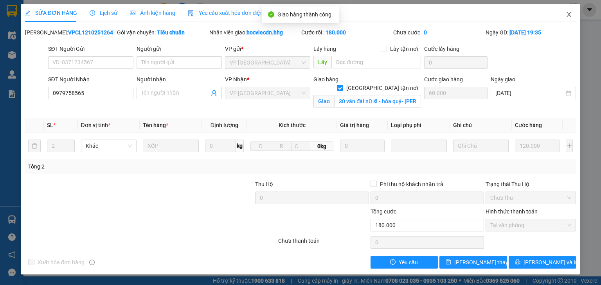
click at [570, 16] on icon "close" at bounding box center [569, 14] width 6 height 6
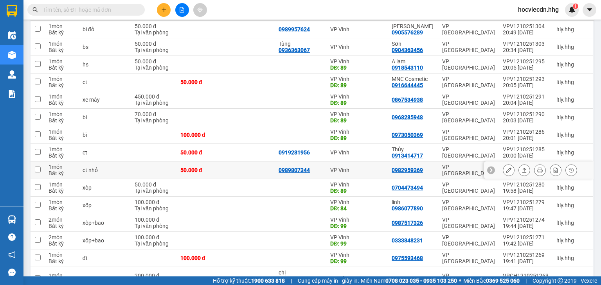
scroll to position [125, 0]
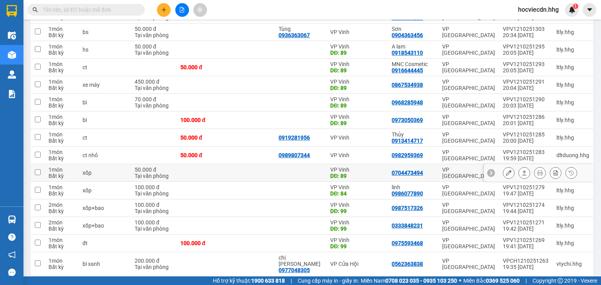
click at [506, 170] on icon at bounding box center [508, 172] width 5 height 5
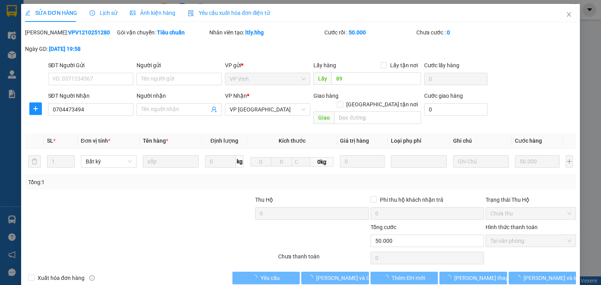
type input "89"
type input "0704473494"
type input "0"
type input "50.000"
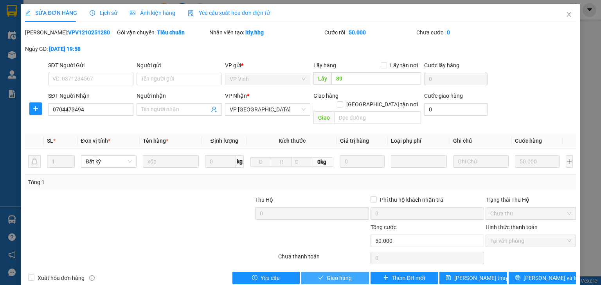
click at [333, 274] on span "Giao hàng" at bounding box center [339, 278] width 25 height 9
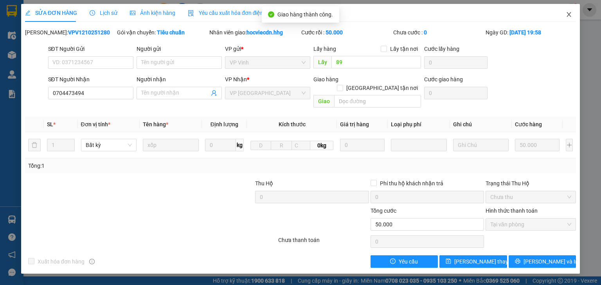
click at [571, 16] on icon "close" at bounding box center [569, 14] width 6 height 6
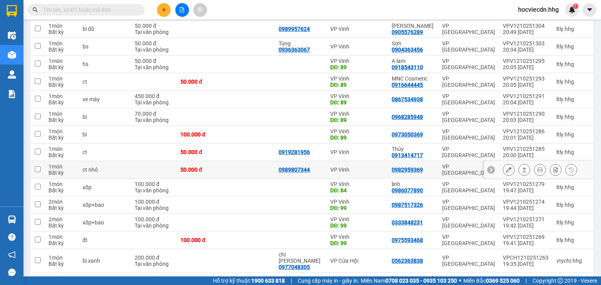
scroll to position [125, 0]
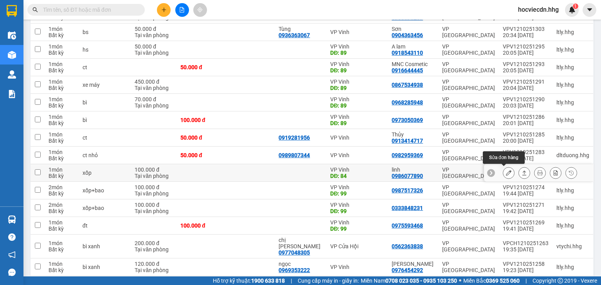
click at [506, 170] on icon at bounding box center [508, 172] width 5 height 5
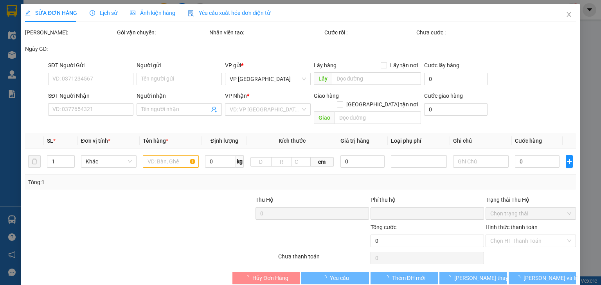
type input "84"
type input "0986077890"
type input "linh"
type input "0"
type input "100.000"
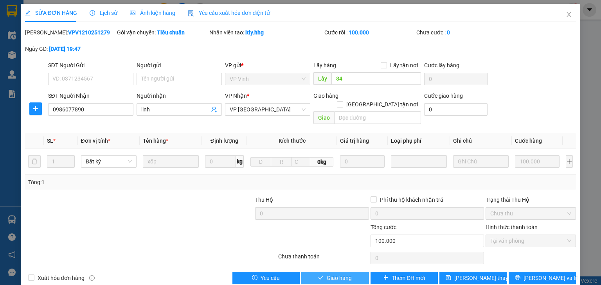
click at [314, 272] on button "Giao hàng" at bounding box center [335, 278] width 68 height 13
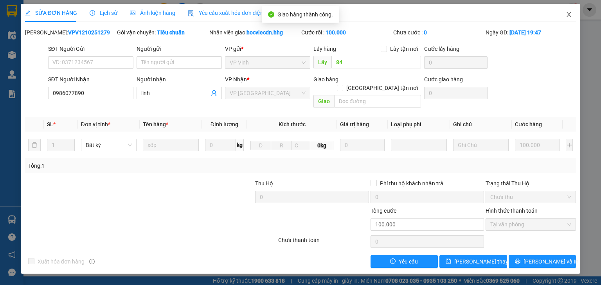
click at [571, 14] on icon "close" at bounding box center [569, 14] width 6 height 6
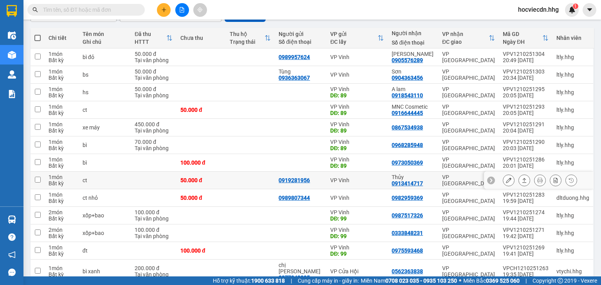
scroll to position [94, 0]
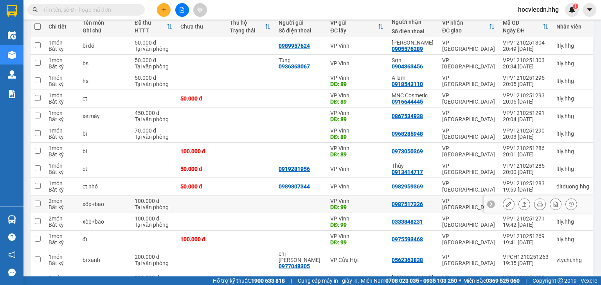
click at [503, 203] on div at bounding box center [509, 204] width 12 height 12
click at [503, 203] on button at bounding box center [508, 205] width 11 height 14
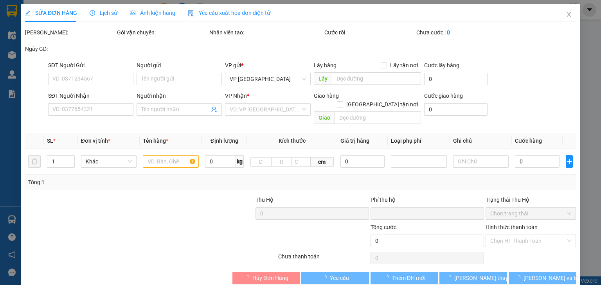
type input "99"
type input "0987517326"
type input "0"
type input "100.000"
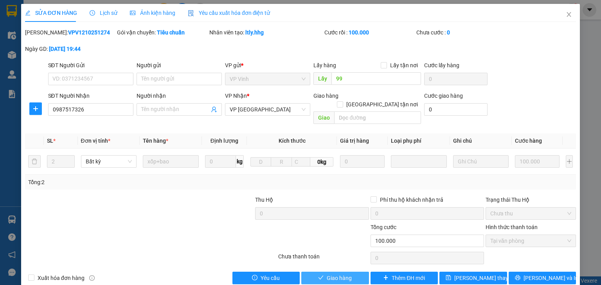
click at [314, 272] on button "Giao hàng" at bounding box center [335, 278] width 68 height 13
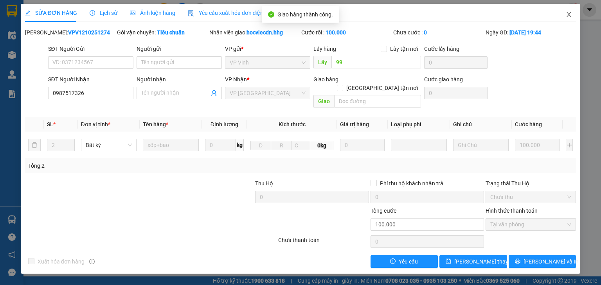
click at [570, 16] on icon "close" at bounding box center [569, 14] width 4 height 5
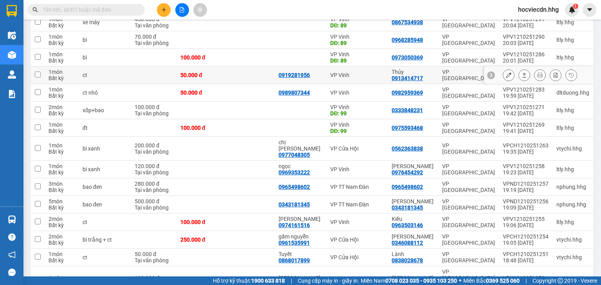
scroll to position [219, 0]
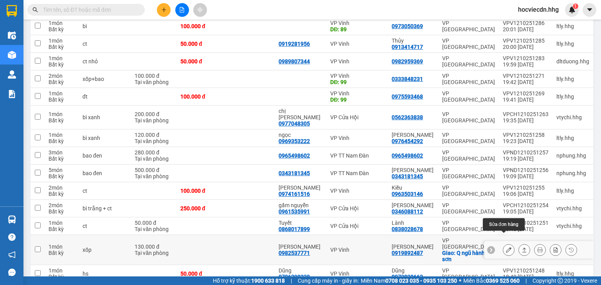
click at [506, 247] on icon at bounding box center [508, 249] width 5 height 5
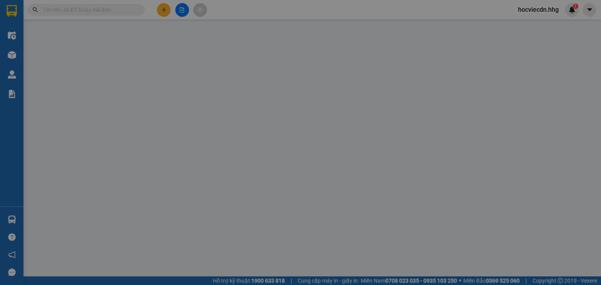
type input "0982537771"
type input "[PERSON_NAME]"
type input "0919892487"
type input "[PERSON_NAME]"
checkbox input "true"
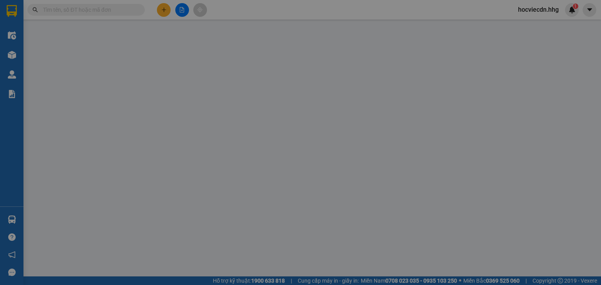
type input "Q ngũ hành sơn"
type input "0"
type input "130.000"
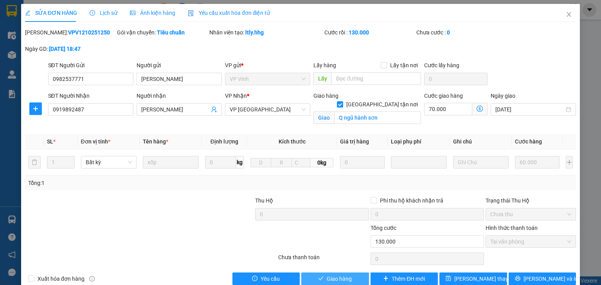
click at [333, 275] on span "Giao hàng" at bounding box center [339, 279] width 25 height 9
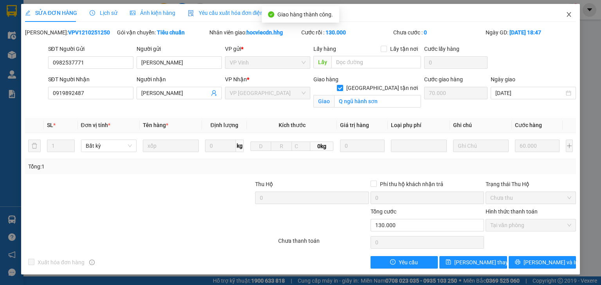
click at [567, 14] on icon "close" at bounding box center [569, 14] width 6 height 6
click at [568, 14] on div "1" at bounding box center [572, 10] width 14 height 14
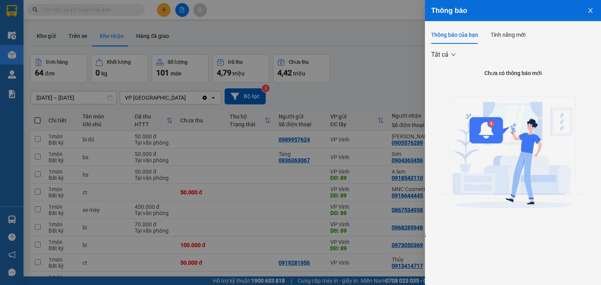
click at [378, 59] on div at bounding box center [300, 142] width 601 height 285
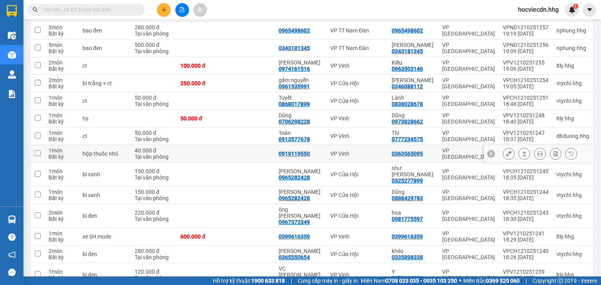
scroll to position [470, 0]
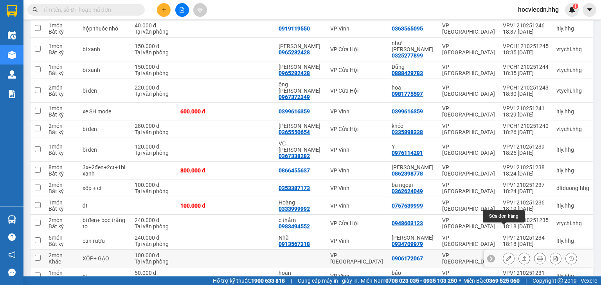
click at [503, 252] on button at bounding box center [508, 259] width 11 height 14
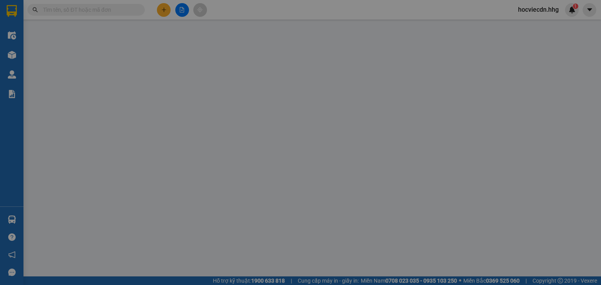
type input "0906172067"
type input "0"
type input "100.000"
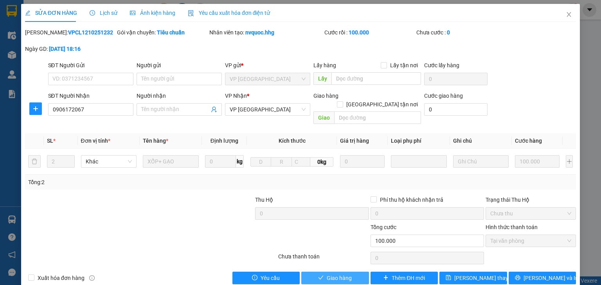
drag, startPoint x: 342, startPoint y: 268, endPoint x: 399, endPoint y: 174, distance: 110.5
click at [341, 274] on span "Giao hàng" at bounding box center [339, 278] width 25 height 9
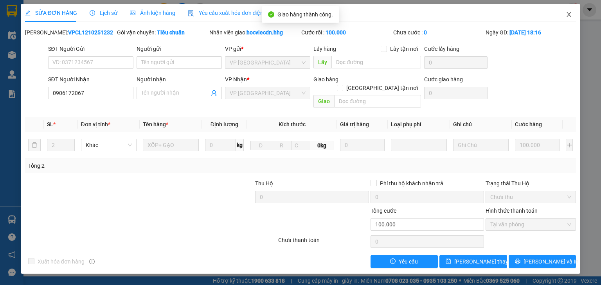
click at [569, 13] on icon "close" at bounding box center [569, 14] width 6 height 6
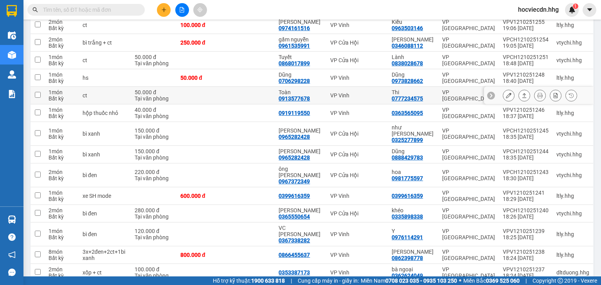
scroll to position [440, 0]
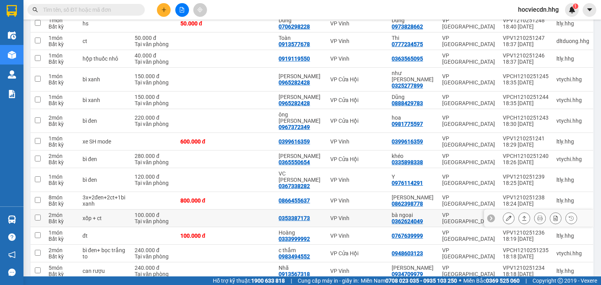
click at [503, 212] on button at bounding box center [508, 219] width 11 height 14
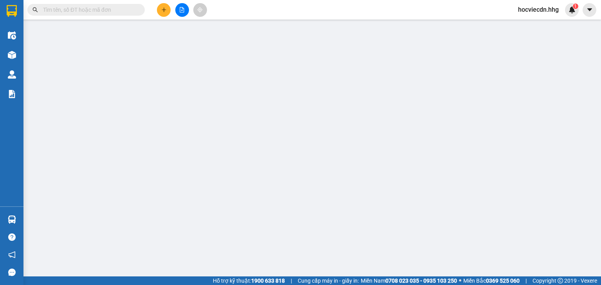
type input "0353387173"
type input "0362624049"
type input "bà ngoại"
type input "0"
type input "100.000"
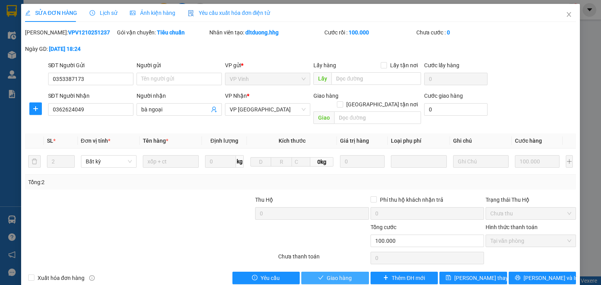
click at [339, 274] on span "Giao hàng" at bounding box center [339, 278] width 25 height 9
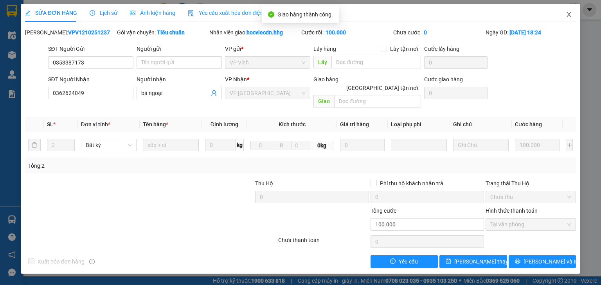
click at [569, 14] on icon "close" at bounding box center [569, 14] width 4 height 5
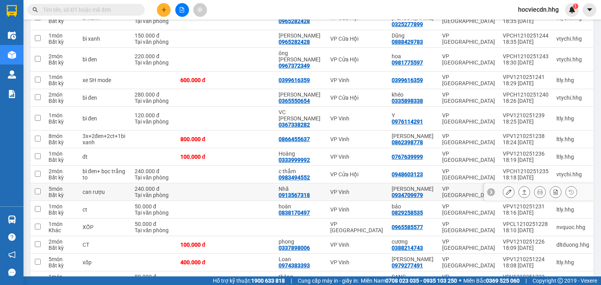
scroll to position [532, 0]
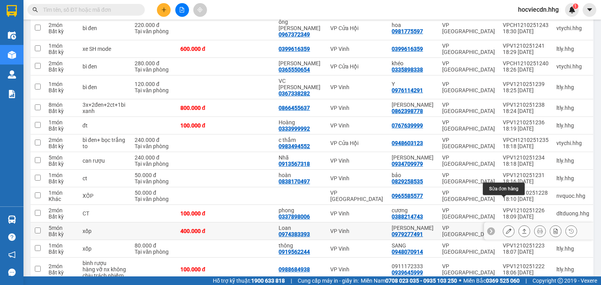
click at [506, 229] on icon at bounding box center [508, 231] width 5 height 5
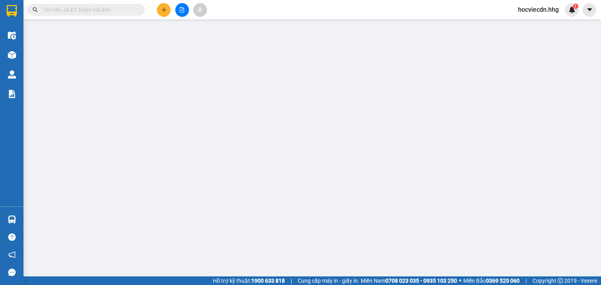
type input "0974383393"
type input "Loan"
type input "0979277491"
type input "Phương Chi"
type input "0"
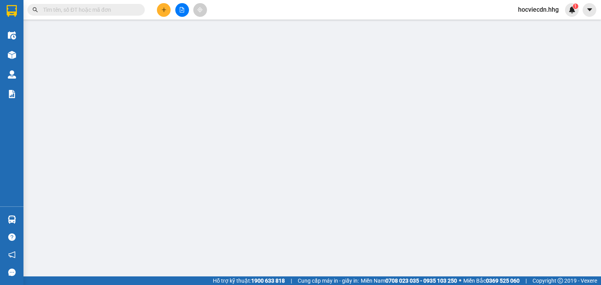
type input "400.000"
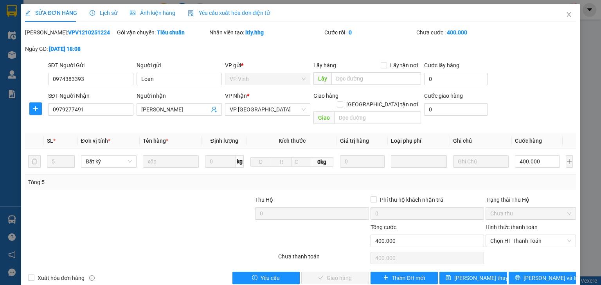
click at [493, 224] on label "Hình thức thanh toán" at bounding box center [512, 227] width 52 height 6
click at [493, 235] on input "Hình thức thanh toán" at bounding box center [528, 241] width 76 height 12
drag, startPoint x: 493, startPoint y: 244, endPoint x: 468, endPoint y: 250, distance: 26.3
click at [492, 244] on div "Tại văn phòng" at bounding box center [527, 247] width 81 height 9
type input "0"
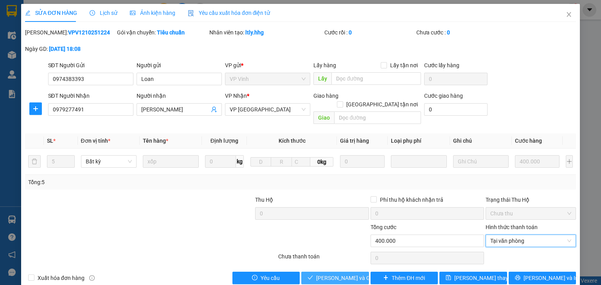
click at [345, 274] on span "[PERSON_NAME] và Giao hàng" at bounding box center [353, 278] width 75 height 9
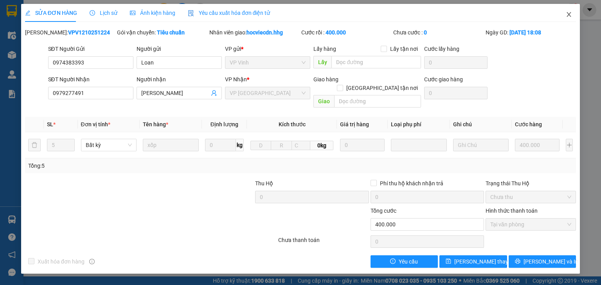
click at [568, 16] on icon "close" at bounding box center [569, 14] width 6 height 6
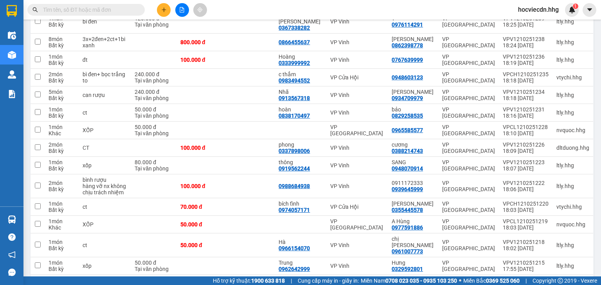
scroll to position [720, 0]
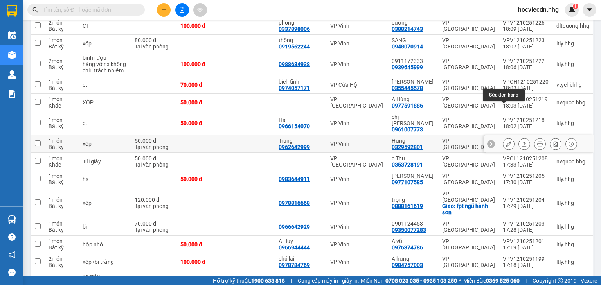
click at [506, 141] on icon at bounding box center [508, 143] width 5 height 5
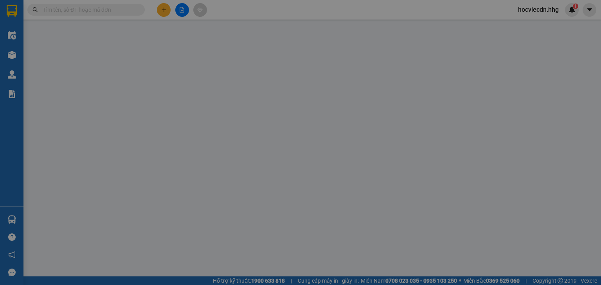
type input "0962642999"
type input "Trung"
type input "0329592801"
type input "Hưng"
type input "0"
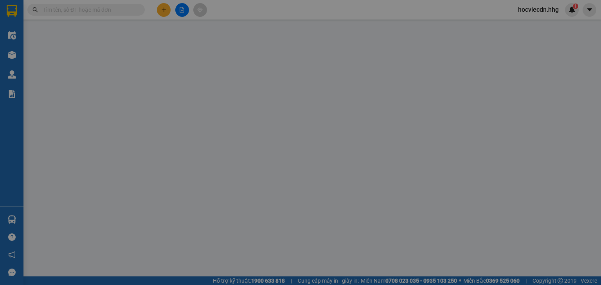
type input "50.000"
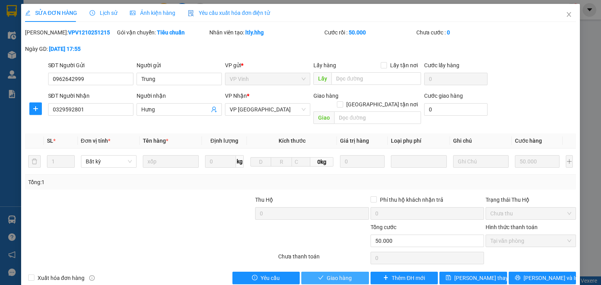
click at [323, 272] on button "Giao hàng" at bounding box center [335, 278] width 68 height 13
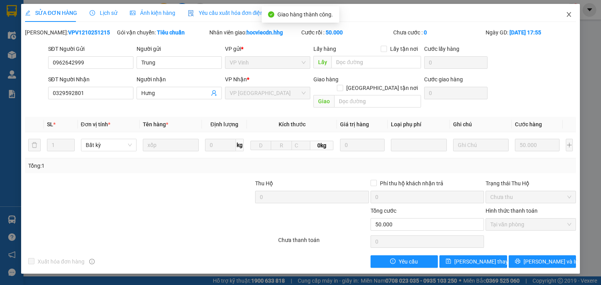
click at [570, 16] on icon "close" at bounding box center [569, 14] width 6 height 6
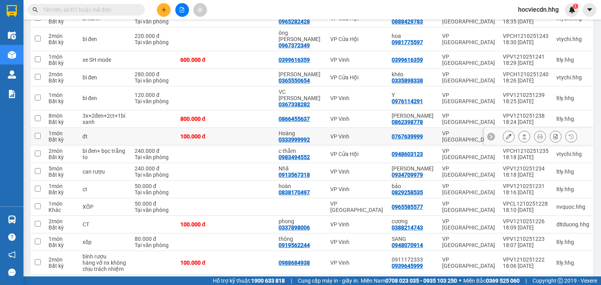
scroll to position [532, 0]
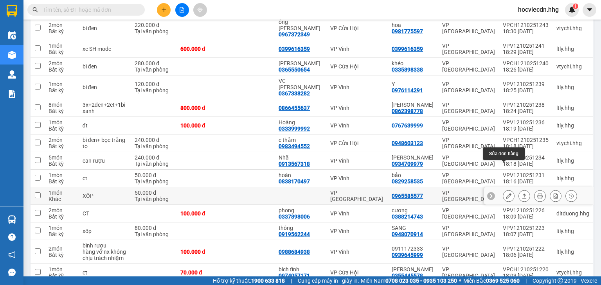
click at [506, 193] on icon at bounding box center [508, 195] width 5 height 5
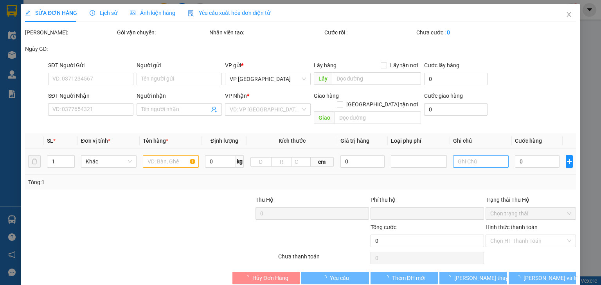
type input "0965585577"
type input "0"
type input "50.000"
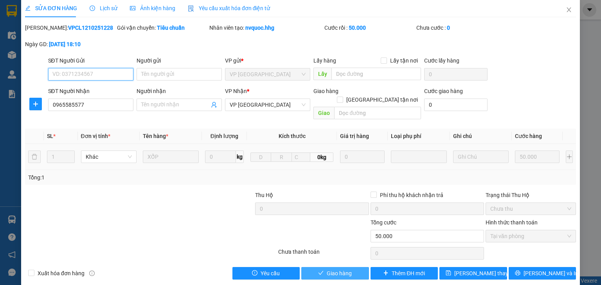
scroll to position [5, 0]
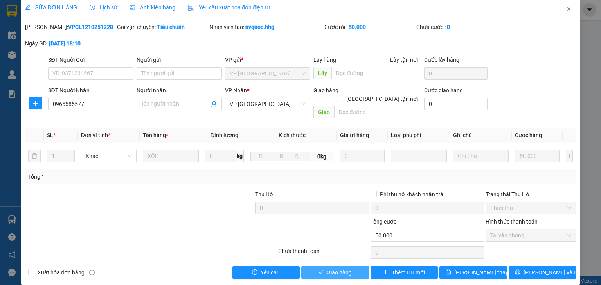
click at [354, 267] on button "Giao hàng" at bounding box center [335, 273] width 68 height 13
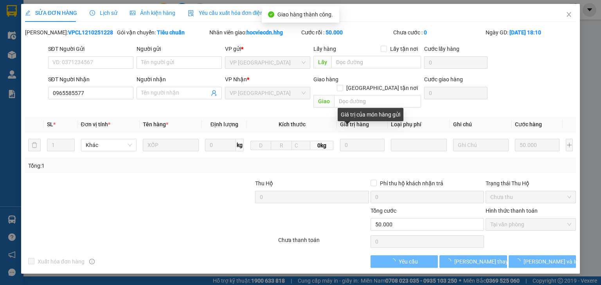
scroll to position [0, 0]
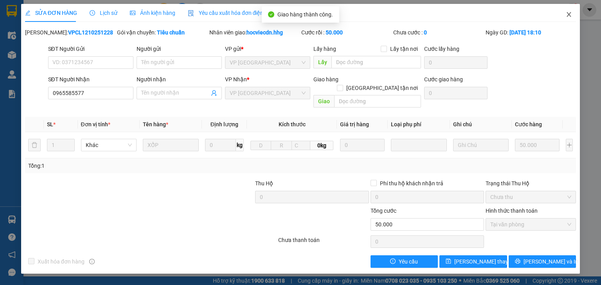
click at [568, 16] on icon "close" at bounding box center [569, 14] width 6 height 6
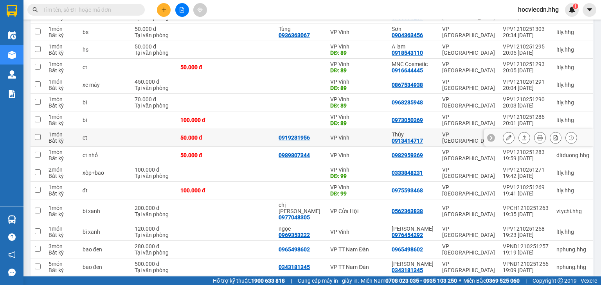
scroll to position [157, 0]
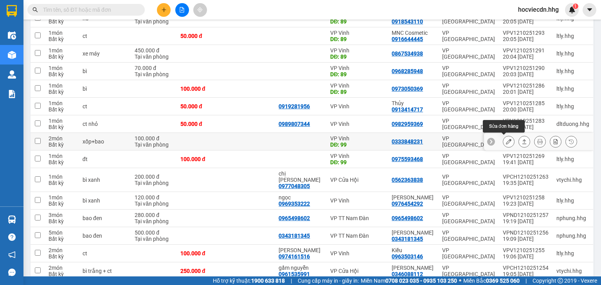
click at [503, 141] on button at bounding box center [508, 142] width 11 height 14
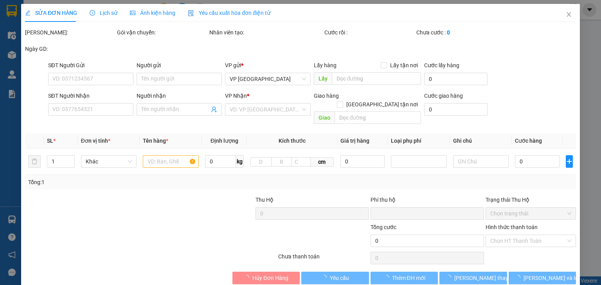
type input "99"
type input "0333848231"
type input "0"
type input "100.000"
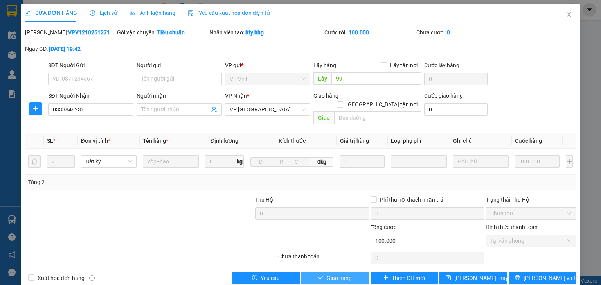
click at [346, 274] on span "Giao hàng" at bounding box center [339, 278] width 25 height 9
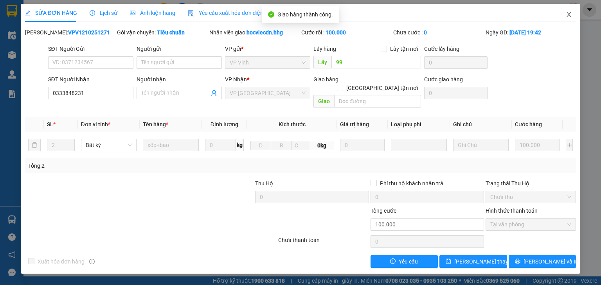
click at [570, 16] on icon "close" at bounding box center [569, 14] width 6 height 6
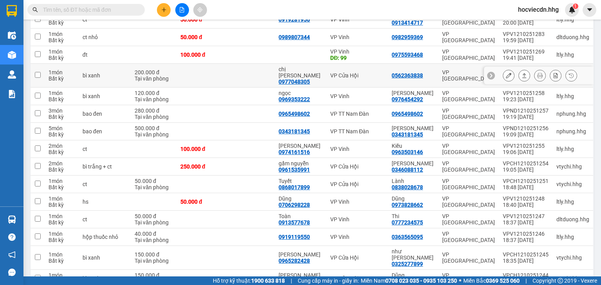
scroll to position [250, 0]
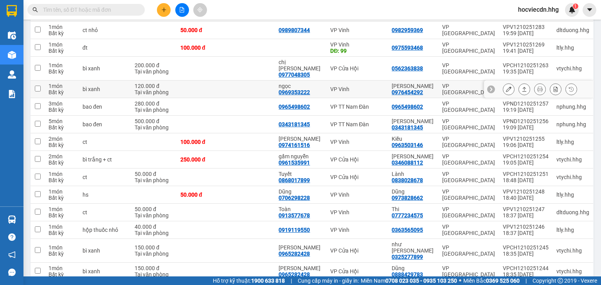
click at [503, 83] on button at bounding box center [508, 90] width 11 height 14
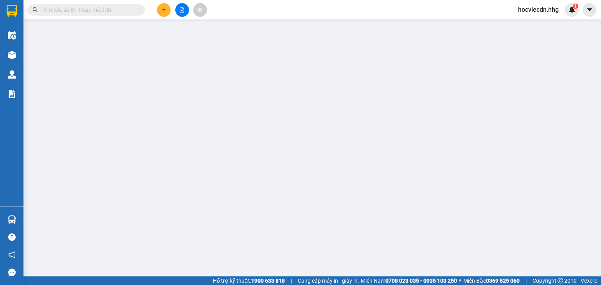
type input "0969353222"
type input "ngọc"
type input "0976454292"
type input "Anh Tú"
type input "0"
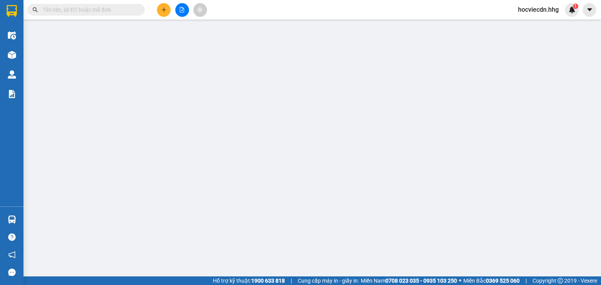
type input "120.000"
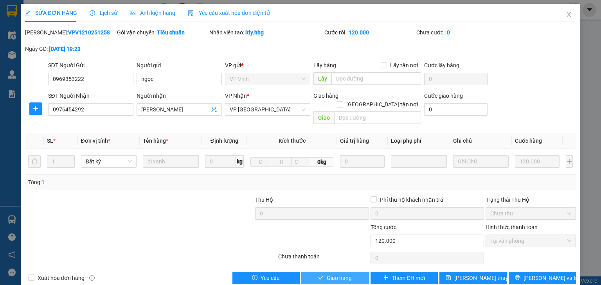
click at [339, 274] on span "Giao hàng" at bounding box center [339, 278] width 25 height 9
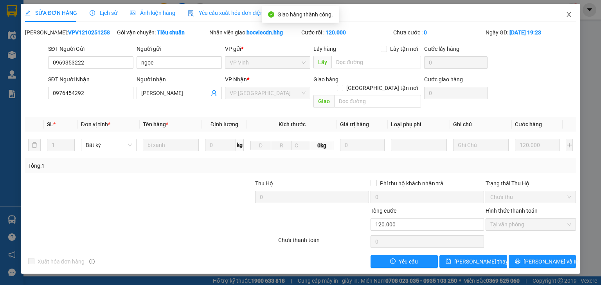
click at [569, 16] on icon "close" at bounding box center [569, 14] width 6 height 6
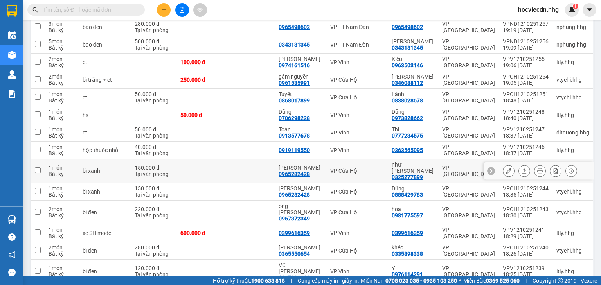
scroll to position [313, 0]
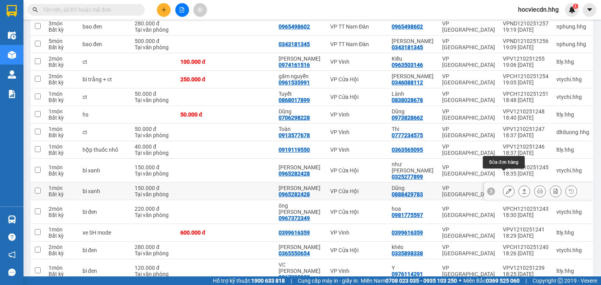
click at [506, 189] on icon at bounding box center [508, 191] width 5 height 5
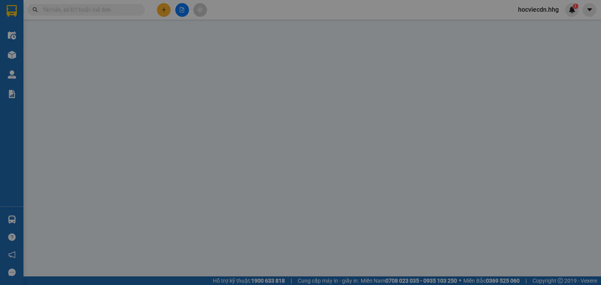
type input "0965282428"
type input "[PERSON_NAME]"
type input "0888429783"
type input "Dũng"
type input "0"
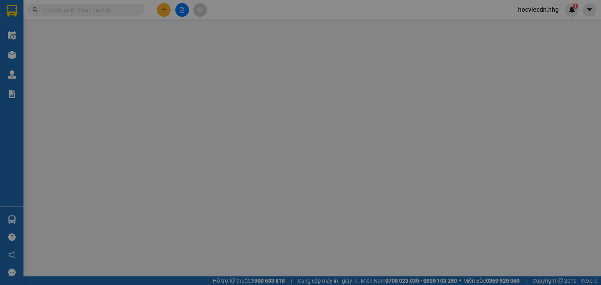
type input "150.000"
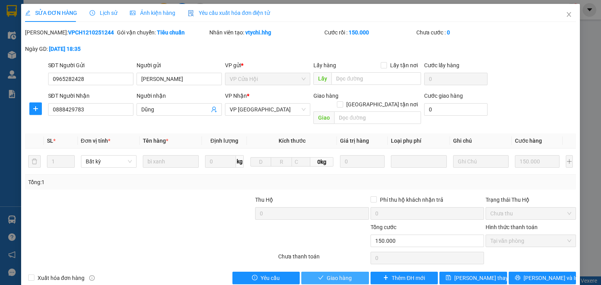
drag, startPoint x: 335, startPoint y: 267, endPoint x: 346, endPoint y: 235, distance: 33.7
click at [335, 272] on button "Giao hàng" at bounding box center [335, 278] width 68 height 13
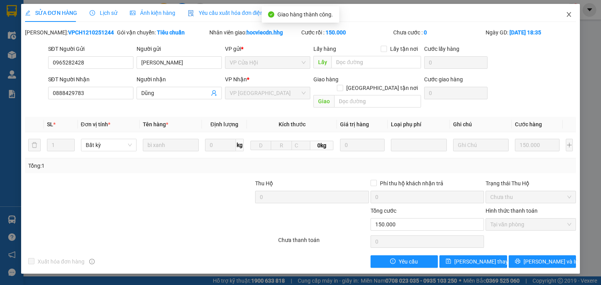
click at [570, 14] on icon "close" at bounding box center [569, 14] width 6 height 6
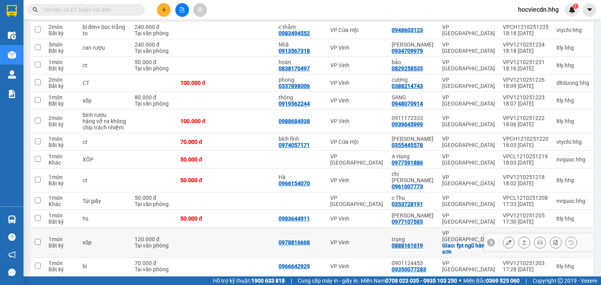
scroll to position [595, 0]
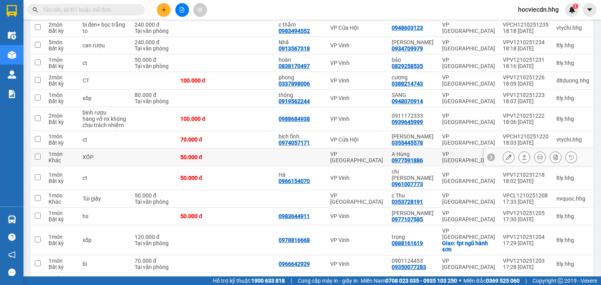
click at [506, 155] on icon at bounding box center [508, 157] width 5 height 5
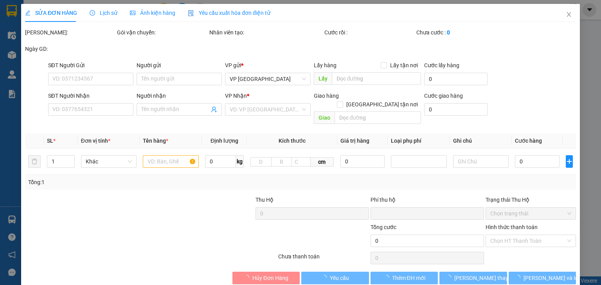
type input "0977591886"
type input "A Hùng"
type input "0"
type input "50.000"
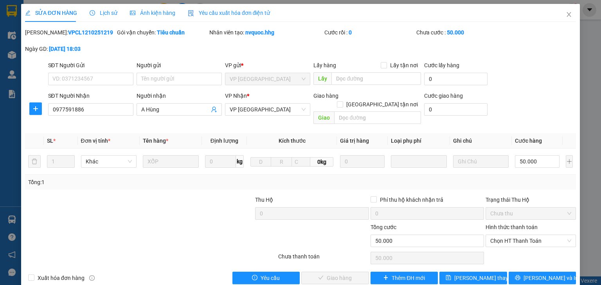
click at [486, 224] on label "Hình thức thanh toán" at bounding box center [512, 227] width 52 height 6
click at [490, 235] on input "Hình thức thanh toán" at bounding box center [528, 241] width 76 height 12
drag, startPoint x: 489, startPoint y: 244, endPoint x: 468, endPoint y: 244, distance: 20.4
click at [489, 244] on div "Tại văn phòng" at bounding box center [527, 247] width 81 height 9
type input "0"
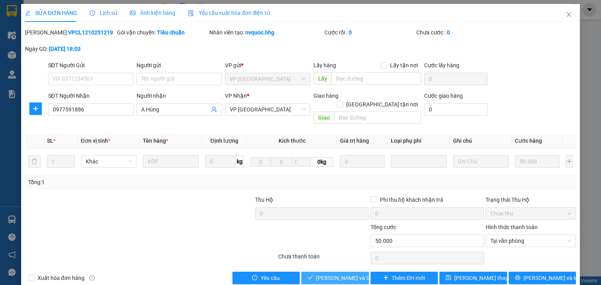
drag, startPoint x: 354, startPoint y: 268, endPoint x: 356, endPoint y: 261, distance: 6.9
click at [354, 274] on span "[PERSON_NAME] và Giao hàng" at bounding box center [353, 278] width 75 height 9
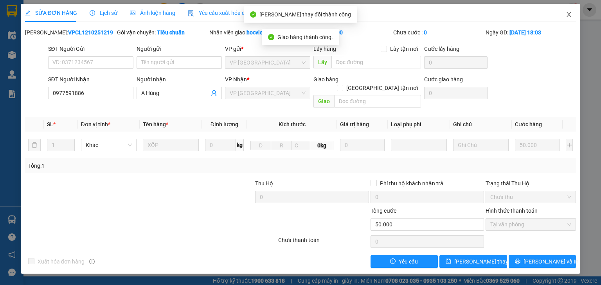
click at [568, 16] on icon "close" at bounding box center [569, 14] width 6 height 6
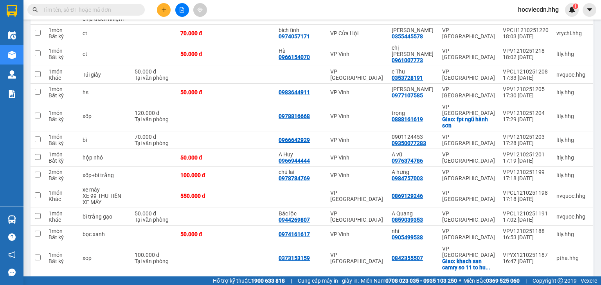
scroll to position [783, 0]
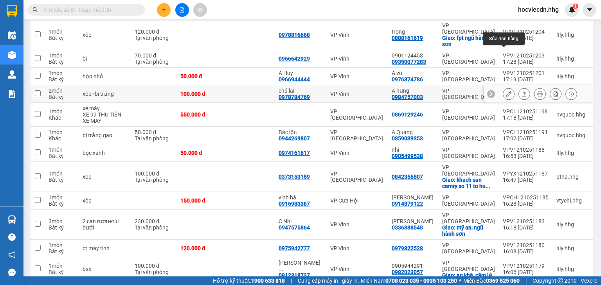
click at [506, 91] on icon at bounding box center [508, 93] width 5 height 5
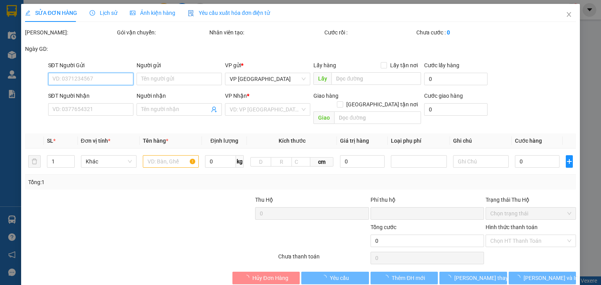
type input "0978784769"
type input "chú lai"
type input "0984757003"
type input "A hưng"
type input "0"
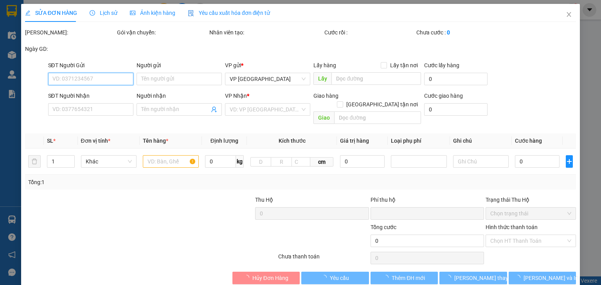
type input "100.000"
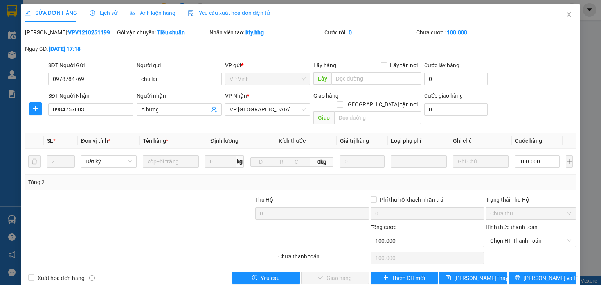
click at [479, 223] on div "Tổng cước" at bounding box center [428, 229] width 114 height 12
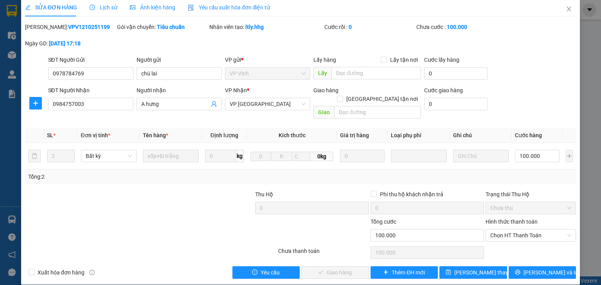
click at [499, 219] on label "Hình thức thanh toán" at bounding box center [512, 222] width 52 height 6
click at [499, 230] on input "Hình thức thanh toán" at bounding box center [528, 236] width 76 height 12
click at [494, 239] on div "Tại văn phòng" at bounding box center [527, 242] width 81 height 9
type input "0"
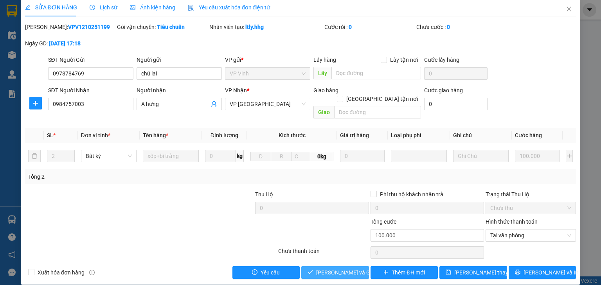
click at [316, 268] on span "[PERSON_NAME] và Giao hàng" at bounding box center [353, 272] width 75 height 9
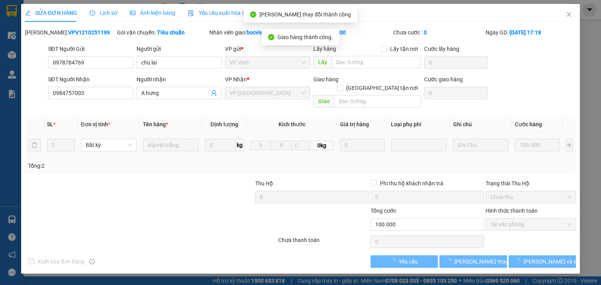
scroll to position [0, 0]
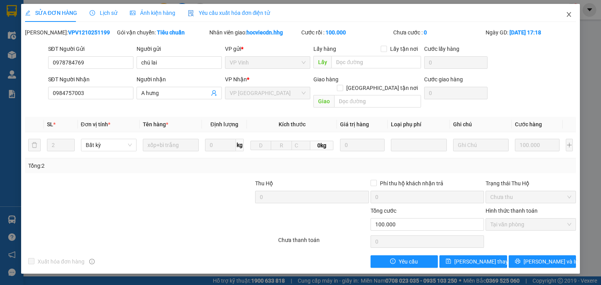
click at [569, 15] on icon "close" at bounding box center [569, 14] width 4 height 5
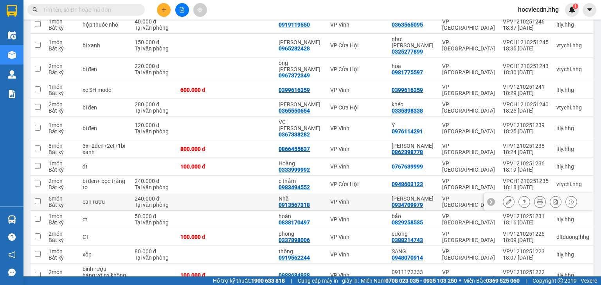
scroll to position [501, 0]
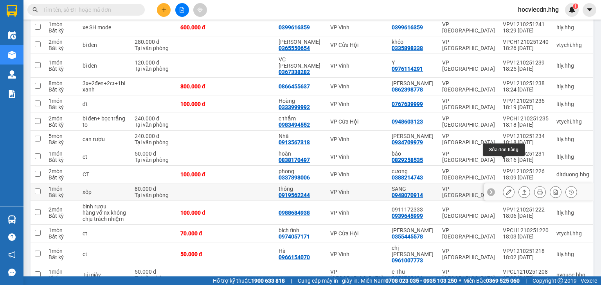
click at [506, 189] on icon at bounding box center [508, 191] width 5 height 5
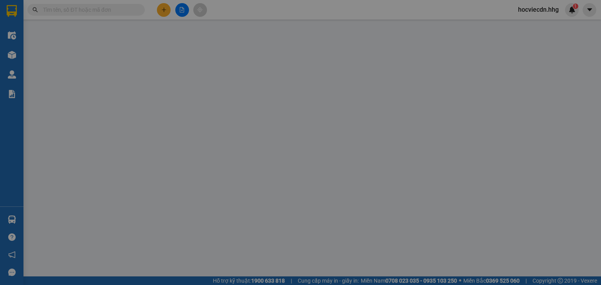
type input "0919562244"
type input "thông"
type input "0948070914"
type input "SANG"
type input "0"
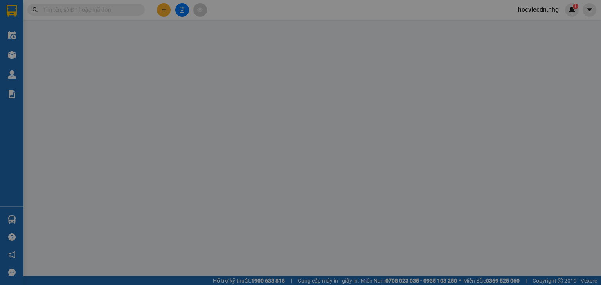
type input "80.000"
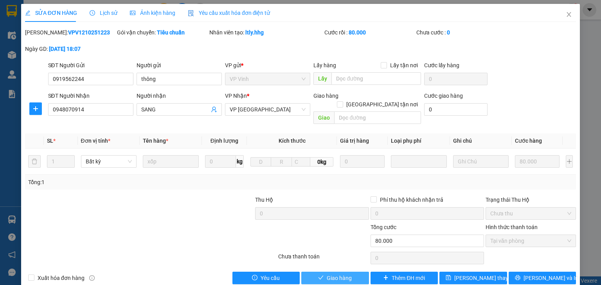
click at [335, 274] on span "Giao hàng" at bounding box center [339, 278] width 25 height 9
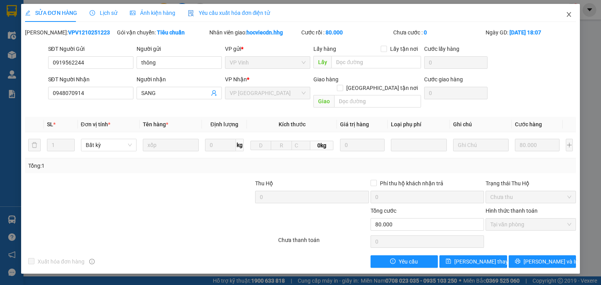
click at [568, 16] on icon "close" at bounding box center [569, 14] width 6 height 6
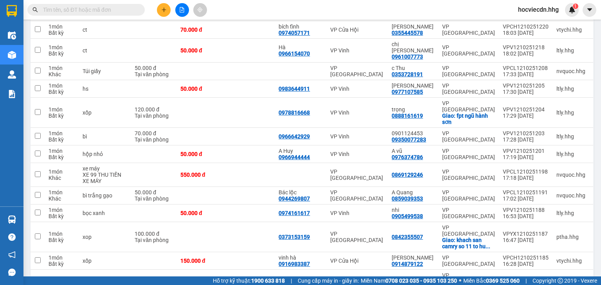
scroll to position [690, 0]
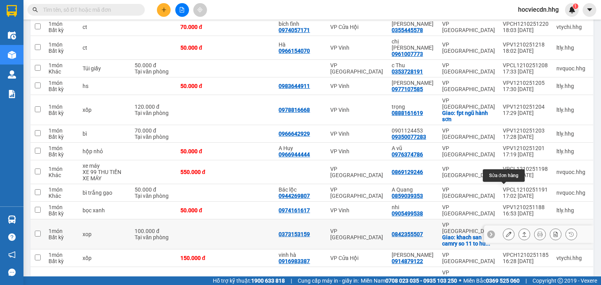
click at [506, 232] on icon at bounding box center [508, 234] width 5 height 5
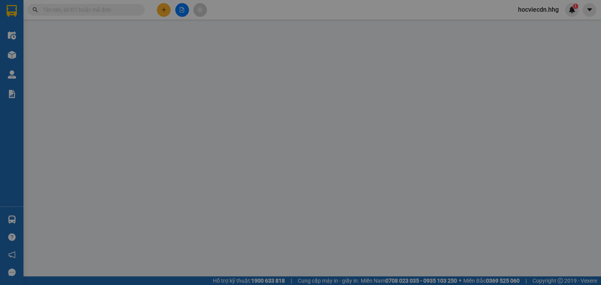
type input "0373153159"
type input "0842355507"
checkbox input "true"
type input "khach san camry so 11 to huu P hoa cuong nam Q hai chau"
type input "0"
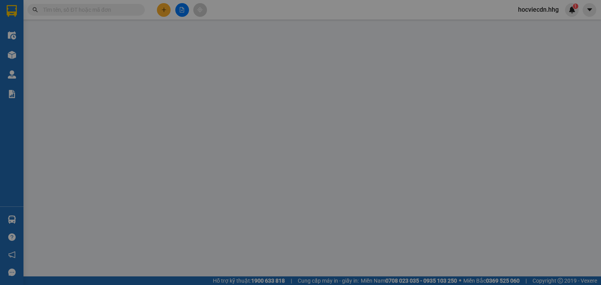
type input "100.000"
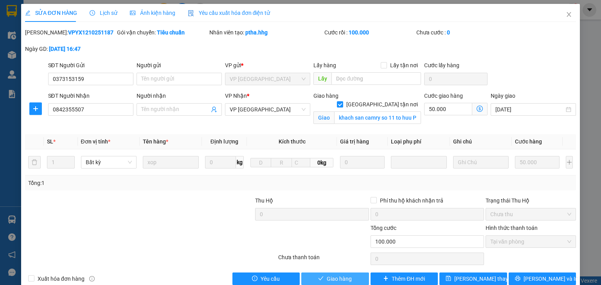
click at [340, 275] on span "Giao hàng" at bounding box center [339, 279] width 25 height 9
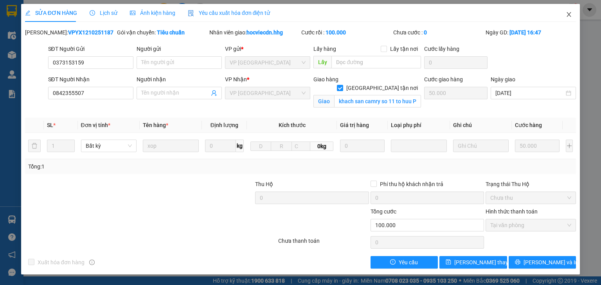
click at [570, 14] on icon "close" at bounding box center [569, 14] width 4 height 5
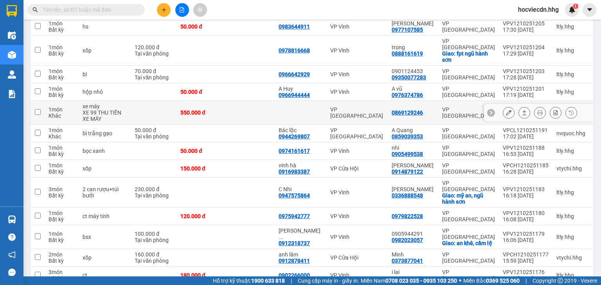
scroll to position [814, 0]
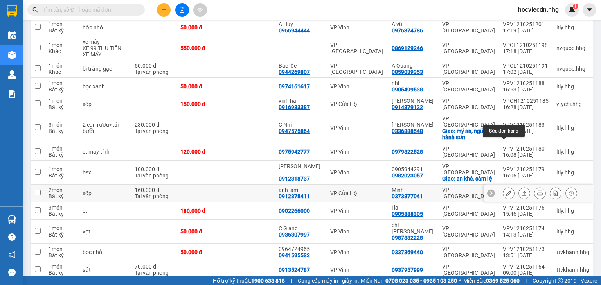
click at [509, 187] on button at bounding box center [508, 194] width 11 height 14
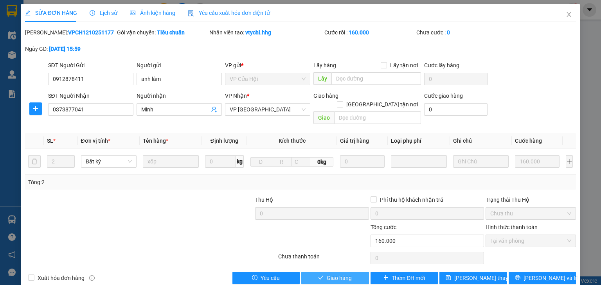
drag, startPoint x: 321, startPoint y: 268, endPoint x: 320, endPoint y: 262, distance: 6.4
click at [321, 272] on button "Giao hàng" at bounding box center [335, 278] width 68 height 13
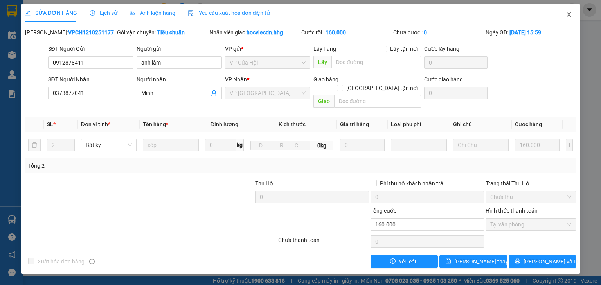
click at [568, 16] on icon "close" at bounding box center [569, 14] width 4 height 5
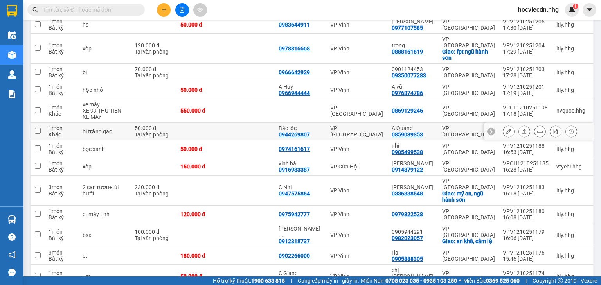
scroll to position [811, 0]
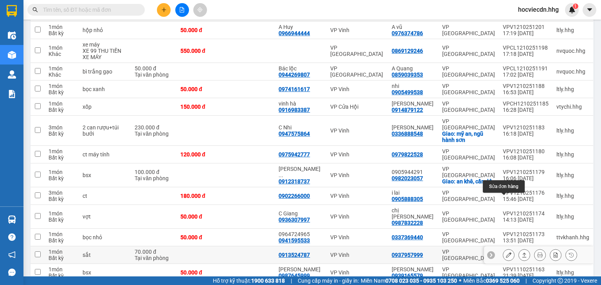
click at [506, 252] on icon at bounding box center [508, 254] width 5 height 5
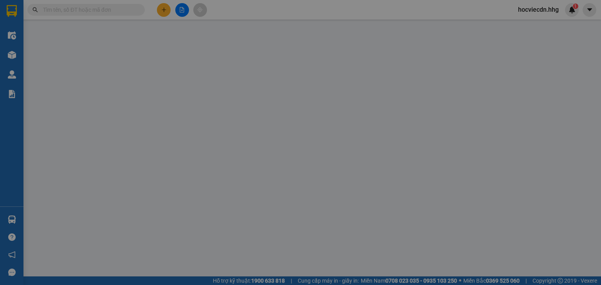
type input "0913524787"
type input "0937957999"
type input "0"
type input "70.000"
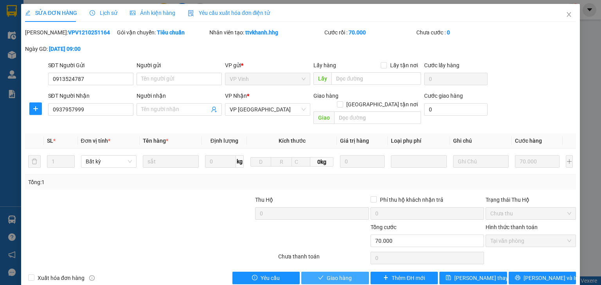
drag, startPoint x: 341, startPoint y: 267, endPoint x: 340, endPoint y: 261, distance: 6.5
click at [341, 274] on span "Giao hàng" at bounding box center [339, 278] width 25 height 9
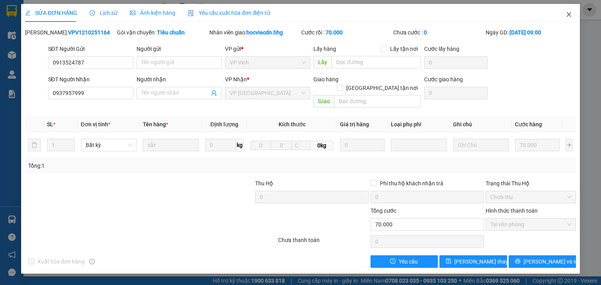
click at [570, 13] on icon "close" at bounding box center [569, 14] width 6 height 6
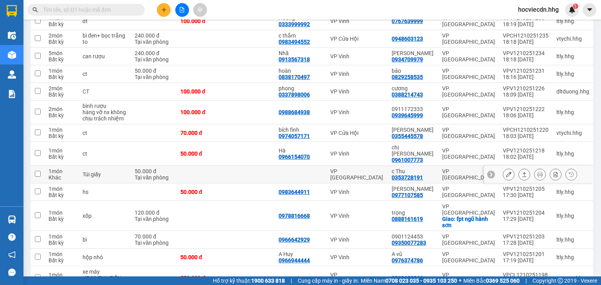
scroll to position [595, 0]
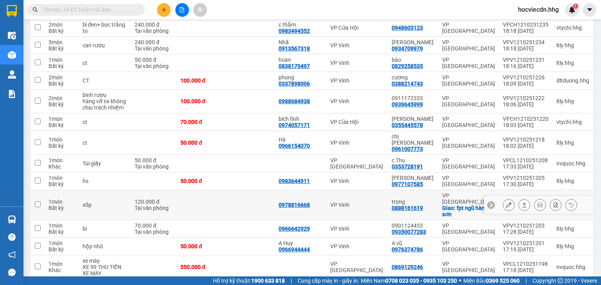
click at [507, 198] on button at bounding box center [508, 205] width 11 height 14
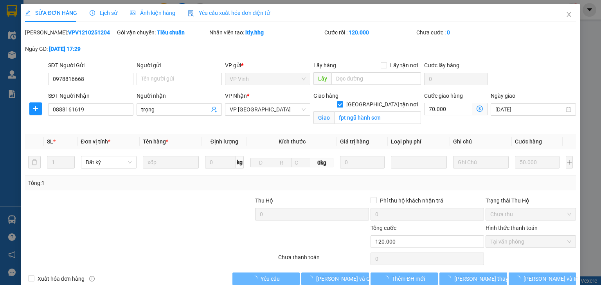
type input "0978816668"
type input "0888161619"
type input "trọng"
checkbox input "true"
type input "fpt ngũ hành sơn"
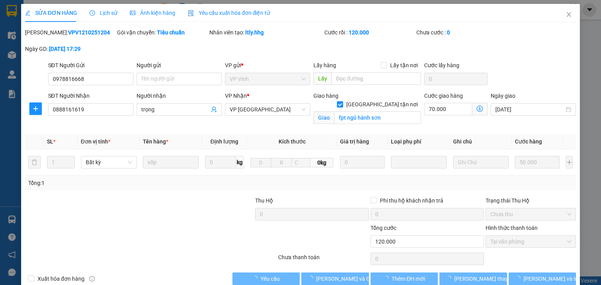
type input "0"
type input "120.000"
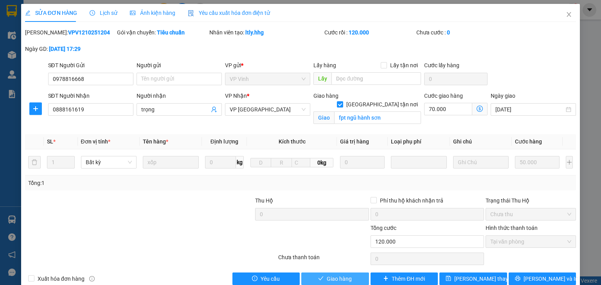
click at [327, 276] on span "Giao hàng" at bounding box center [339, 279] width 25 height 9
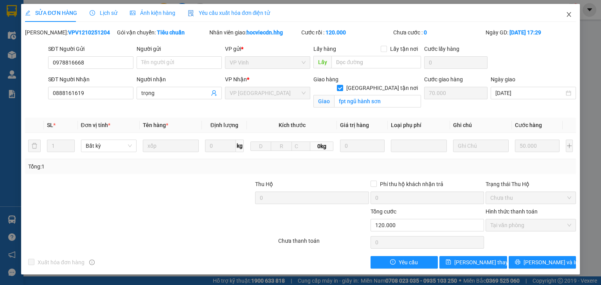
click at [571, 18] on icon "close" at bounding box center [569, 14] width 6 height 6
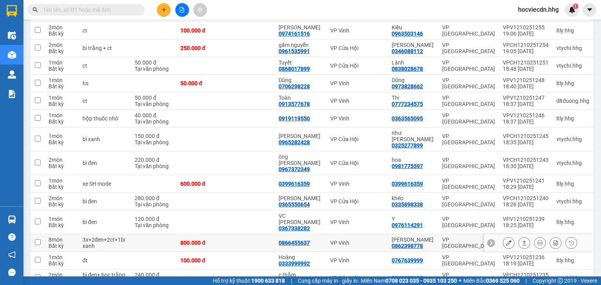
scroll to position [470, 0]
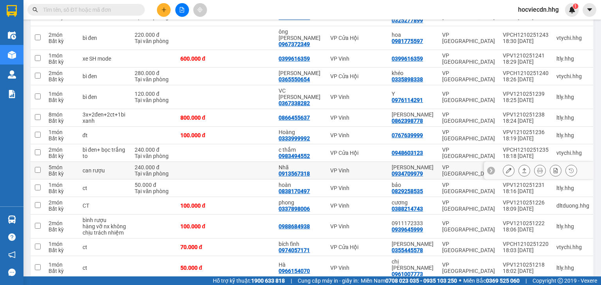
click at [506, 168] on icon at bounding box center [508, 170] width 5 height 5
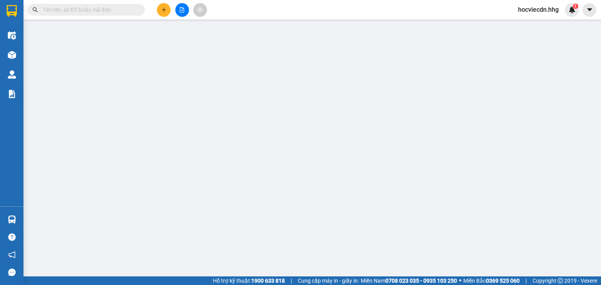
type input "0913567318"
type input "Nhã"
type input "0934709979"
type input "[PERSON_NAME]"
type input "0"
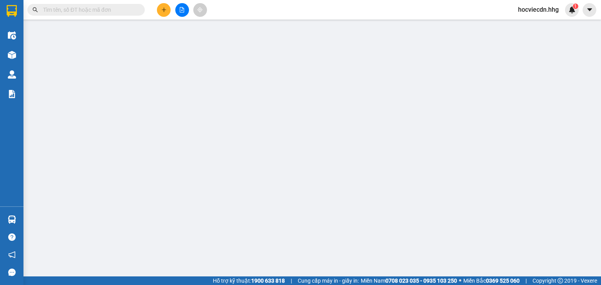
type input "240.000"
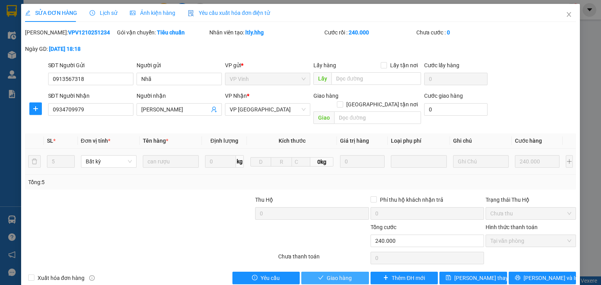
click at [337, 274] on span "Giao hàng" at bounding box center [339, 278] width 25 height 9
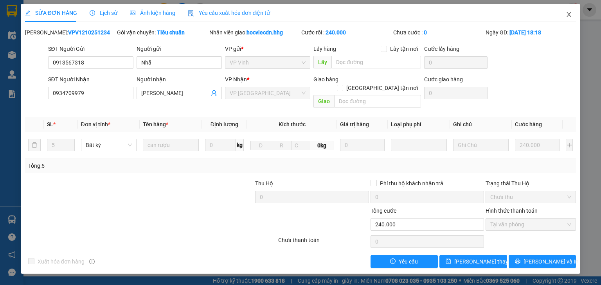
click at [570, 14] on icon "close" at bounding box center [569, 14] width 6 height 6
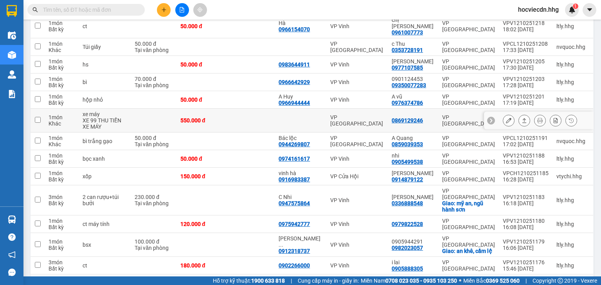
scroll to position [753, 0]
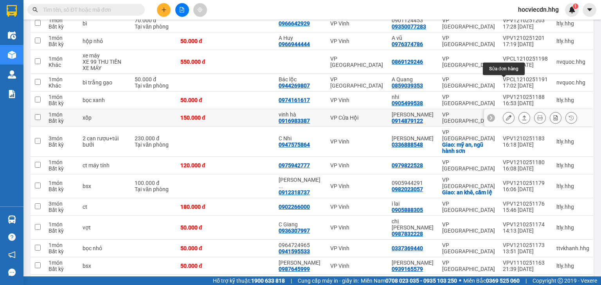
click at [506, 115] on icon at bounding box center [508, 117] width 5 height 5
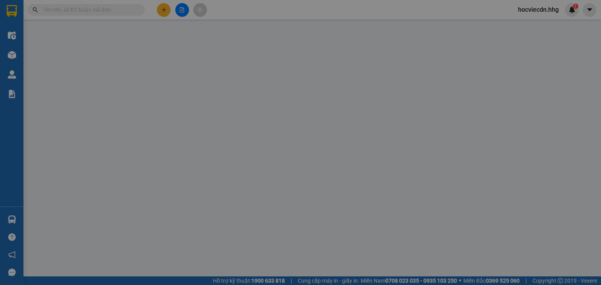
type input "0916983387"
type input "vinh hà"
type input "0914879122"
type input "[PERSON_NAME]"
type input "0"
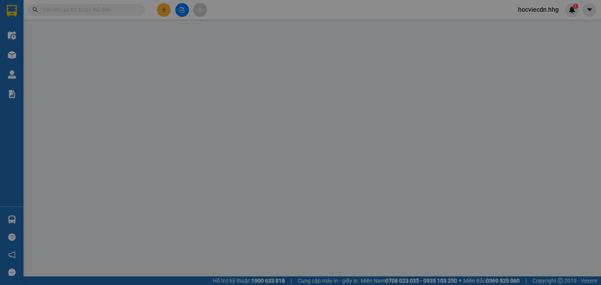
type input "150.000"
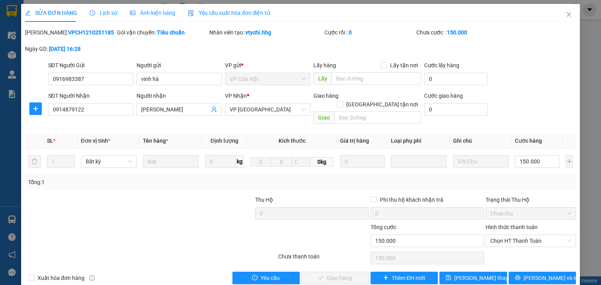
click at [486, 224] on label "Hình thức thanh toán" at bounding box center [512, 227] width 52 height 6
click at [490, 235] on input "Hình thức thanh toán" at bounding box center [528, 241] width 76 height 12
click at [490, 242] on div "Tại văn phòng" at bounding box center [527, 247] width 90 height 13
type input "0"
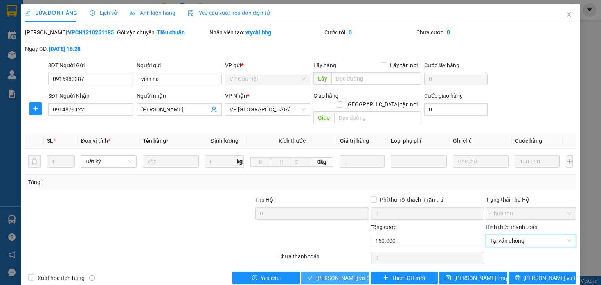
click at [348, 272] on button "[PERSON_NAME] và Giao hàng" at bounding box center [335, 278] width 68 height 13
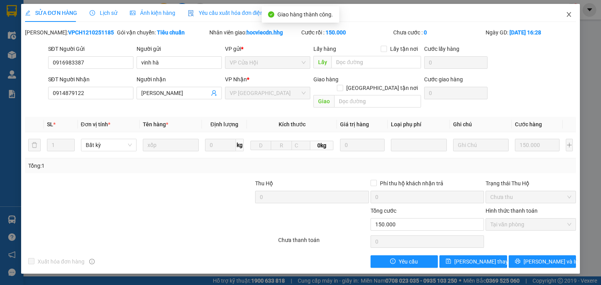
click at [571, 13] on icon "close" at bounding box center [569, 14] width 6 height 6
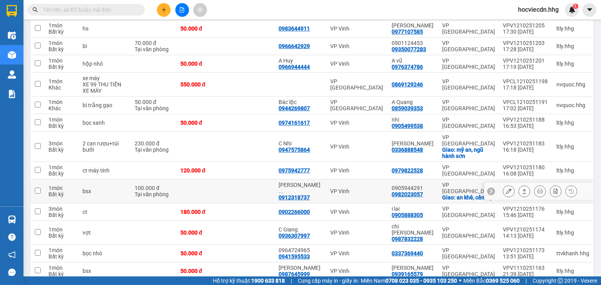
scroll to position [735, 0]
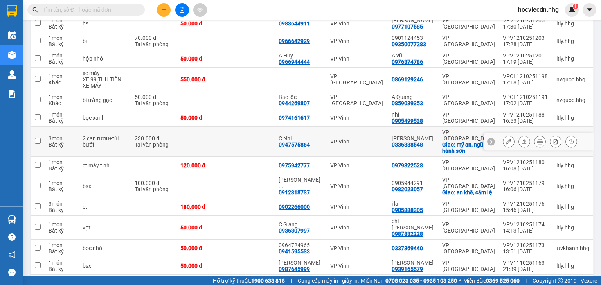
click at [496, 133] on div at bounding box center [539, 142] width 110 height 18
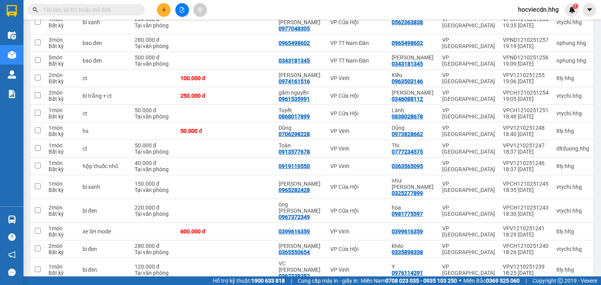
scroll to position [77, 0]
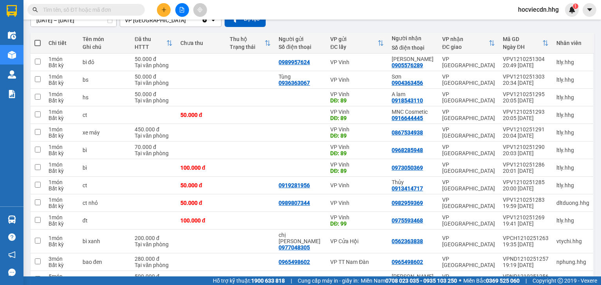
click at [124, 11] on input "text" at bounding box center [89, 9] width 92 height 9
